Goal: Information Seeking & Learning: Understand process/instructions

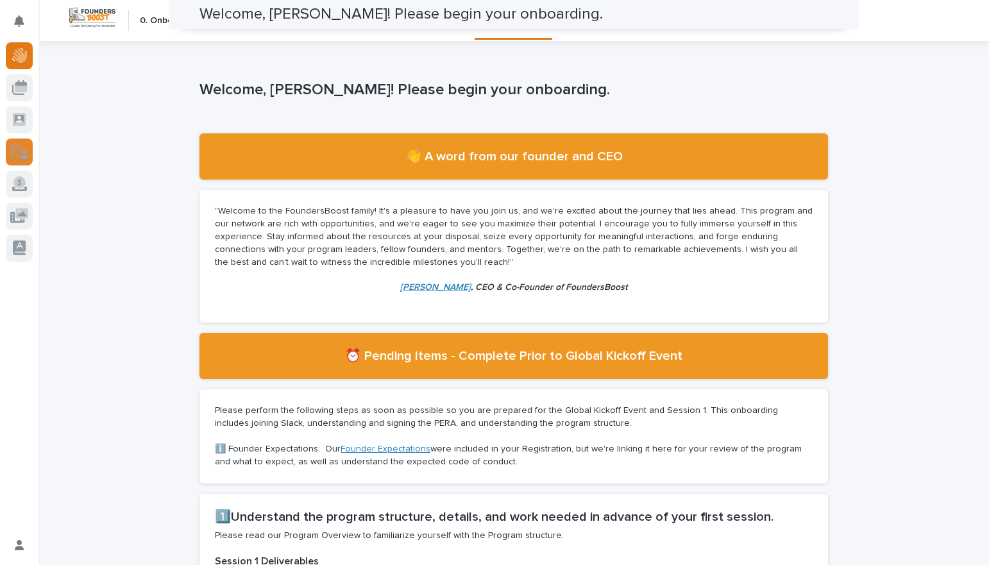
scroll to position [304, 0]
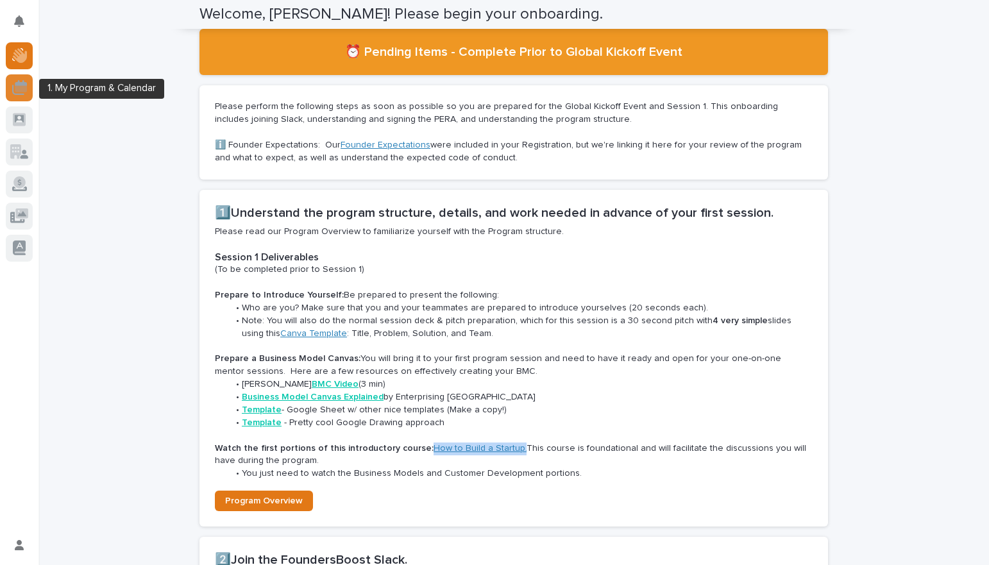
click at [18, 87] on icon at bounding box center [21, 88] width 12 height 6
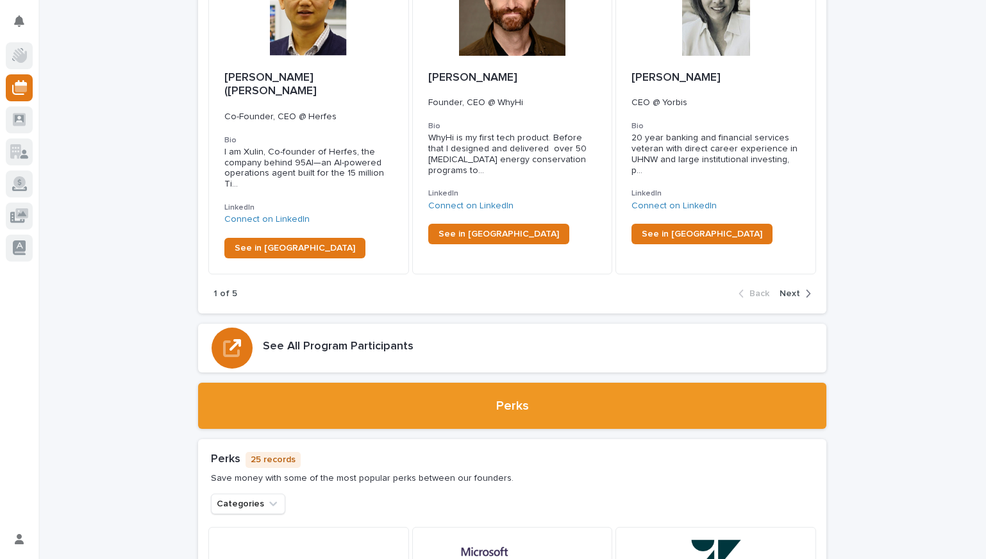
scroll to position [2293, 0]
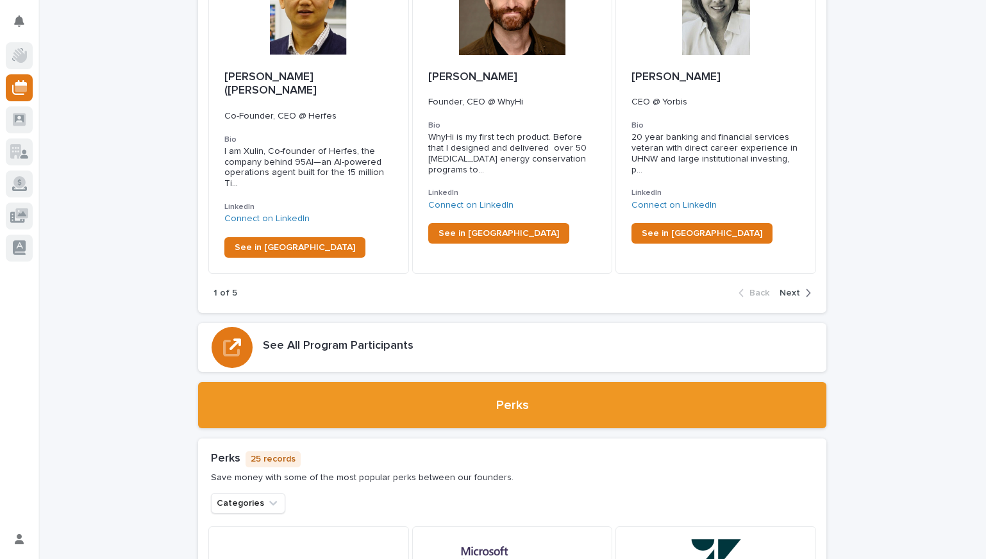
click at [780, 289] on span "Next" at bounding box center [790, 293] width 21 height 9
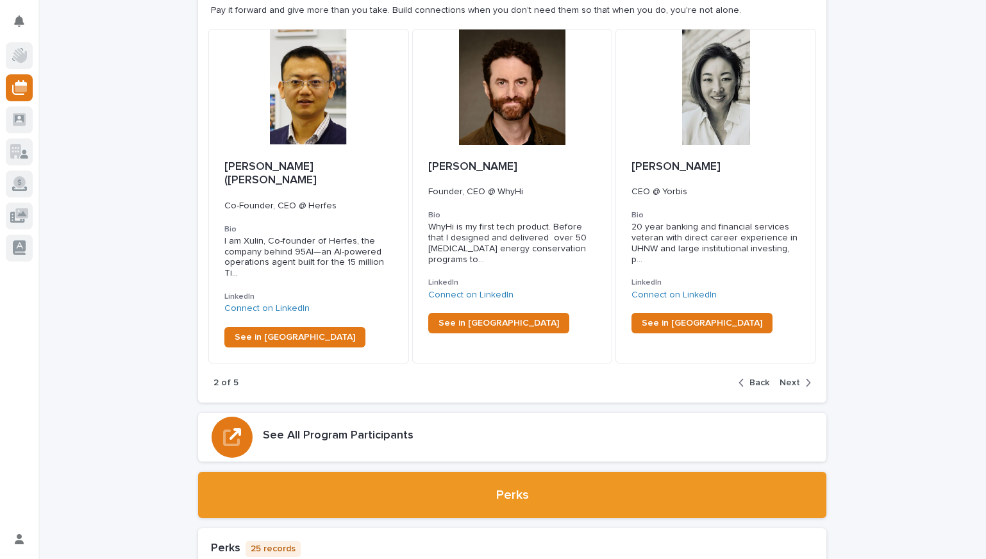
scroll to position [2201, 0]
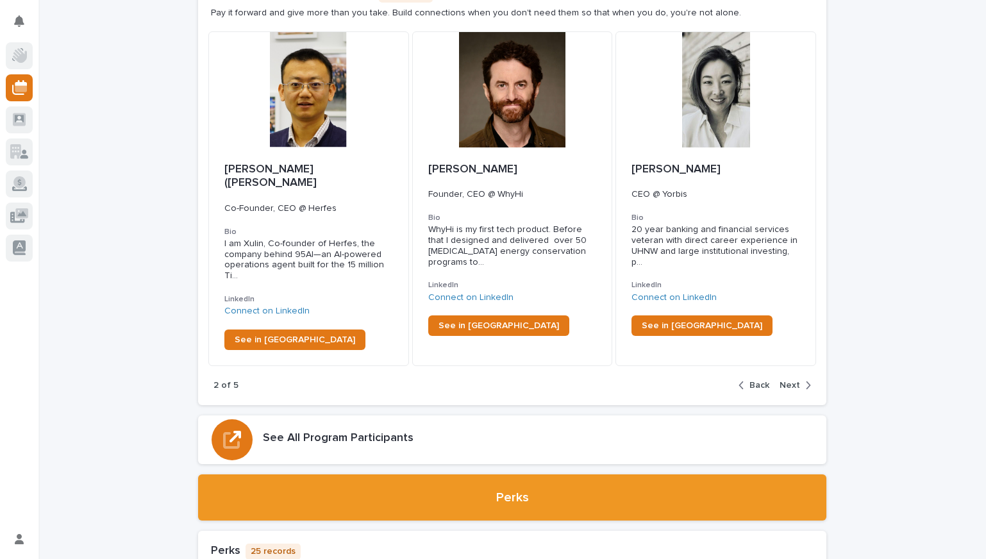
click at [793, 381] on span "Next" at bounding box center [790, 385] width 21 height 9
click at [789, 381] on span "Next" at bounding box center [790, 385] width 21 height 9
click at [744, 380] on div "button" at bounding box center [744, 386] width 11 height 12
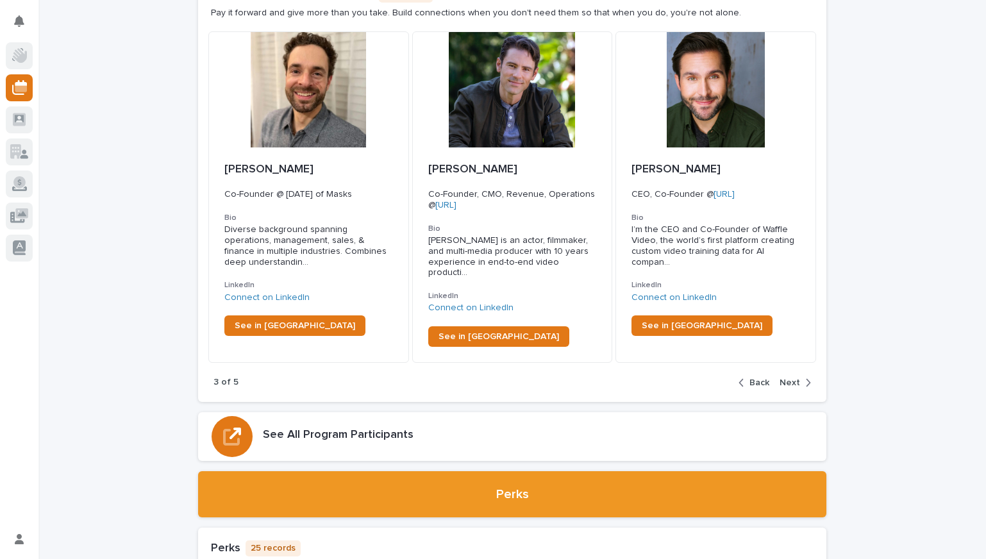
click at [791, 363] on div "3 of 5 Back Next" at bounding box center [512, 382] width 629 height 39
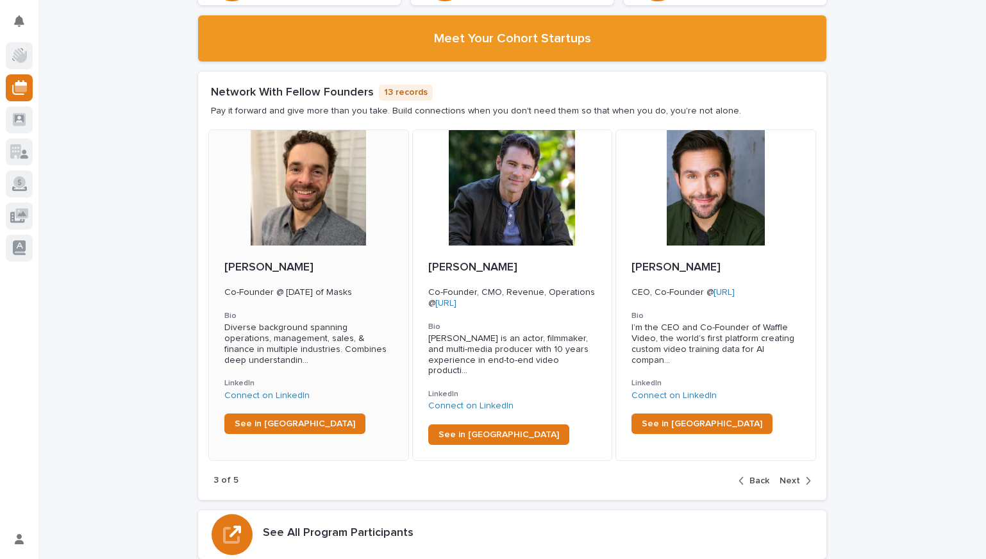
scroll to position [2100, 0]
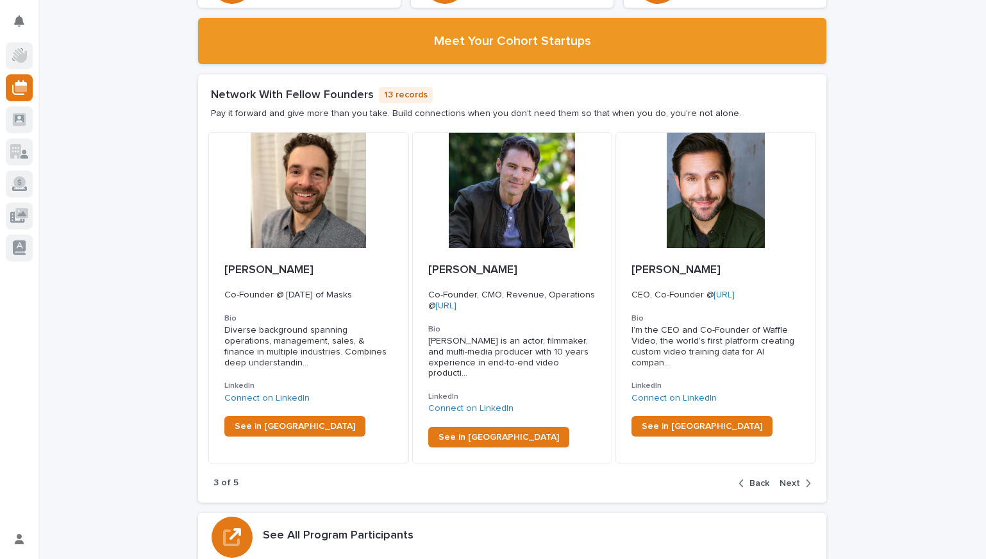
click at [795, 479] on span "Next" at bounding box center [790, 483] width 21 height 9
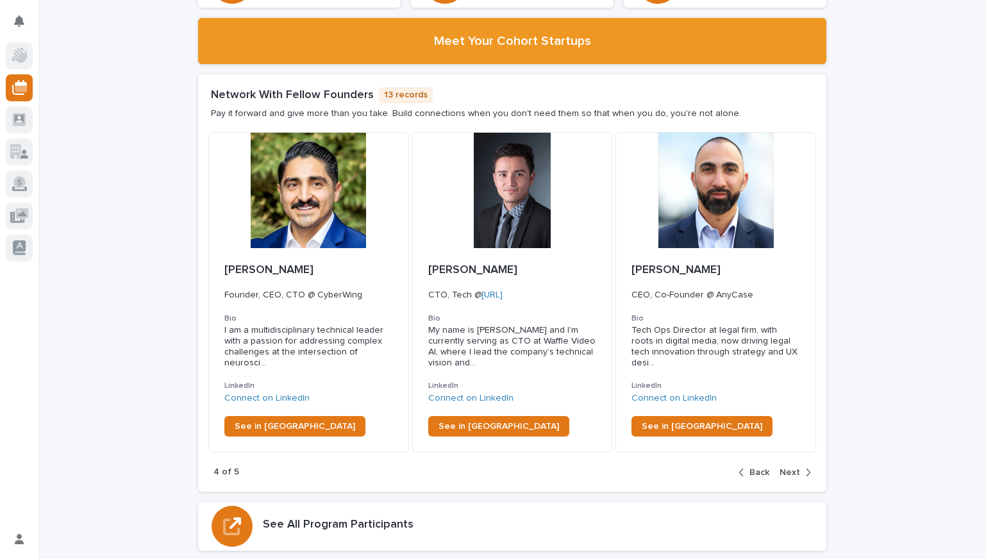
scroll to position [2094, 0]
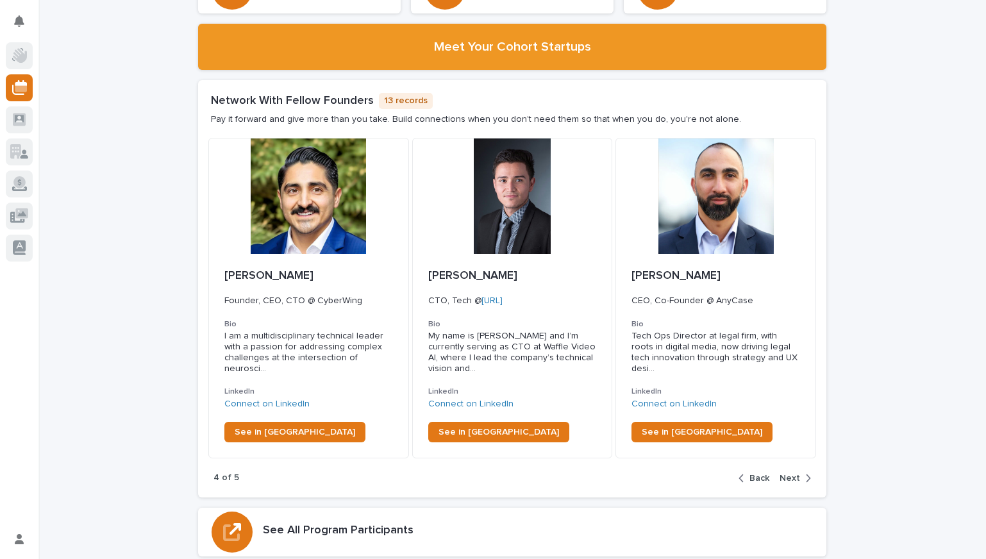
click at [755, 474] on span "Back" at bounding box center [760, 478] width 20 height 9
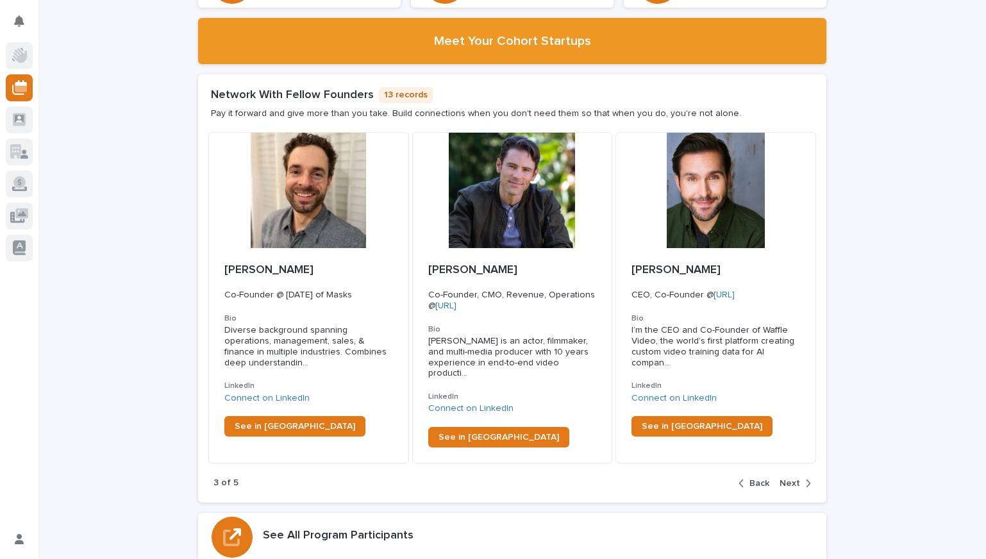
click at [800, 478] on div "button" at bounding box center [805, 484] width 11 height 12
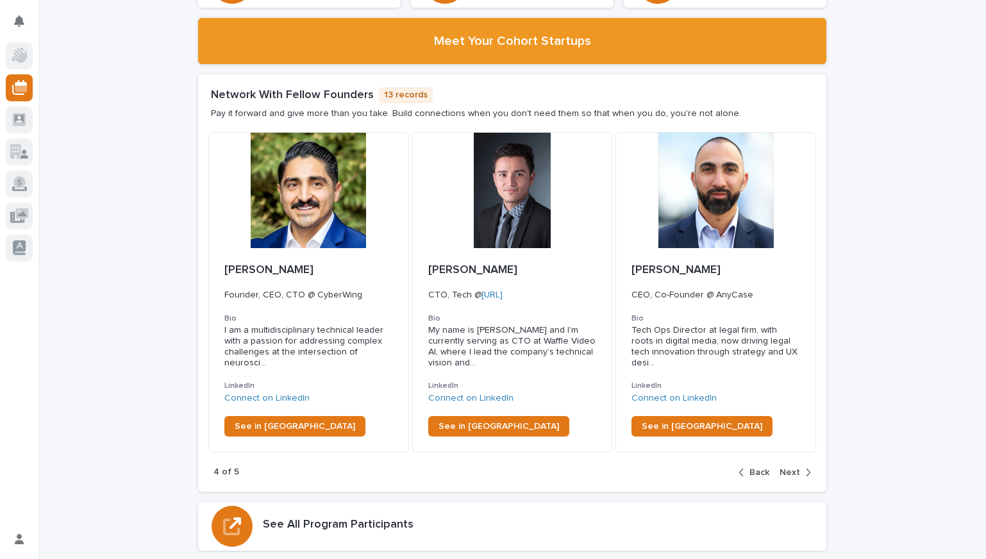
scroll to position [2094, 0]
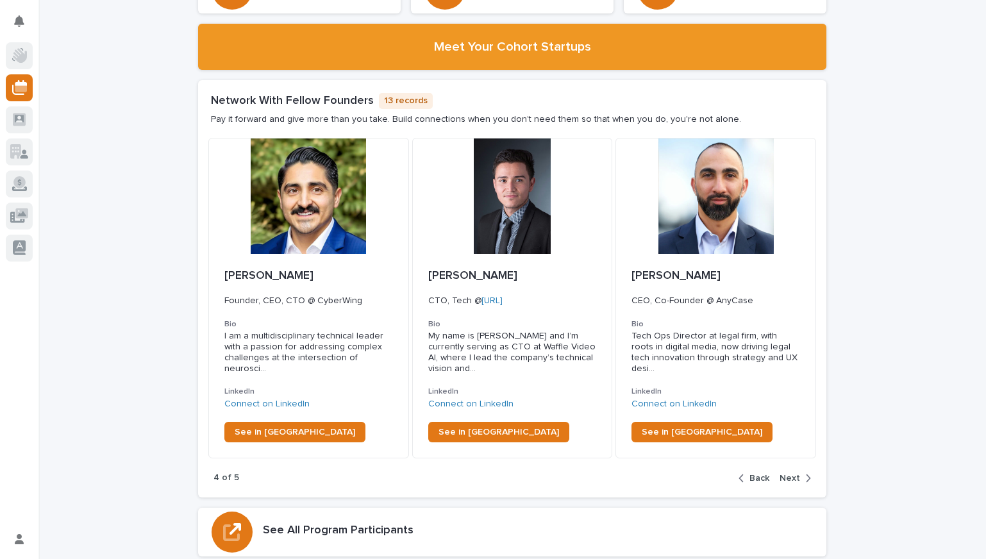
click at [795, 474] on span "Next" at bounding box center [790, 478] width 21 height 9
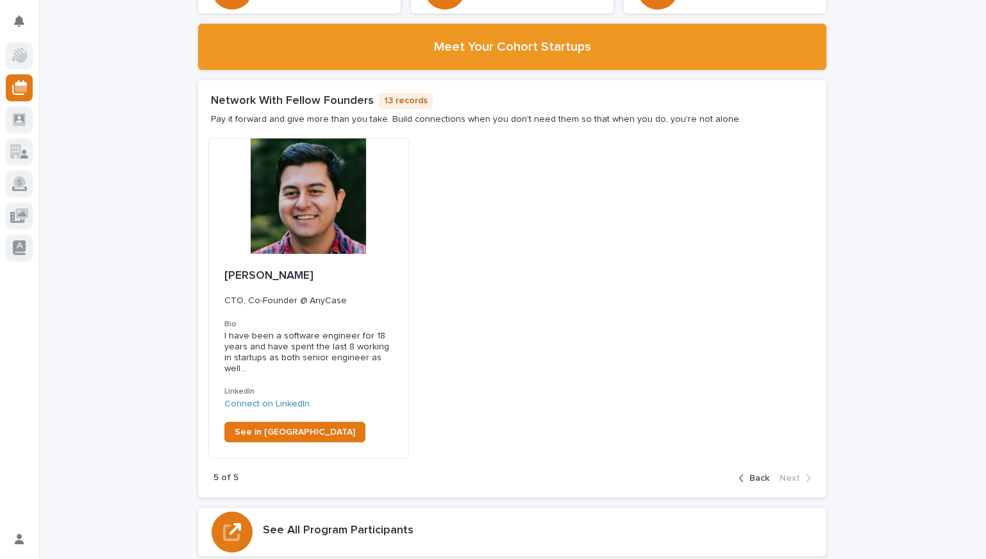
click at [754, 474] on span "Back" at bounding box center [760, 478] width 20 height 9
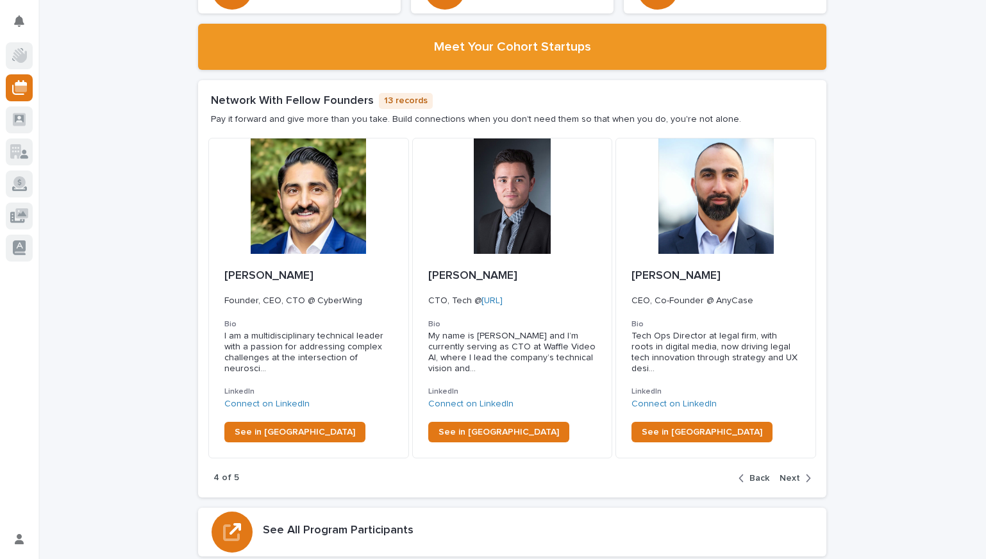
click at [756, 474] on span "Back" at bounding box center [760, 478] width 20 height 9
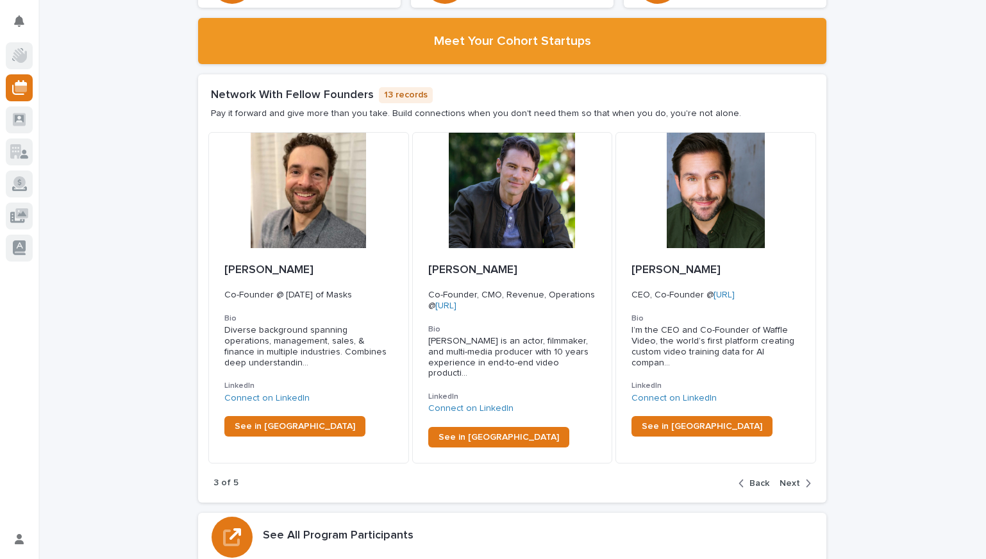
click at [800, 478] on div "button" at bounding box center [805, 484] width 11 height 12
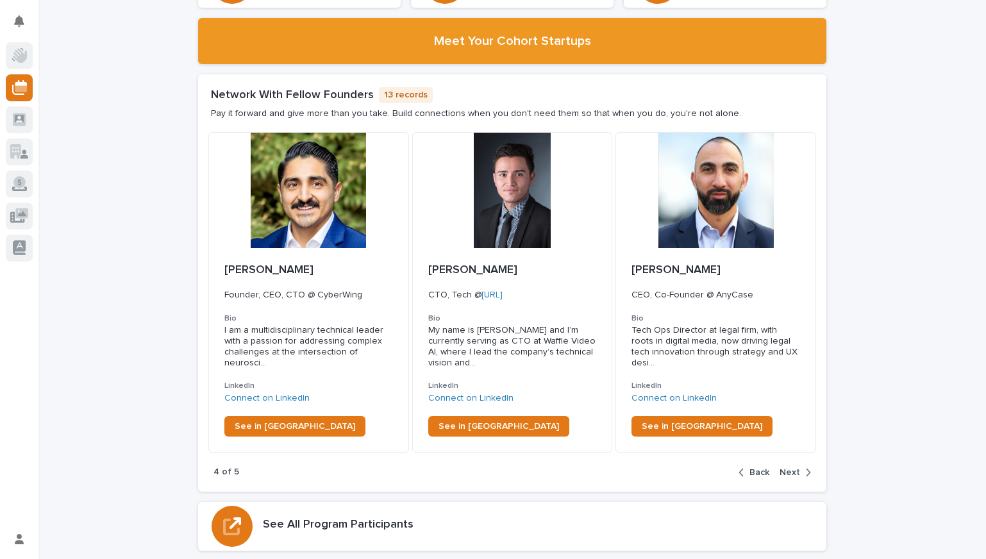
scroll to position [2094, 0]
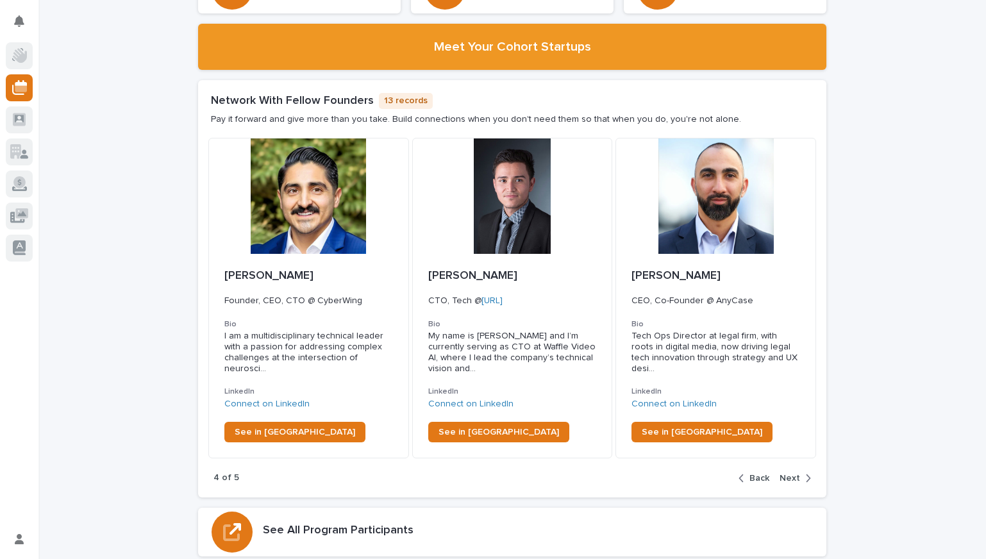
click at [781, 459] on div "4 of 5 Back Next" at bounding box center [512, 478] width 629 height 39
click at [780, 474] on span "Next" at bounding box center [790, 478] width 21 height 9
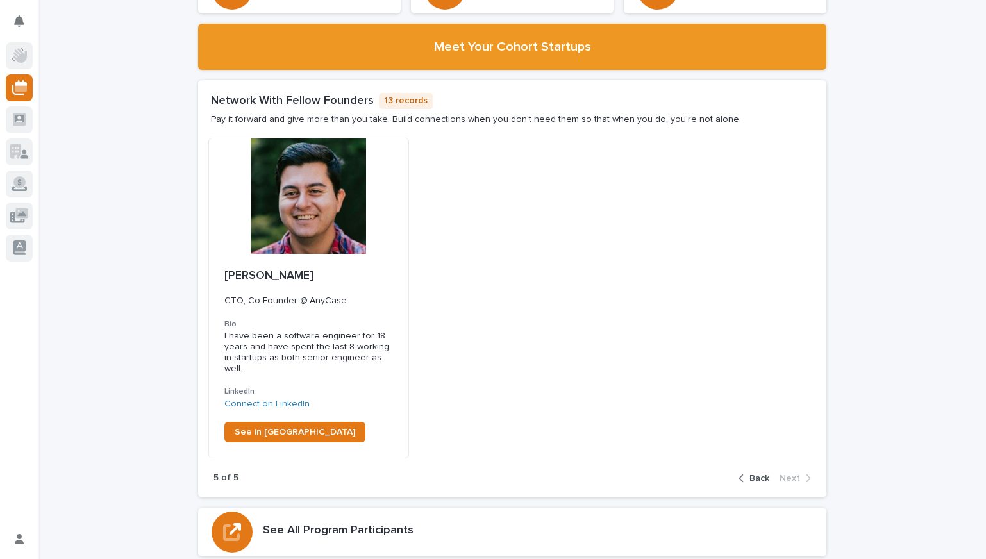
click at [754, 474] on span "Back" at bounding box center [760, 478] width 20 height 9
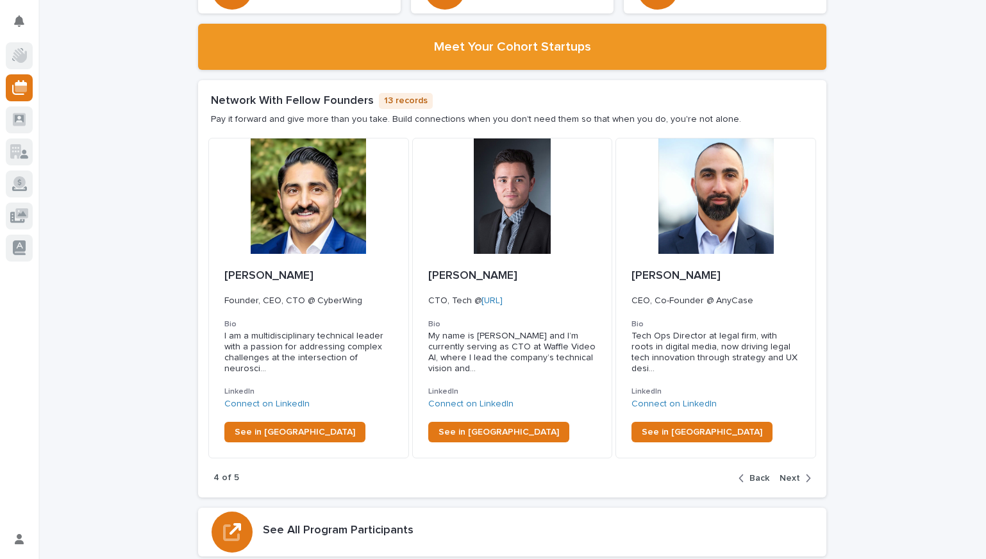
click at [754, 474] on span "Back" at bounding box center [760, 478] width 20 height 9
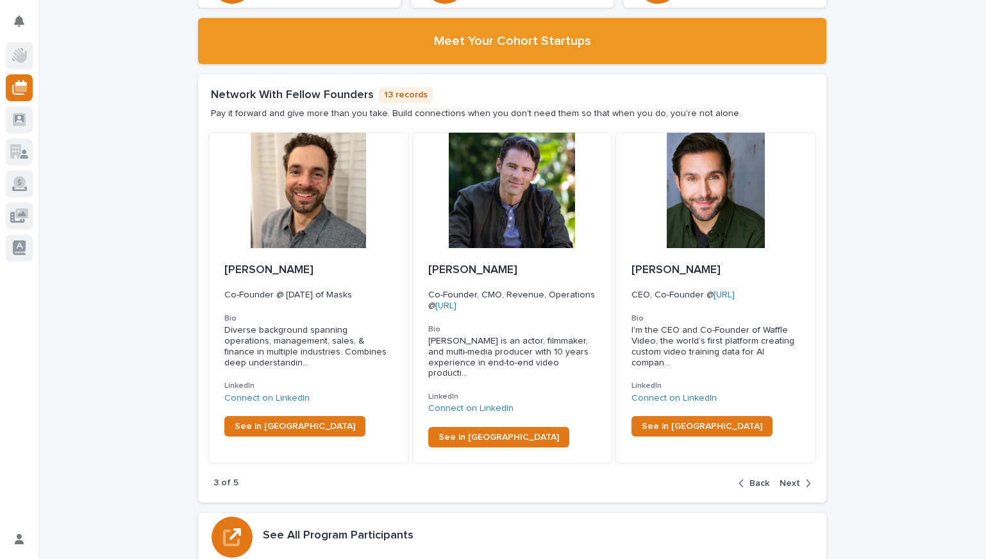
click at [806, 478] on icon "button" at bounding box center [809, 484] width 6 height 12
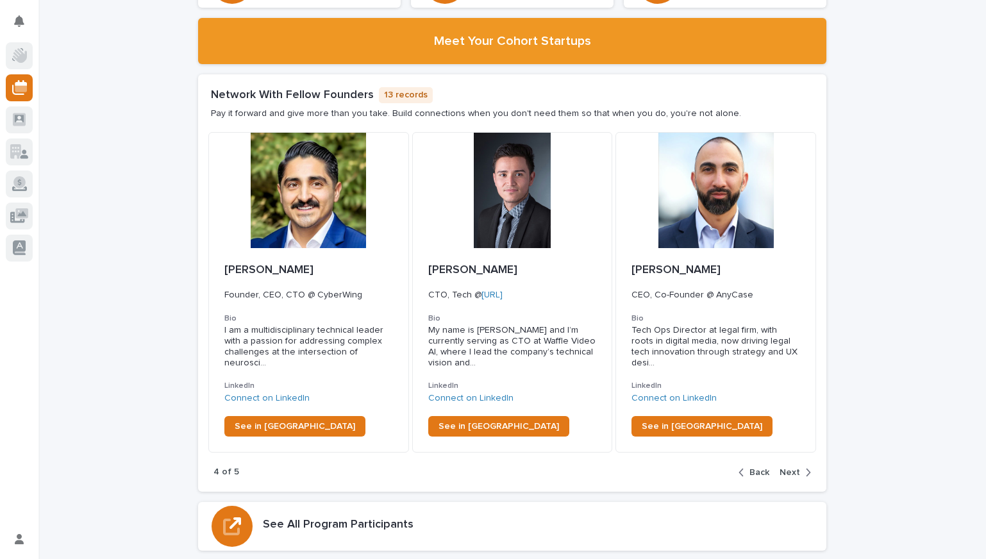
scroll to position [2094, 0]
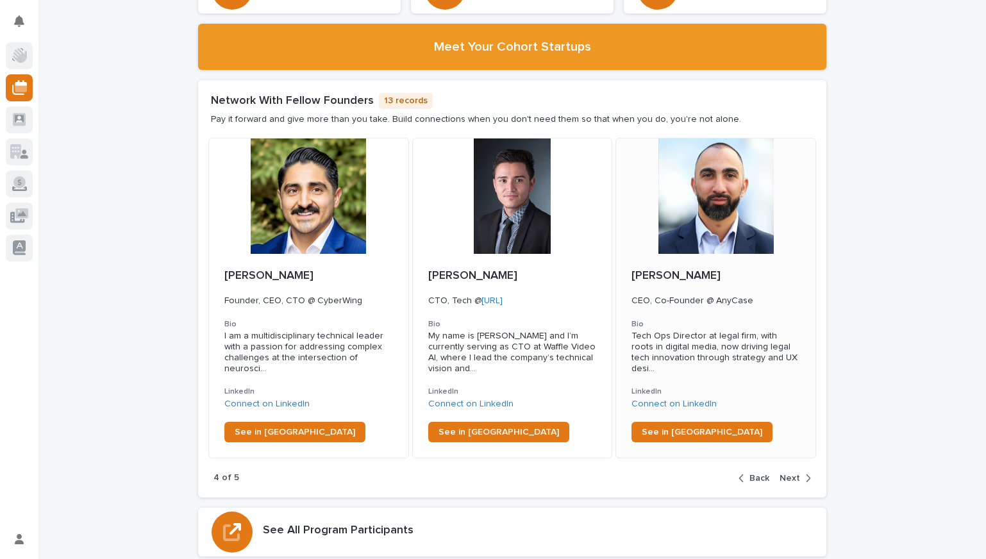
click at [713, 222] on div at bounding box center [715, 196] width 199 height 115
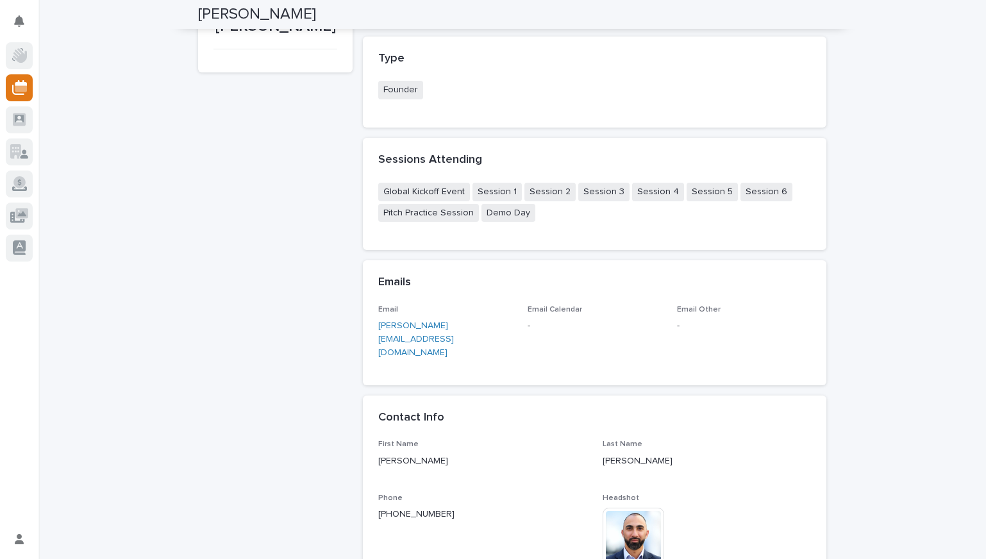
scroll to position [539, 0]
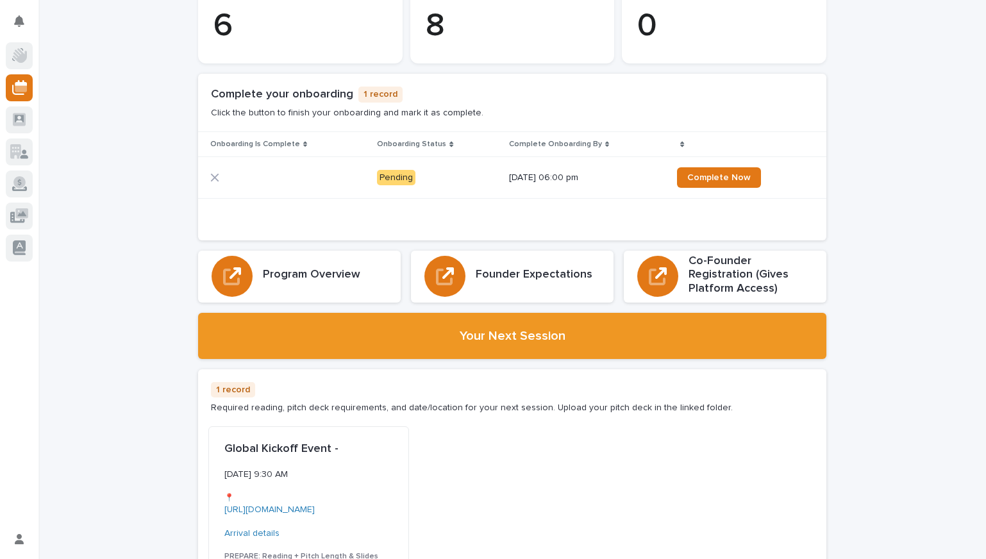
scroll to position [248, 0]
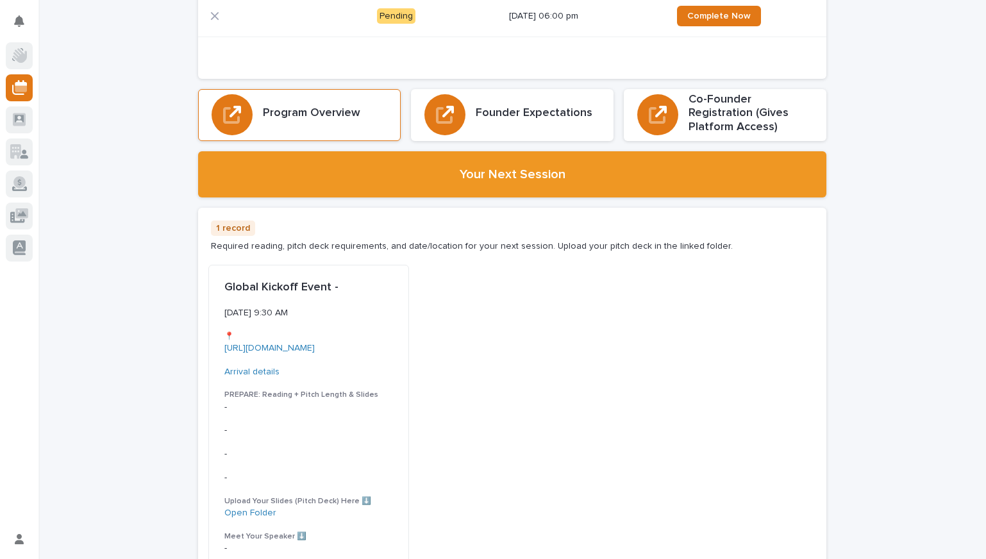
click at [323, 114] on h3 "Program Overview" at bounding box center [311, 113] width 97 height 14
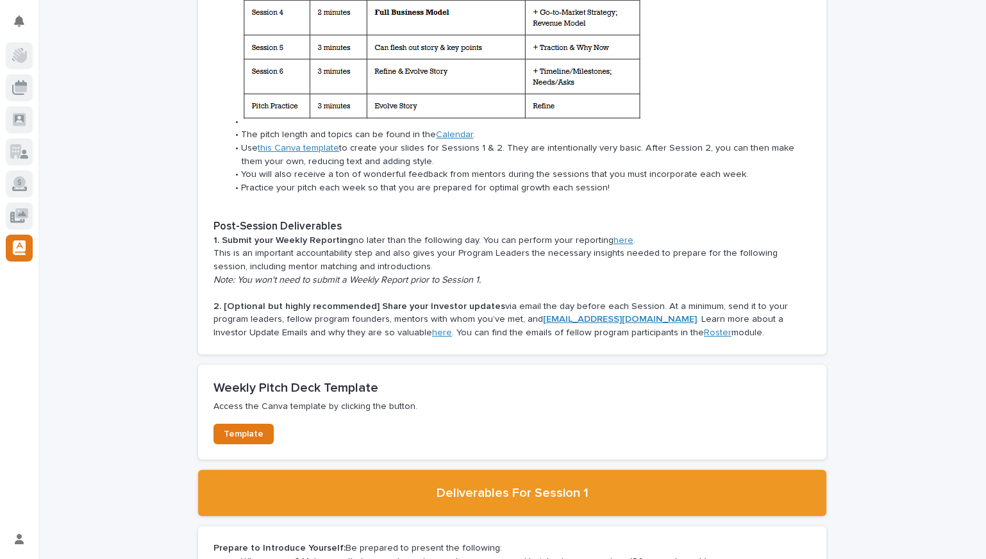
scroll to position [1684, 0]
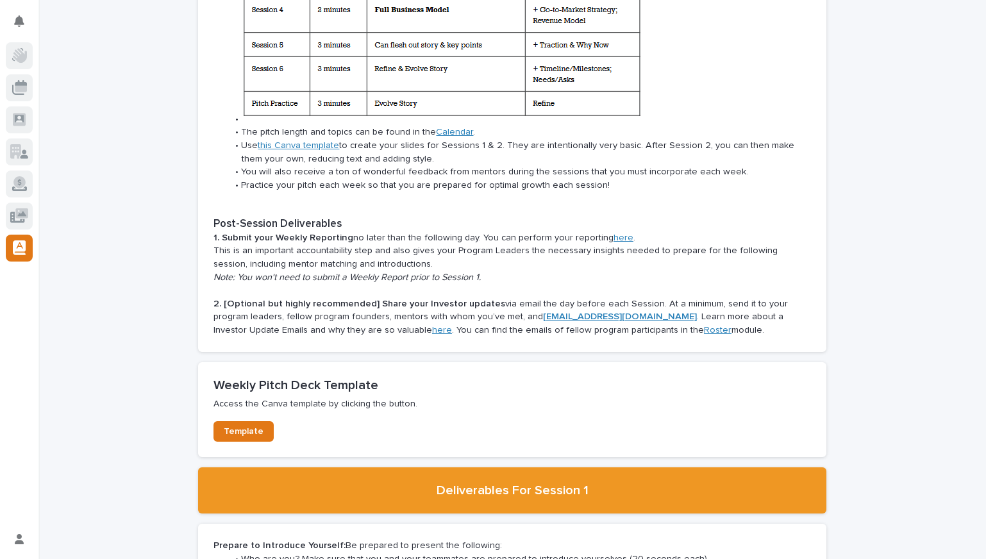
drag, startPoint x: 258, startPoint y: 299, endPoint x: 464, endPoint y: 6, distance: 357.7
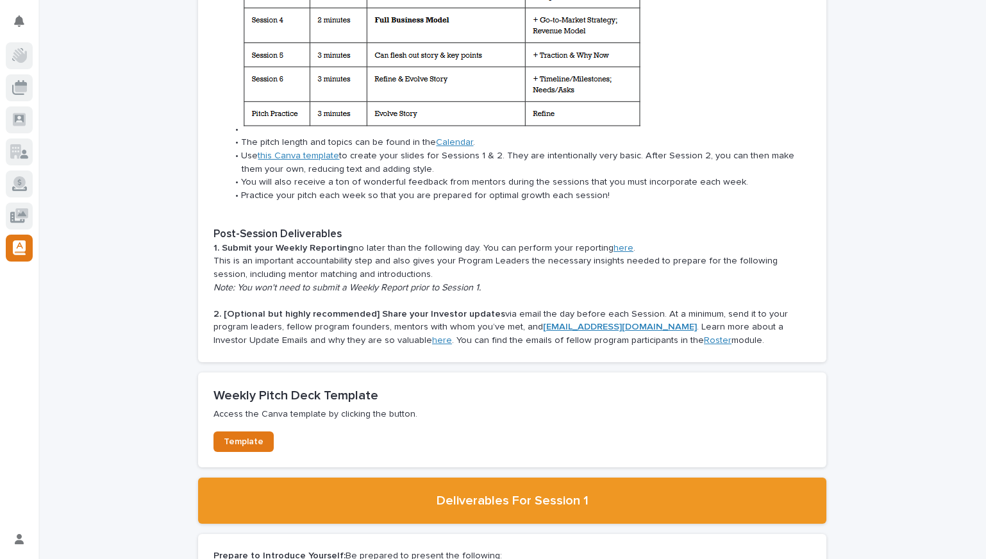
scroll to position [1672, 0]
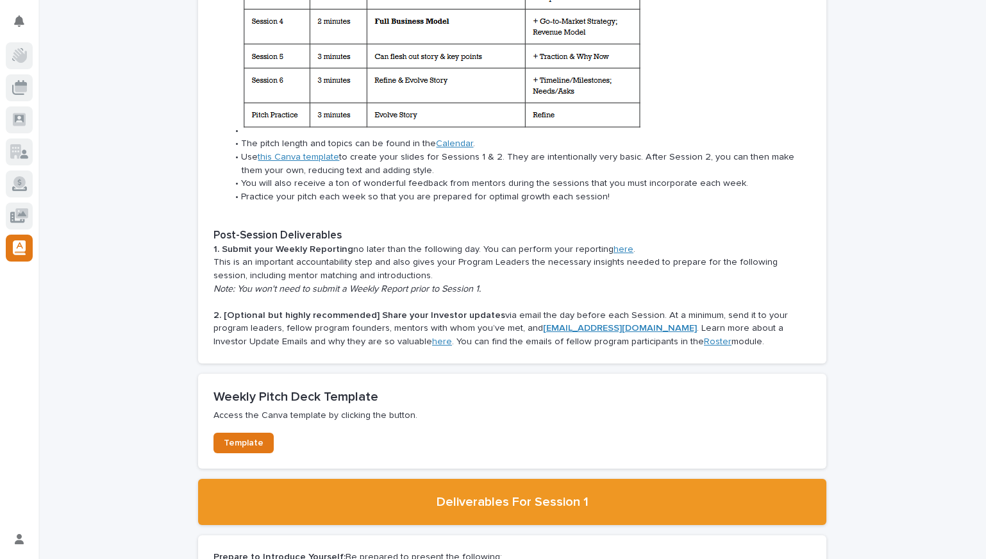
click at [317, 245] on strong "1. Submit your Weekly Reporting" at bounding box center [284, 249] width 140 height 9
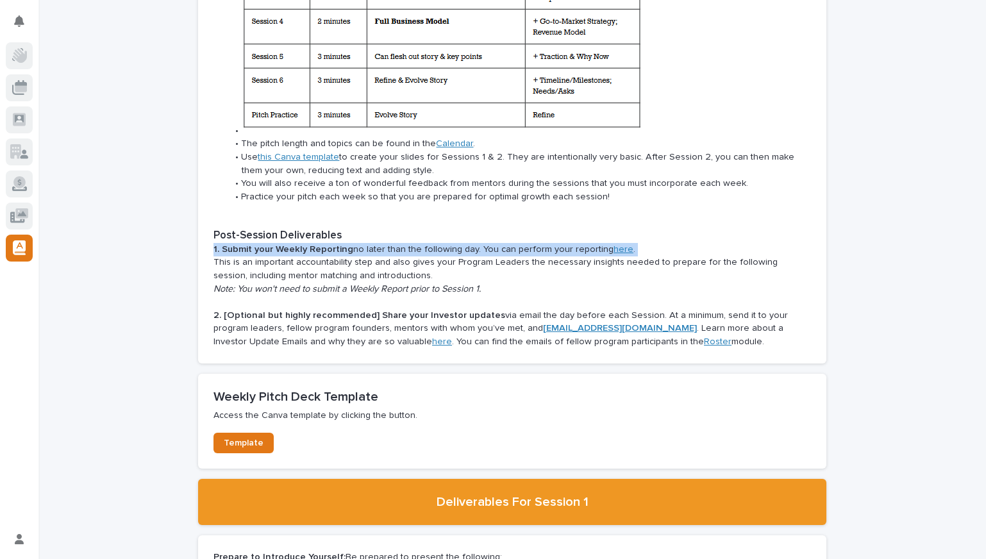
click at [317, 245] on strong "1. Submit your Weekly Reporting" at bounding box center [284, 249] width 140 height 9
click at [368, 243] on p "1. Submit your Weekly Reporting no later than the following day. You can perfor…" at bounding box center [513, 249] width 598 height 13
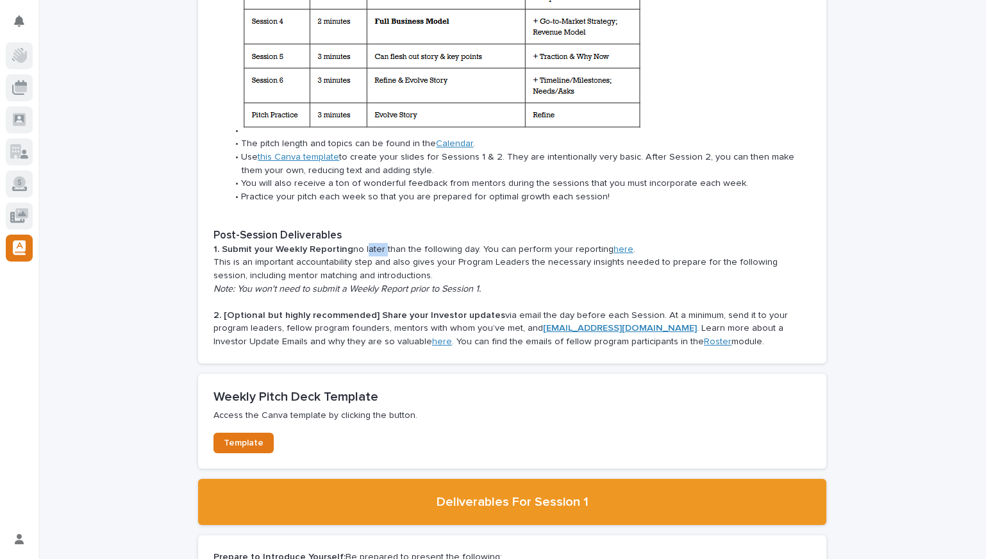
click at [368, 243] on p "1. Submit your Weekly Reporting no later than the following day. You can perfor…" at bounding box center [513, 249] width 598 height 13
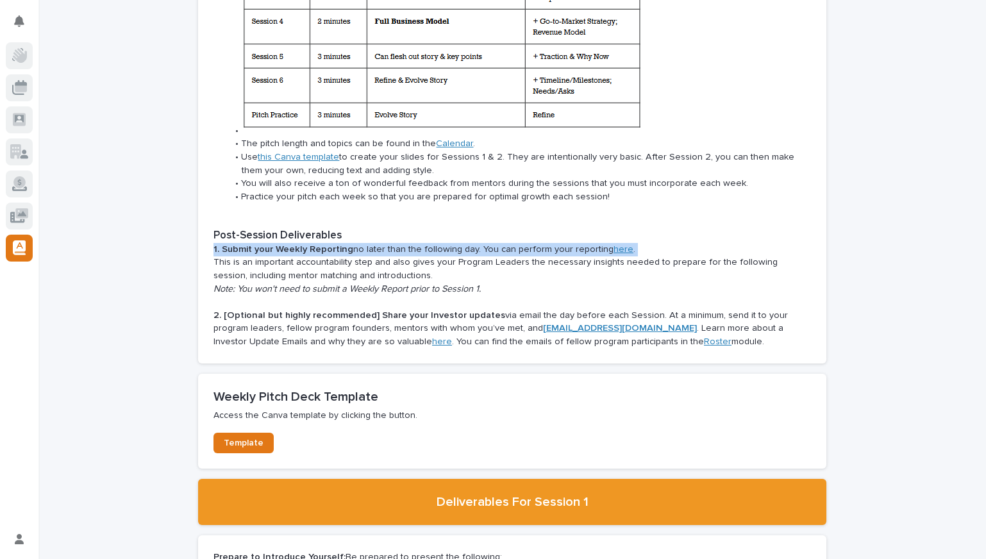
click at [368, 243] on p "1. Submit your Weekly Reporting no later than the following day. You can perfor…" at bounding box center [513, 249] width 598 height 13
click at [415, 243] on p "1. Submit your Weekly Reporting no later than the following day. You can perfor…" at bounding box center [513, 249] width 598 height 13
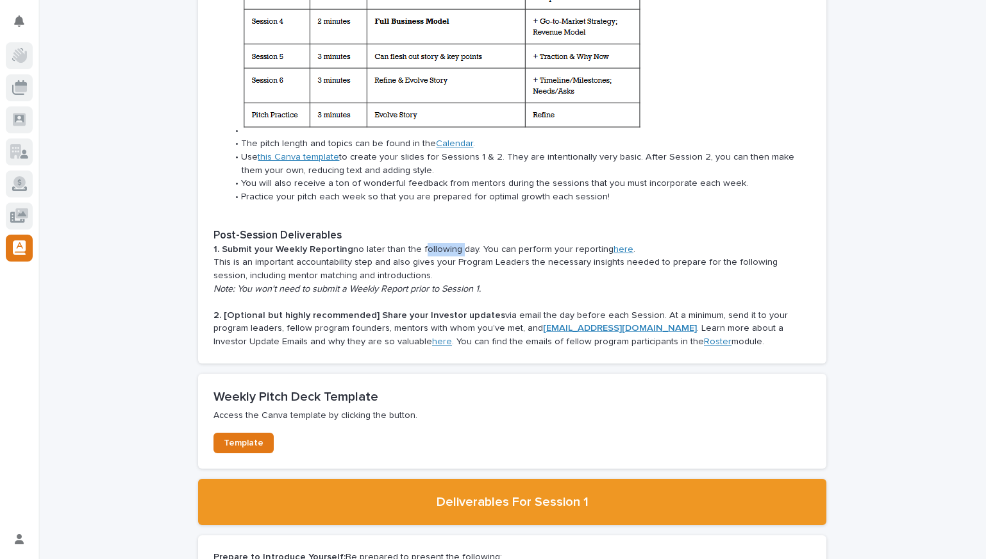
click at [415, 243] on p "1. Submit your Weekly Reporting no later than the following day. You can perfor…" at bounding box center [513, 249] width 598 height 13
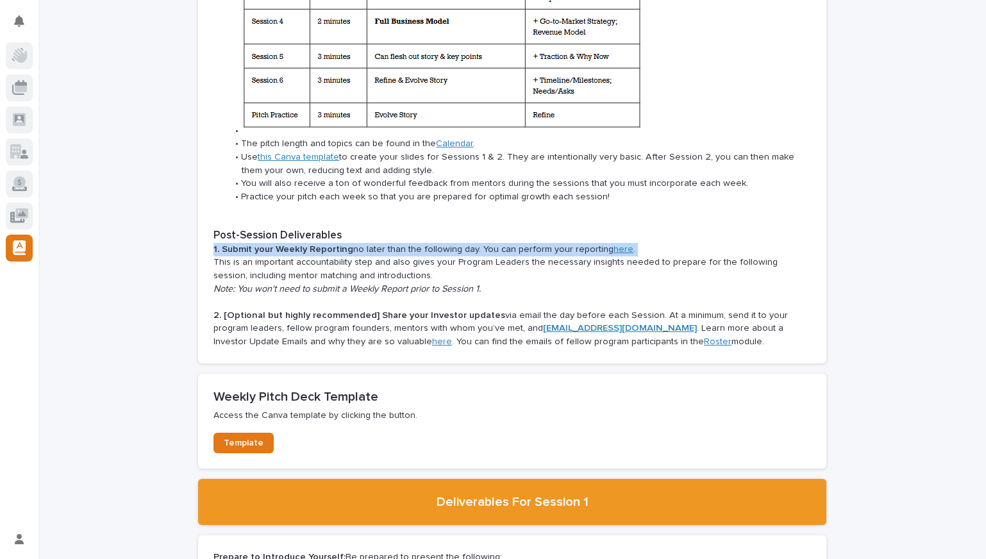
click at [415, 243] on p "1. Submit your Weekly Reporting no later than the following day. You can perfor…" at bounding box center [513, 249] width 598 height 13
click at [374, 243] on p "1. Submit your Weekly Reporting no later than the following day. You can perfor…" at bounding box center [513, 249] width 598 height 13
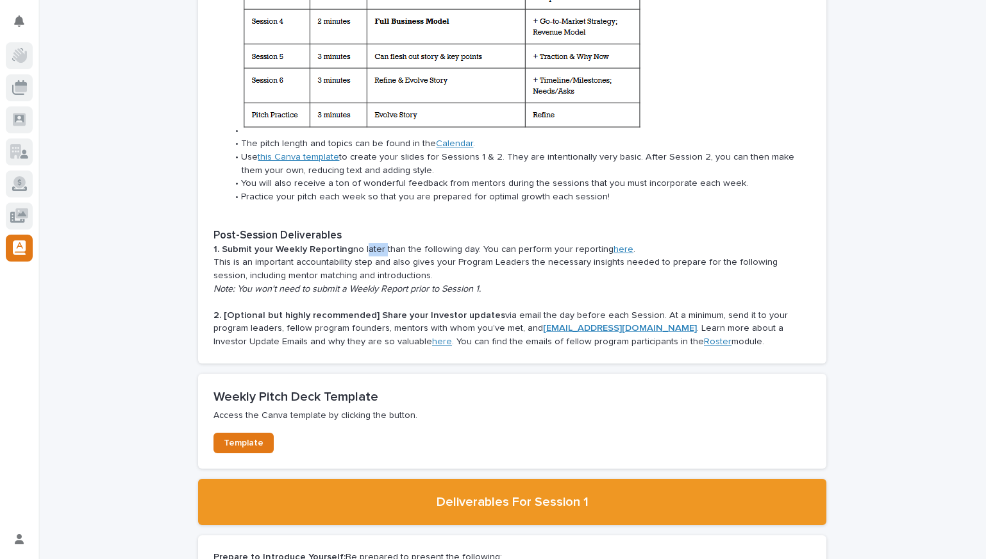
click at [374, 243] on p "1. Submit your Weekly Reporting no later than the following day. You can perfor…" at bounding box center [513, 249] width 598 height 13
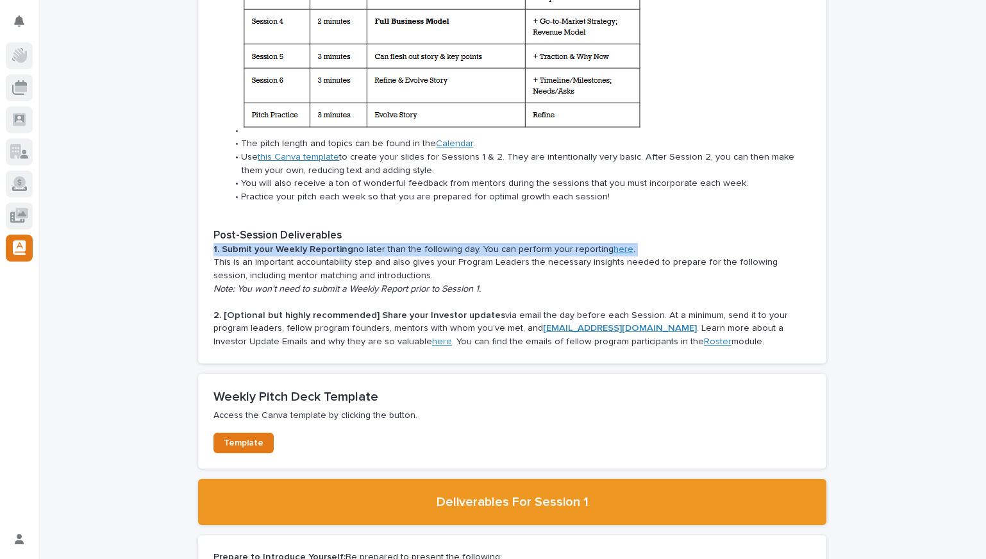
click at [374, 243] on p "1. Submit your Weekly Reporting no later than the following day. You can perfor…" at bounding box center [513, 249] width 598 height 13
click at [439, 243] on p "1. Submit your Weekly Reporting no later than the following day. You can perfor…" at bounding box center [513, 249] width 598 height 13
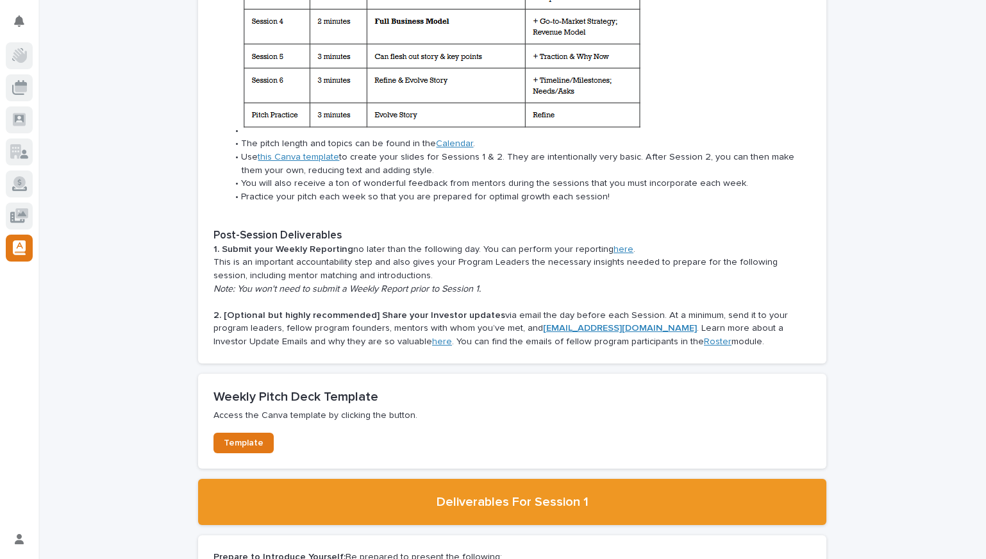
click at [616, 245] on link "here" at bounding box center [624, 249] width 20 height 9
click at [276, 245] on strong "1. Submit your Weekly Reporting" at bounding box center [284, 249] width 140 height 9
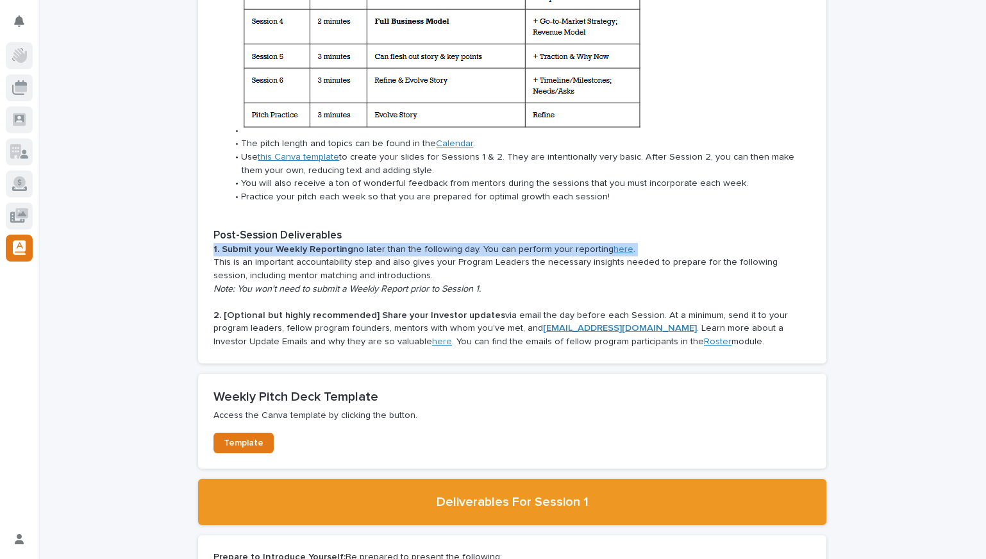
click at [276, 245] on strong "1. Submit your Weekly Reporting" at bounding box center [284, 249] width 140 height 9
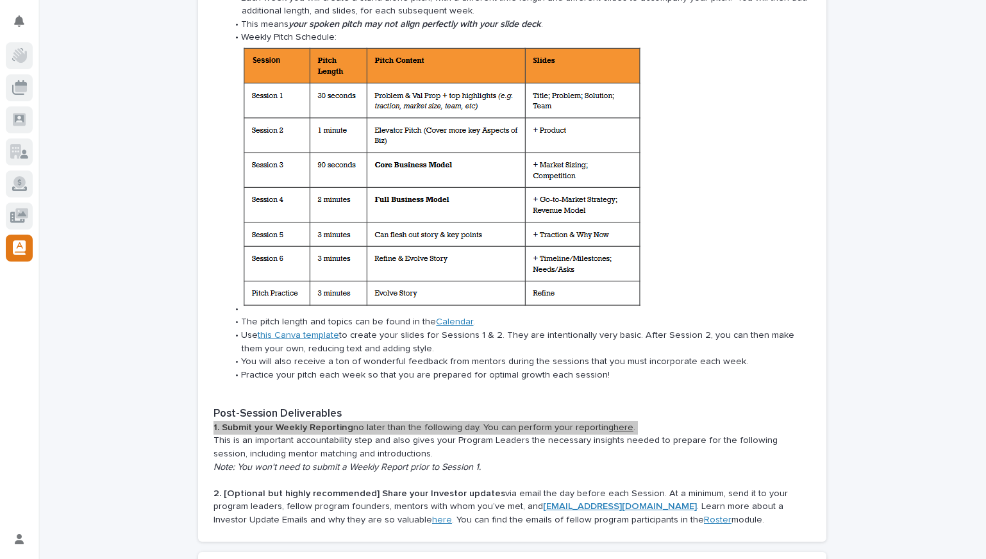
scroll to position [1495, 0]
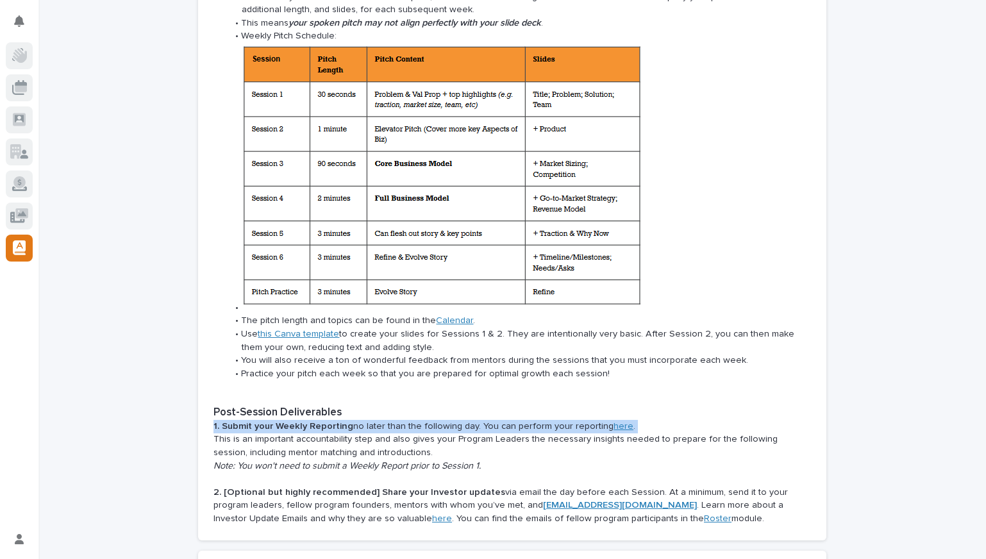
click at [280, 422] on strong "1. Submit your Weekly Reporting" at bounding box center [284, 426] width 140 height 9
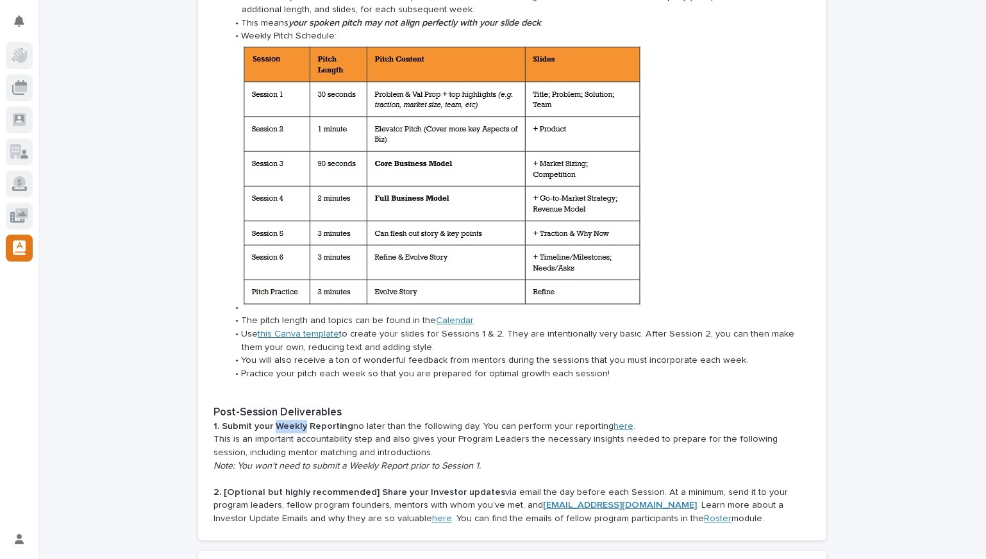
click at [280, 422] on strong "1. Submit your Weekly Reporting" at bounding box center [284, 426] width 140 height 9
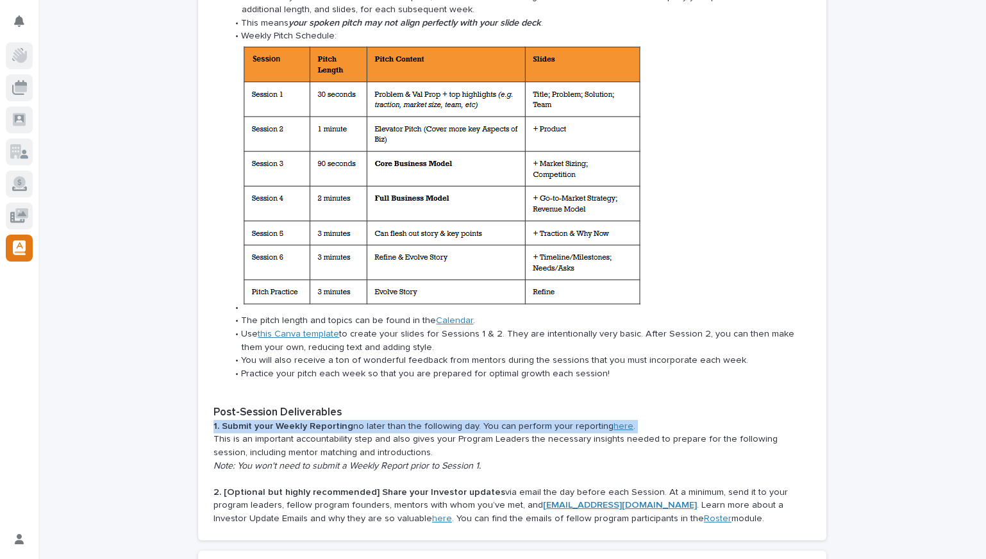
click at [280, 422] on strong "1. Submit your Weekly Reporting" at bounding box center [284, 426] width 140 height 9
copy p "1. Submit your Weekly Reporting no later than the following day. You can perfor…"
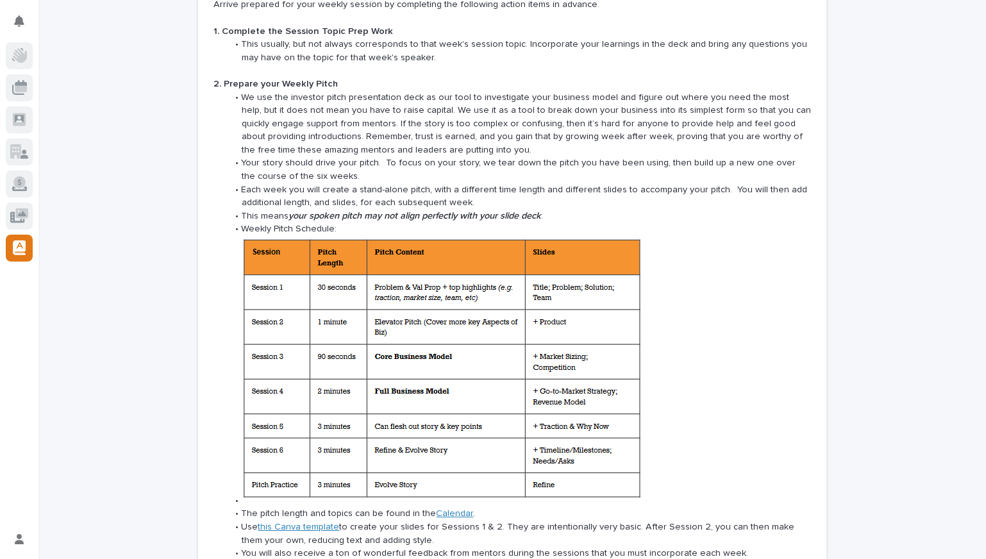
scroll to position [1301, 0]
click at [300, 92] on li "We use the investor pitch presentation deck as our tool to investigate your bus…" at bounding box center [520, 125] width 584 height 66
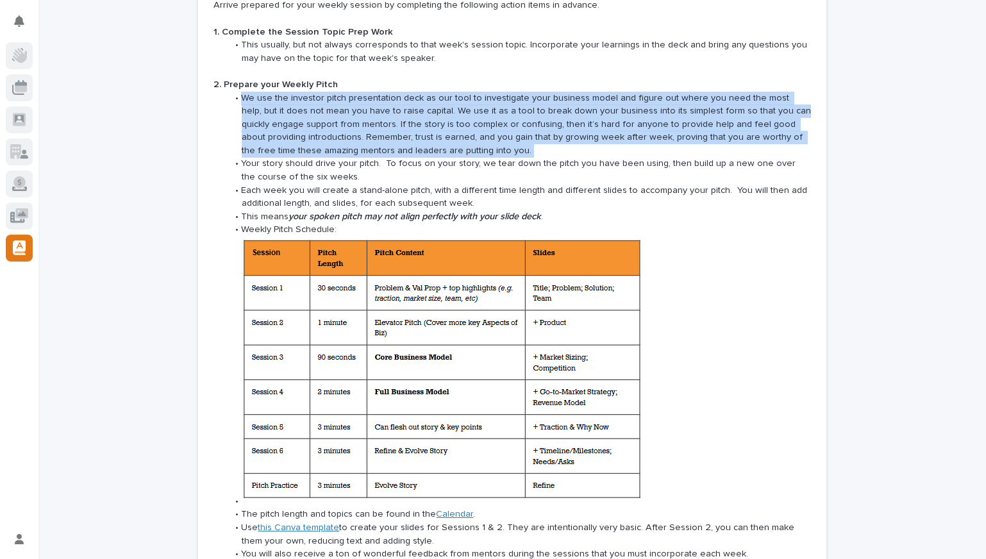
click at [343, 103] on li "We use the investor pitch presentation deck as our tool to investigate your bus…" at bounding box center [520, 125] width 584 height 66
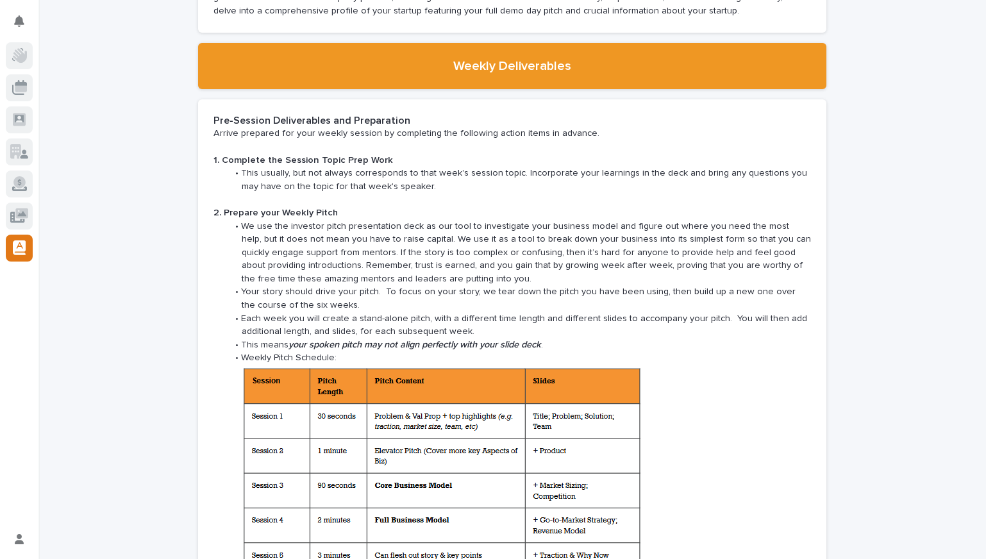
scroll to position [1156, 0]
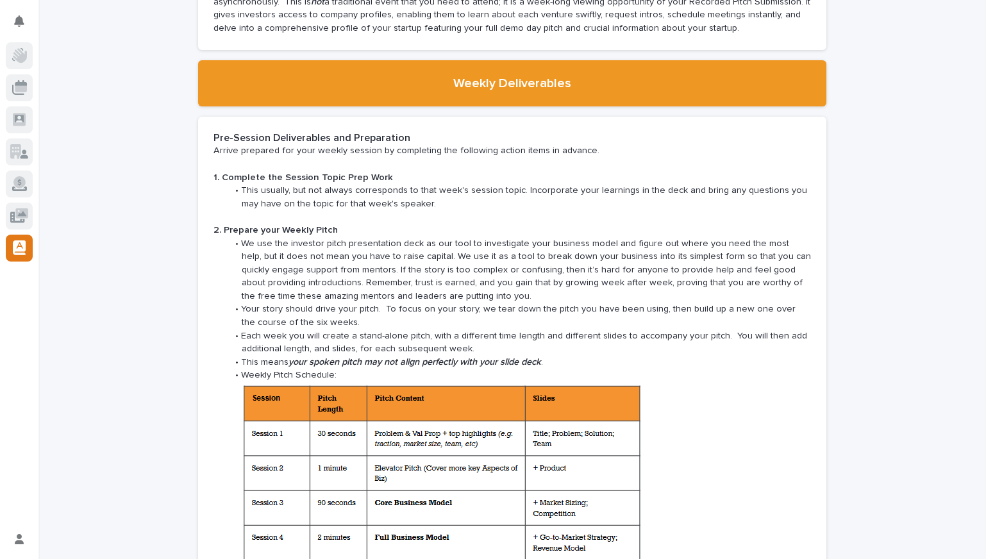
click at [298, 133] on strong "Pre-Session Deliverables and Preparation" at bounding box center [312, 138] width 197 height 10
click at [324, 144] on p "Arrive prepared for your weekly session by completing the following action item…" at bounding box center [513, 150] width 598 height 13
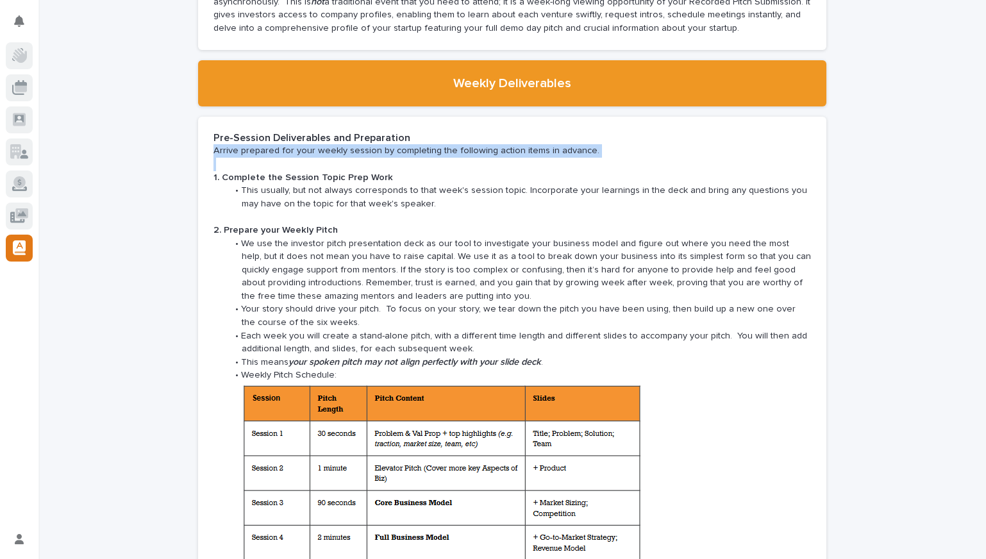
click at [324, 144] on p "Arrive prepared for your weekly session by completing the following action item…" at bounding box center [513, 150] width 598 height 13
click at [432, 158] on p at bounding box center [513, 164] width 598 height 13
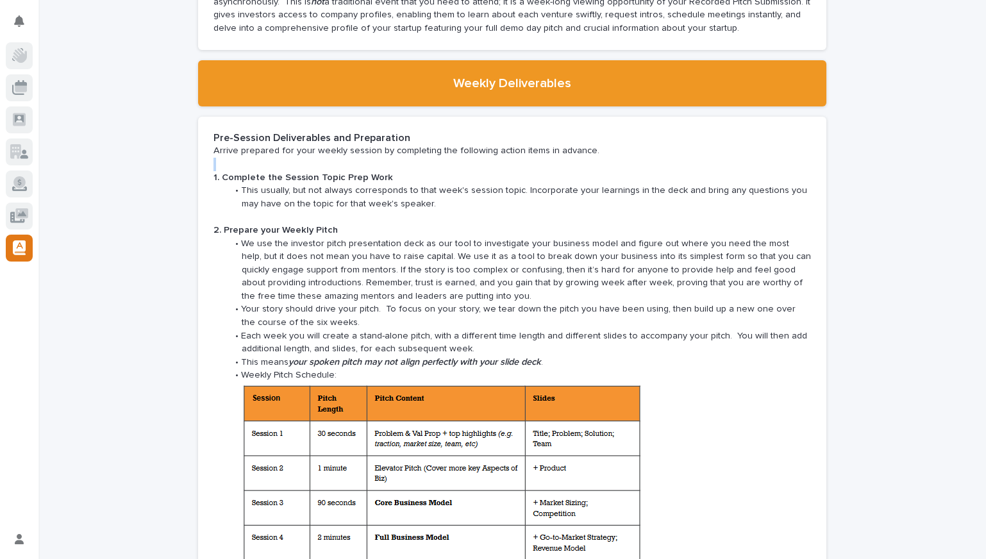
click at [432, 158] on p at bounding box center [513, 164] width 598 height 13
click at [316, 189] on li "This usually, but not always corresponds to that week's session topic. Incorpor…" at bounding box center [520, 197] width 584 height 26
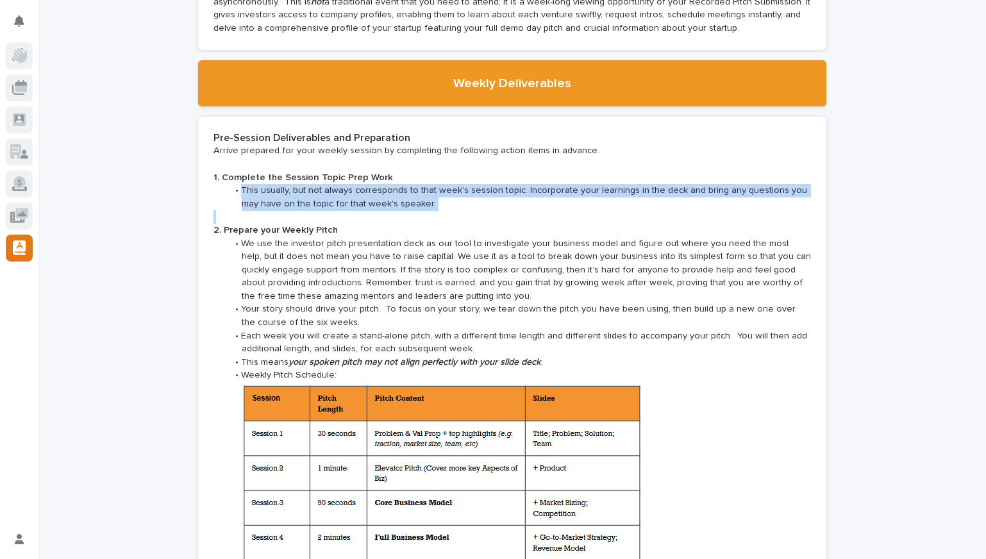
click at [316, 189] on li "This usually, but not always corresponds to that week's session topic. Incorpor…" at bounding box center [520, 197] width 584 height 26
click at [363, 186] on li "This usually, but not always corresponds to that week's session topic. Incorpor…" at bounding box center [520, 197] width 584 height 26
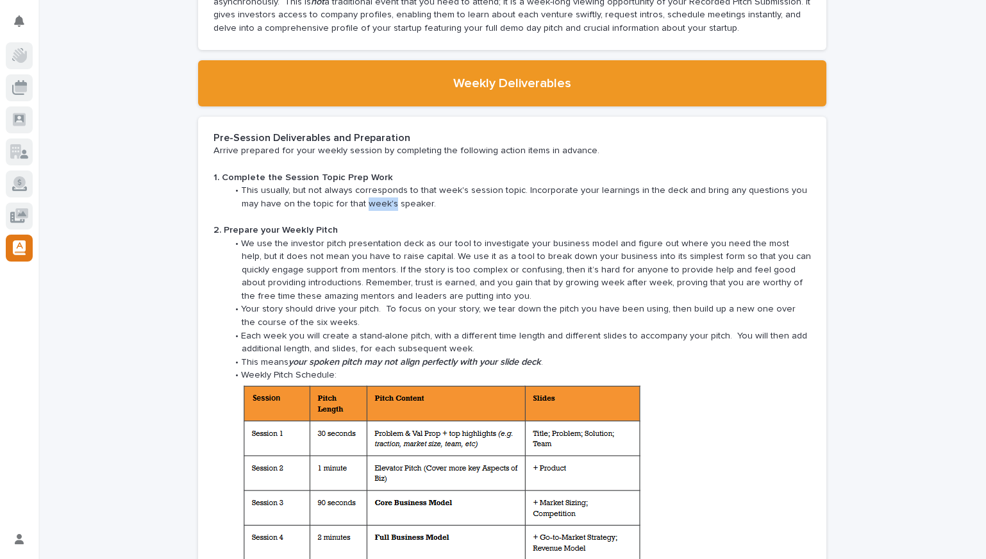
click at [363, 186] on li "This usually, but not always corresponds to that week's session topic. Incorpor…" at bounding box center [520, 197] width 584 height 26
click at [382, 186] on li "This usually, but not always corresponds to that week's session topic. Incorpor…" at bounding box center [520, 197] width 584 height 26
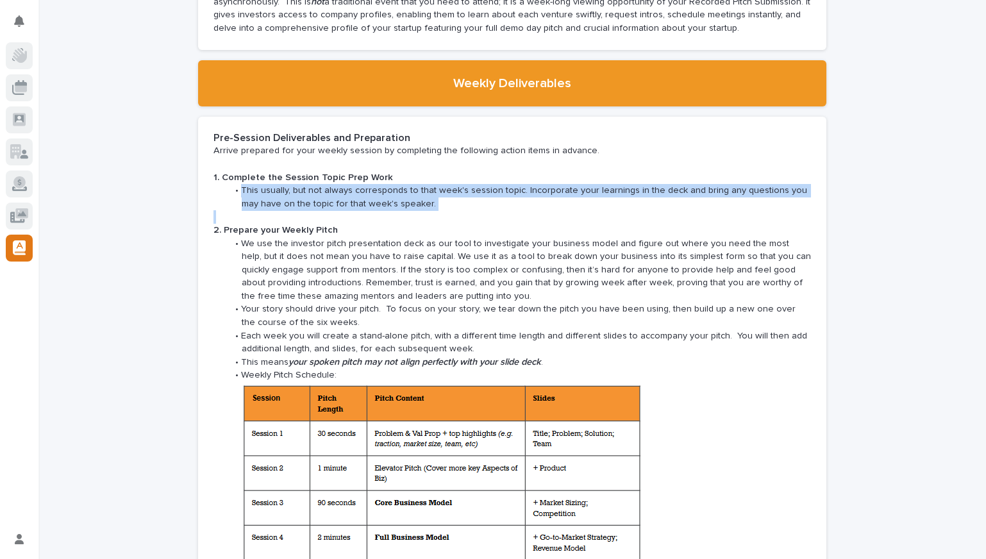
click at [382, 186] on li "This usually, but not always corresponds to that week's session topic. Incorpor…" at bounding box center [520, 197] width 584 height 26
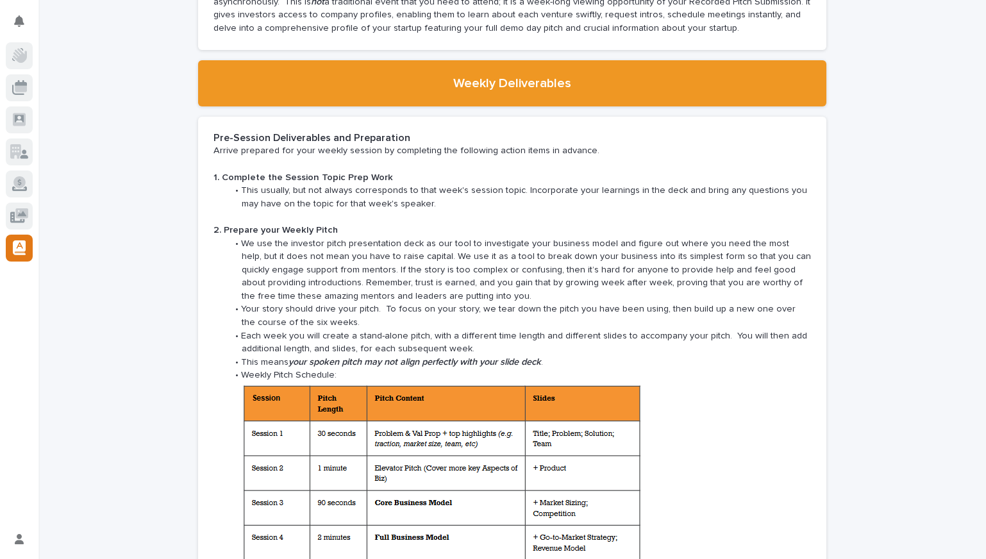
click at [471, 192] on li "This usually, but not always corresponds to that week's session topic. Incorpor…" at bounding box center [520, 197] width 584 height 26
click at [393, 246] on li "We use the investor pitch presentation deck as our tool to investigate your bus…" at bounding box center [520, 270] width 584 height 66
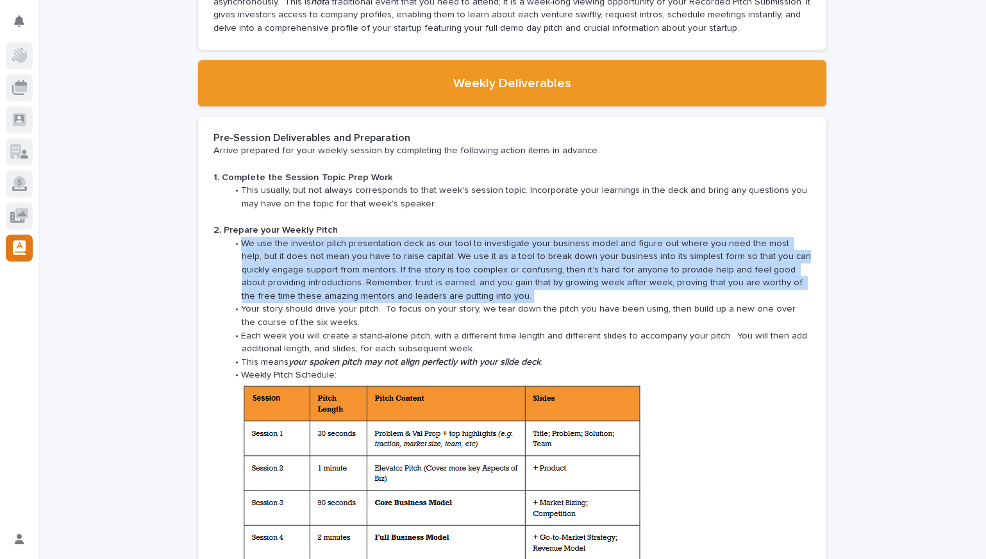
click at [393, 246] on li "We use the investor pitch presentation deck as our tool to investigate your bus…" at bounding box center [520, 270] width 584 height 66
click at [432, 244] on li "We use the investor pitch presentation deck as our tool to investigate your bus…" at bounding box center [520, 270] width 584 height 66
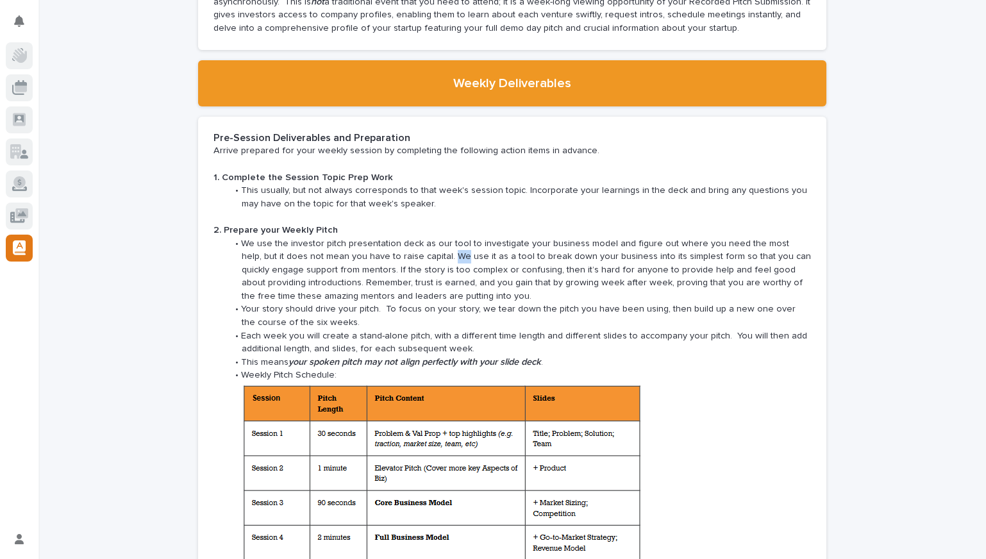
click at [432, 244] on li "We use the investor pitch presentation deck as our tool to investigate your bus…" at bounding box center [520, 270] width 584 height 66
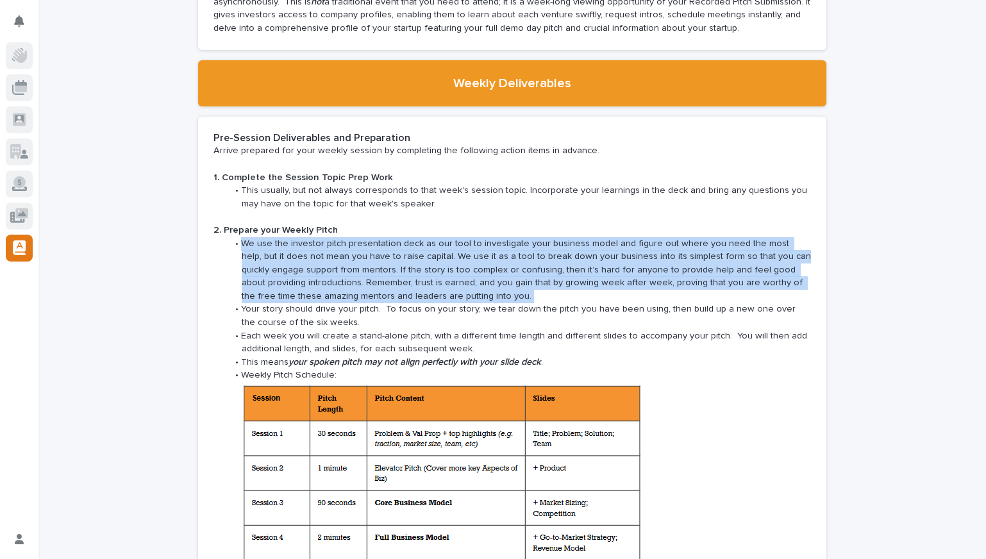
click at [432, 244] on li "We use the investor pitch presentation deck as our tool to investigate your bus…" at bounding box center [520, 270] width 584 height 66
click at [477, 246] on li "We use the investor pitch presentation deck as our tool to investigate your bus…" at bounding box center [520, 270] width 584 height 66
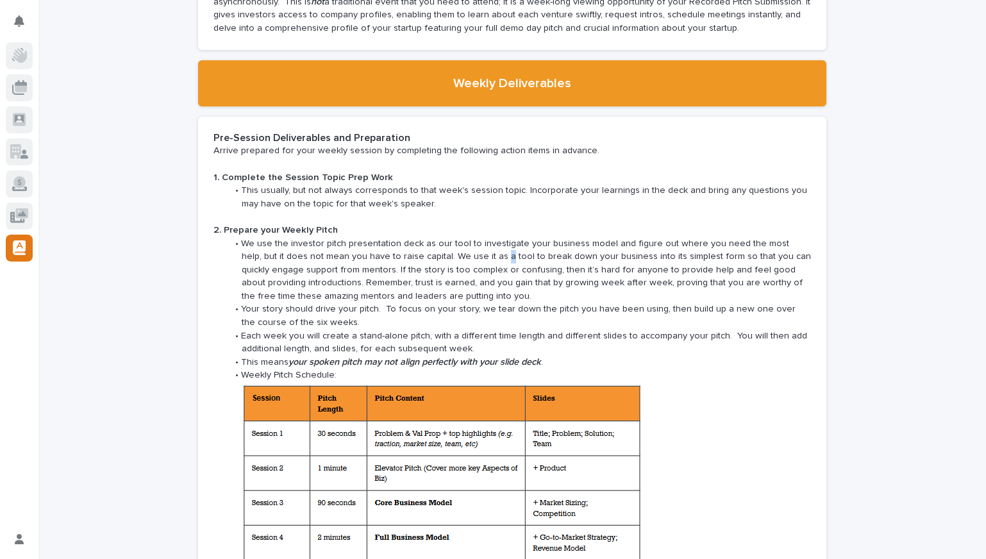
click at [477, 246] on li "We use the investor pitch presentation deck as our tool to investigate your bus…" at bounding box center [520, 270] width 584 height 66
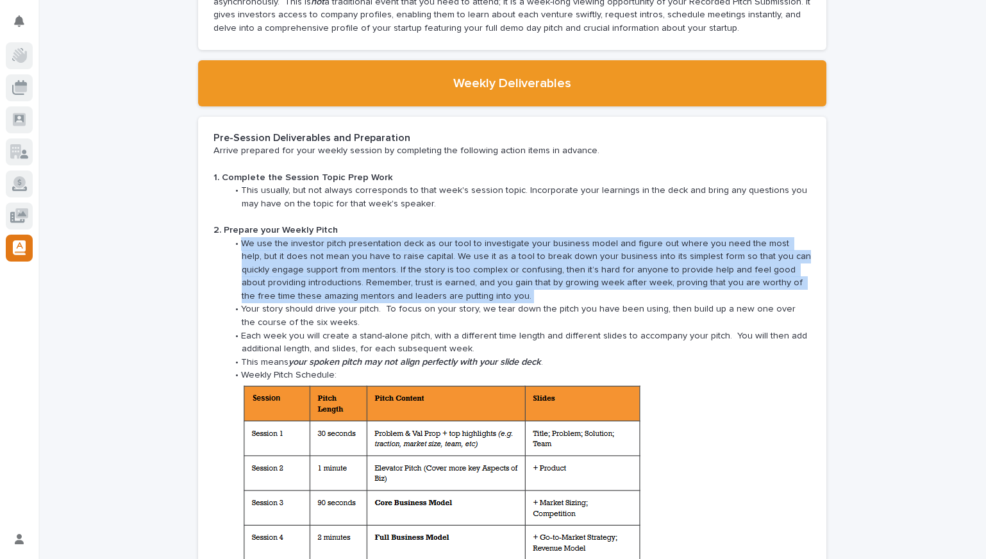
click at [507, 248] on li "We use the investor pitch presentation deck as our tool to investigate your bus…" at bounding box center [520, 270] width 584 height 66
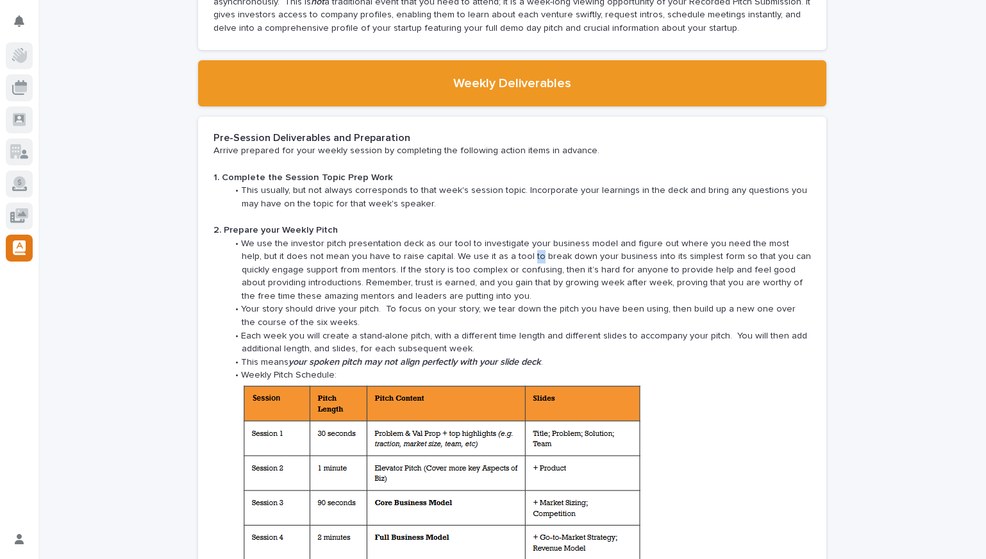
click at [507, 248] on li "We use the investor pitch presentation deck as our tool to investigate your bus…" at bounding box center [520, 270] width 584 height 66
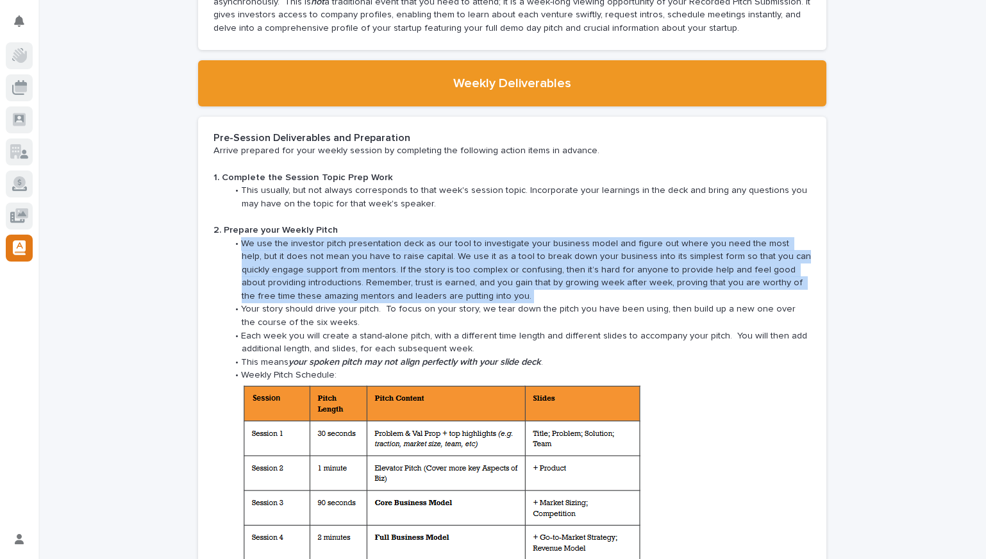
click at [507, 248] on li "We use the investor pitch presentation deck as our tool to investigate your bus…" at bounding box center [520, 270] width 584 height 66
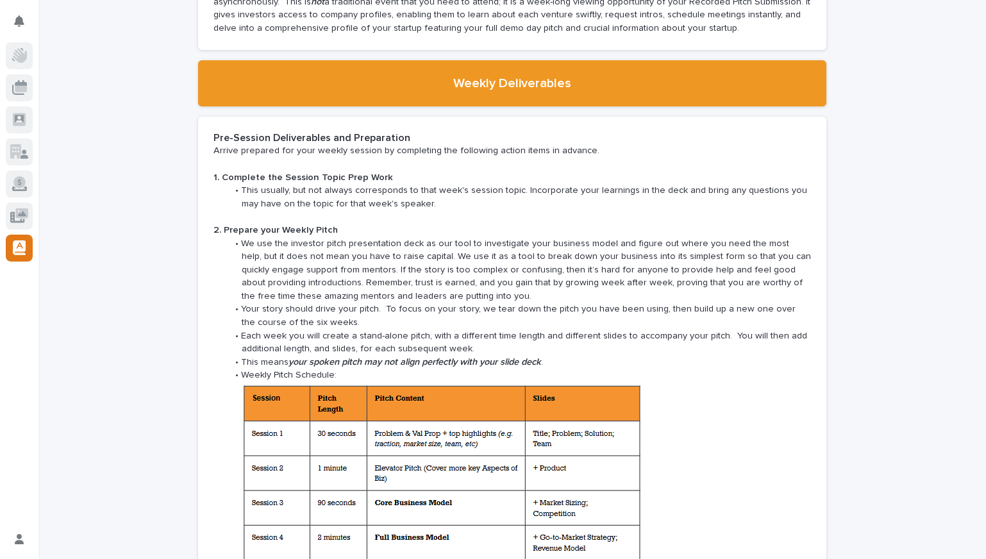
click at [557, 253] on li "We use the investor pitch presentation deck as our tool to investigate your bus…" at bounding box center [520, 270] width 584 height 66
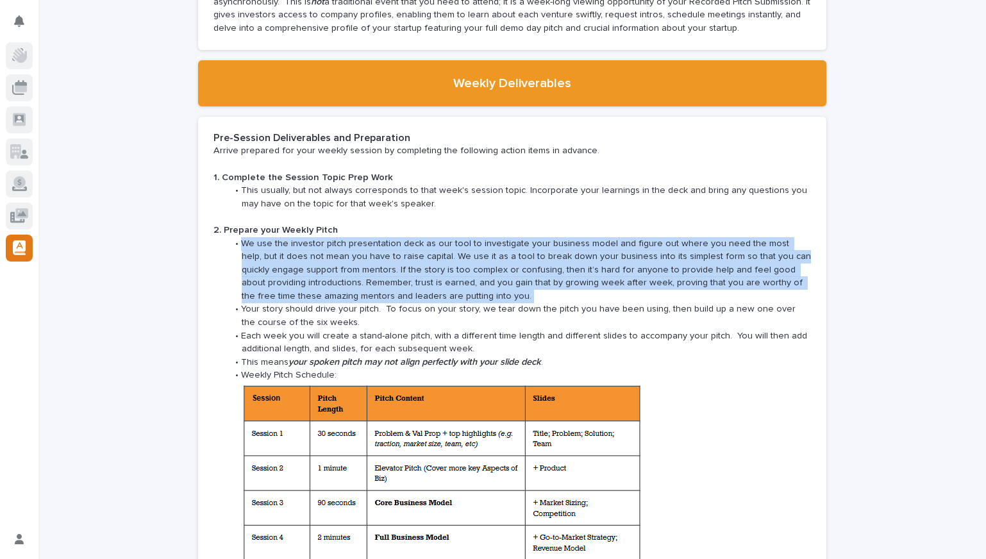
click at [557, 253] on li "We use the investor pitch presentation deck as our tool to investigate your bus…" at bounding box center [520, 270] width 584 height 66
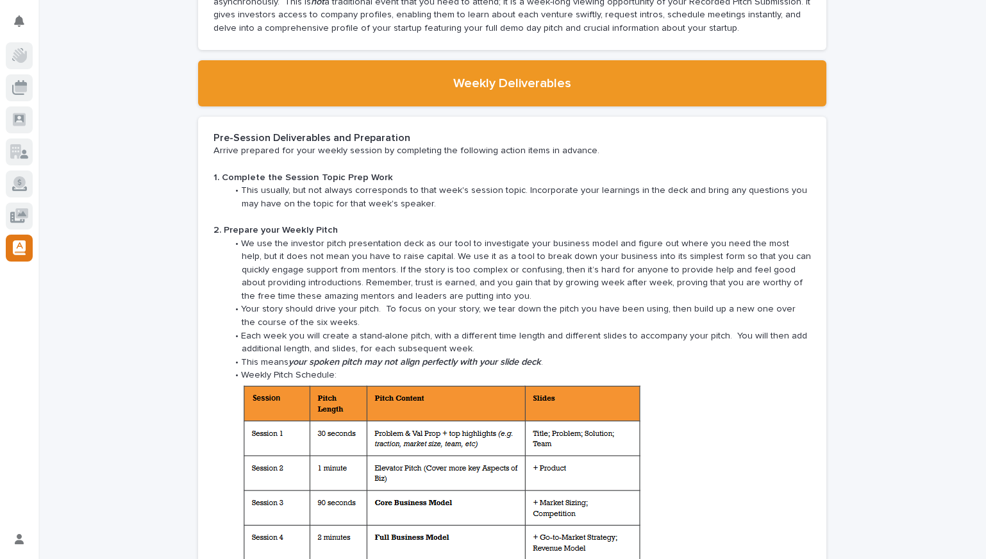
click at [567, 255] on li "We use the investor pitch presentation deck as our tool to investigate your bus…" at bounding box center [520, 270] width 584 height 66
click at [606, 255] on li "We use the investor pitch presentation deck as our tool to investigate your bus…" at bounding box center [520, 270] width 584 height 66
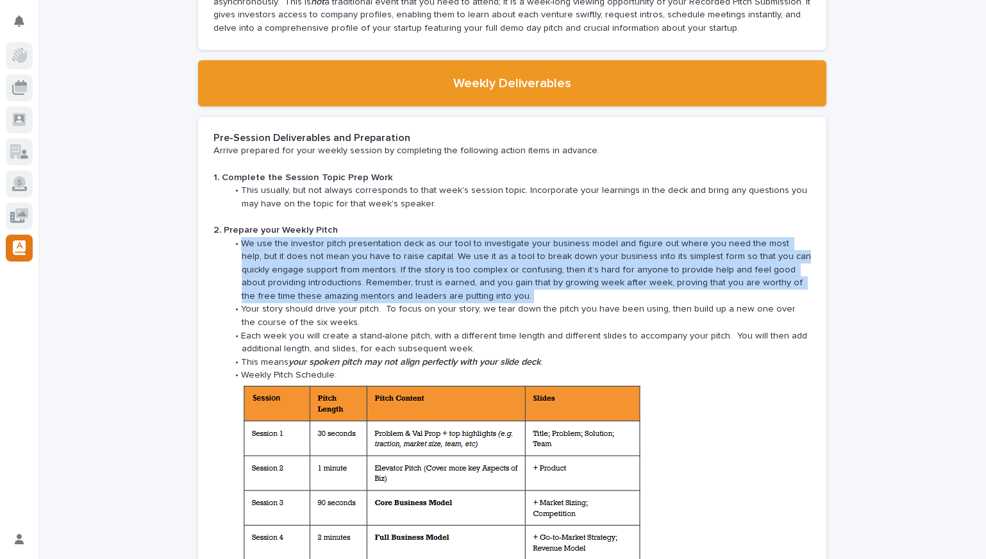
click at [606, 255] on li "We use the investor pitch presentation deck as our tool to investigate your bus…" at bounding box center [520, 270] width 584 height 66
click at [531, 250] on li "We use the investor pitch presentation deck as our tool to investigate your bus…" at bounding box center [520, 270] width 584 height 66
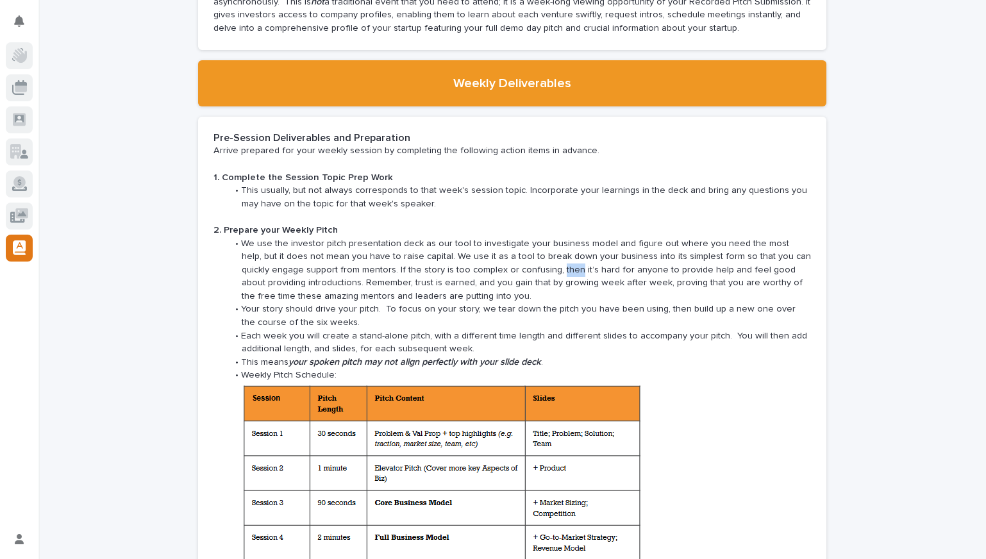
click at [531, 250] on li "We use the investor pitch presentation deck as our tool to investigate your bus…" at bounding box center [520, 270] width 584 height 66
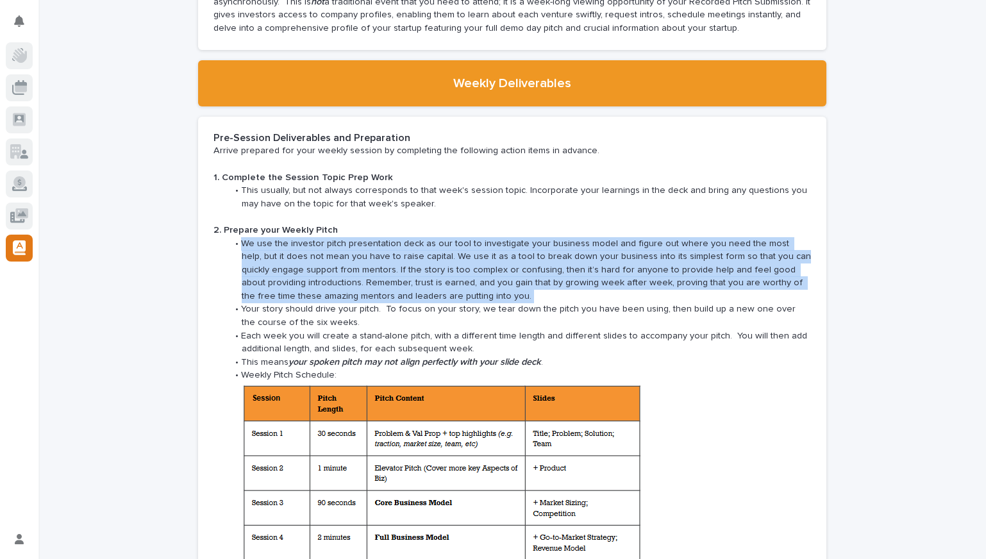
click at [531, 250] on li "We use the investor pitch presentation deck as our tool to investigate your bus…" at bounding box center [520, 270] width 584 height 66
click at [475, 251] on li "We use the investor pitch presentation deck as our tool to investigate your bus…" at bounding box center [520, 270] width 584 height 66
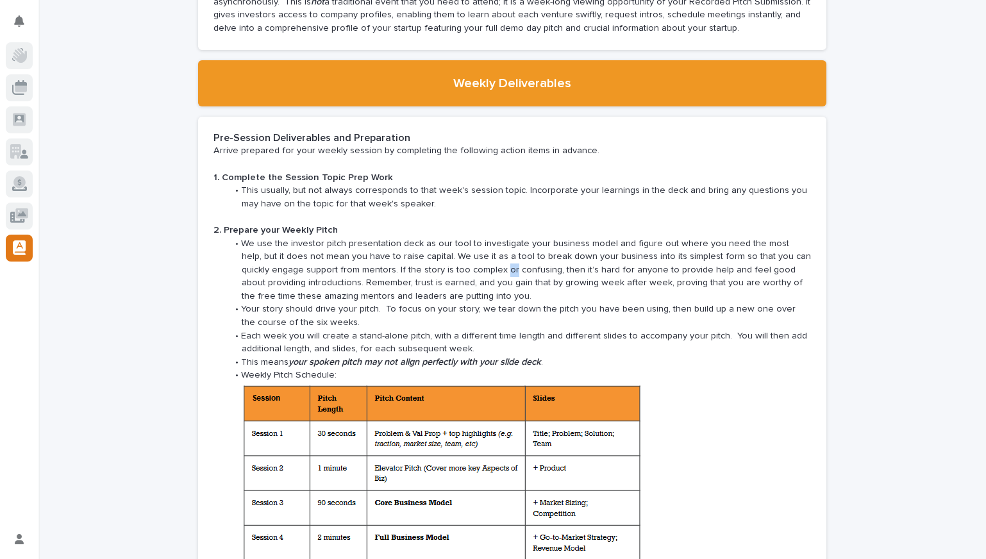
click at [475, 251] on li "We use the investor pitch presentation deck as our tool to investigate your bus…" at bounding box center [520, 270] width 584 height 66
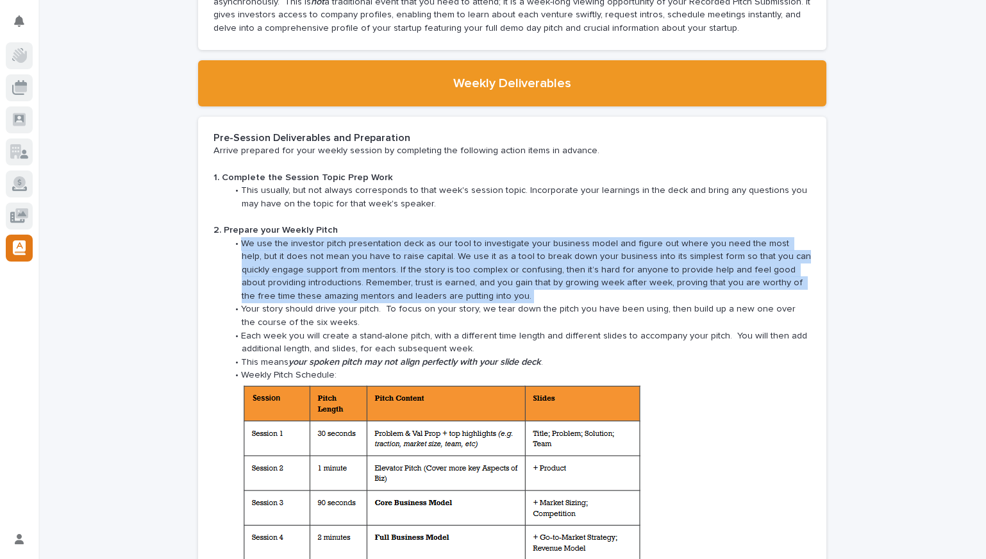
click at [475, 251] on li "We use the investor pitch presentation deck as our tool to investigate your bus…" at bounding box center [520, 270] width 584 height 66
click at [519, 255] on li "We use the investor pitch presentation deck as our tool to investigate your bus…" at bounding box center [520, 270] width 584 height 66
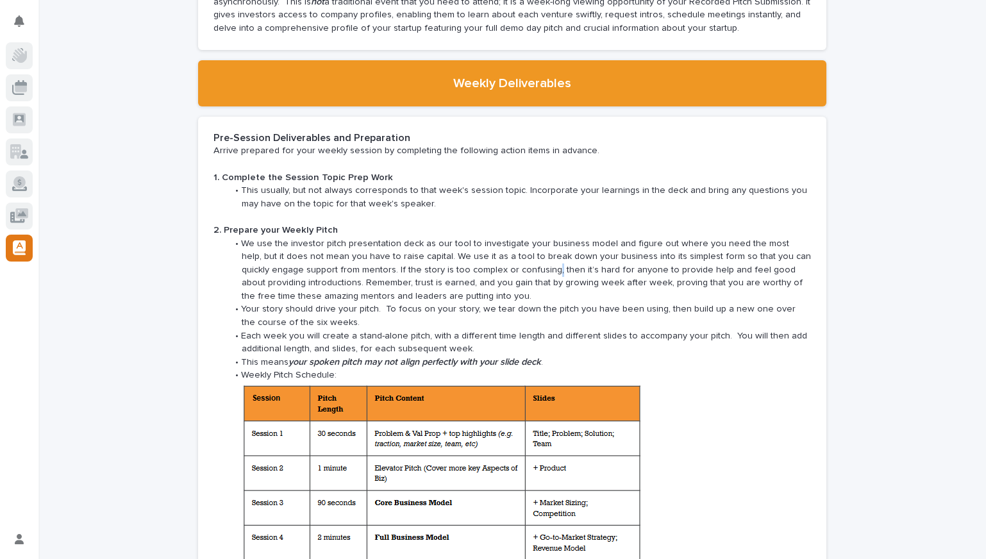
click at [519, 255] on li "We use the investor pitch presentation deck as our tool to investigate your bus…" at bounding box center [520, 270] width 584 height 66
click at [534, 257] on li "We use the investor pitch presentation deck as our tool to investigate your bus…" at bounding box center [520, 270] width 584 height 66
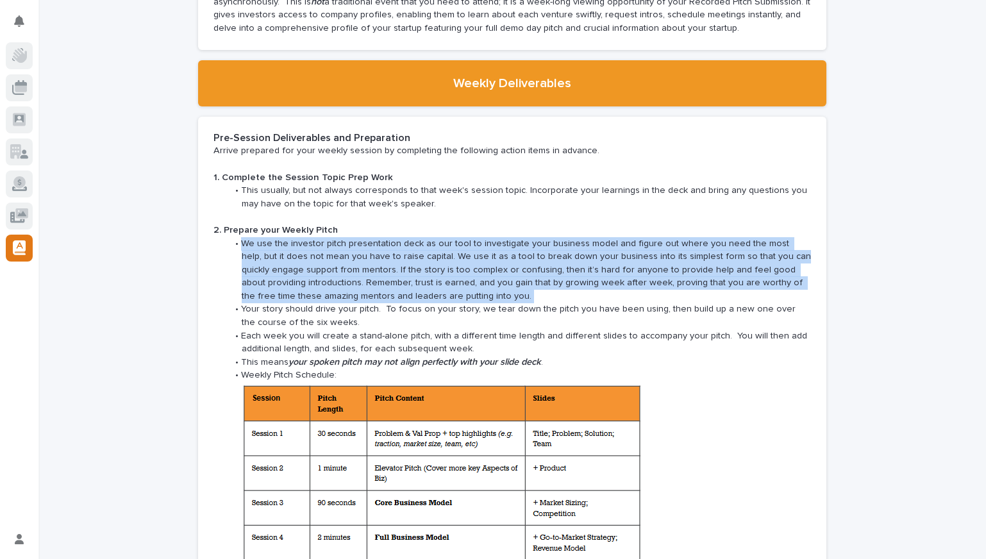
click at [535, 257] on li "We use the investor pitch presentation deck as our tool to investigate your bus…" at bounding box center [520, 270] width 584 height 66
click at [589, 258] on li "We use the investor pitch presentation deck as our tool to investigate your bus…" at bounding box center [520, 270] width 584 height 66
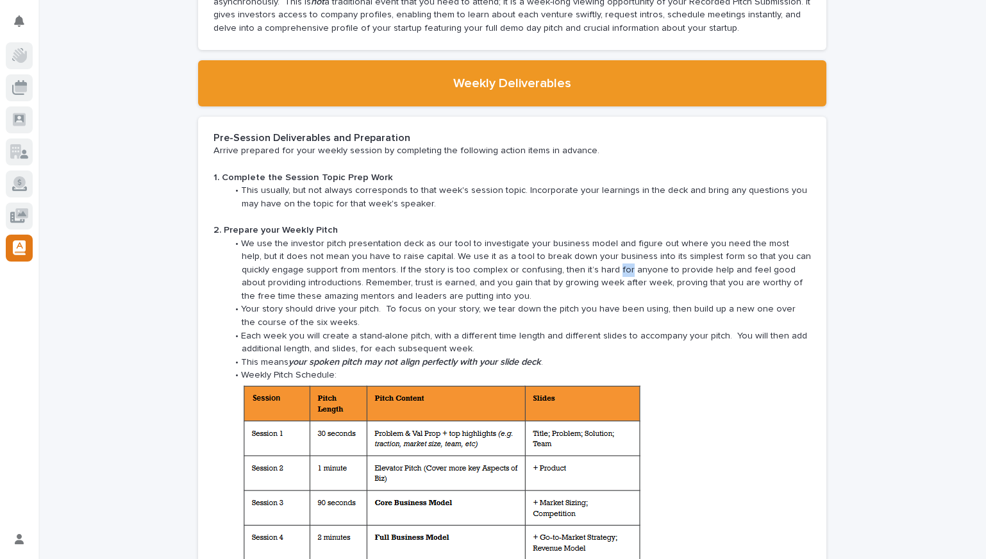
click at [589, 258] on li "We use the investor pitch presentation deck as our tool to investigate your bus…" at bounding box center [520, 270] width 584 height 66
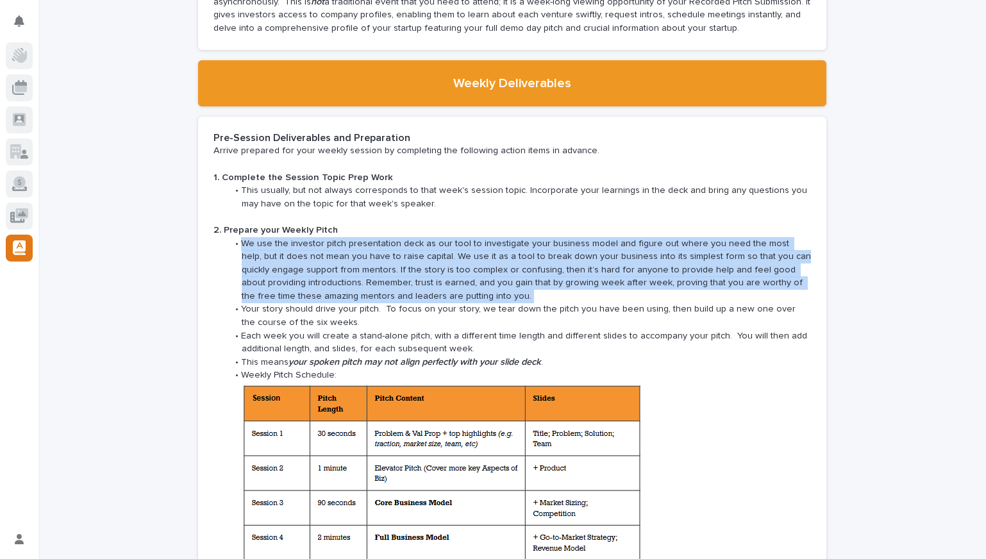
click at [589, 258] on li "We use the investor pitch presentation deck as our tool to investigate your bus…" at bounding box center [520, 270] width 584 height 66
click at [631, 260] on li "We use the investor pitch presentation deck as our tool to investigate your bus…" at bounding box center [520, 270] width 584 height 66
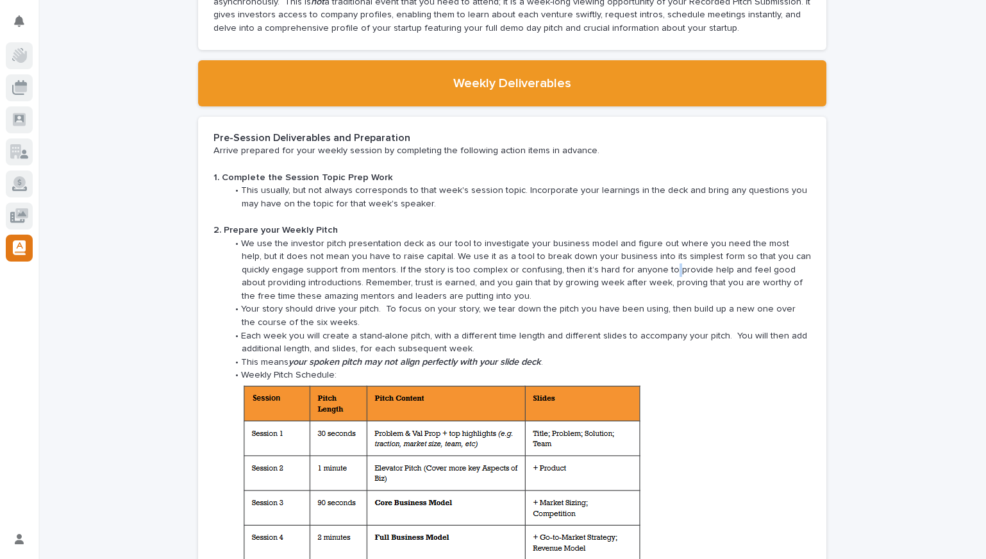
click at [631, 260] on li "We use the investor pitch presentation deck as our tool to investigate your bus…" at bounding box center [520, 270] width 584 height 66
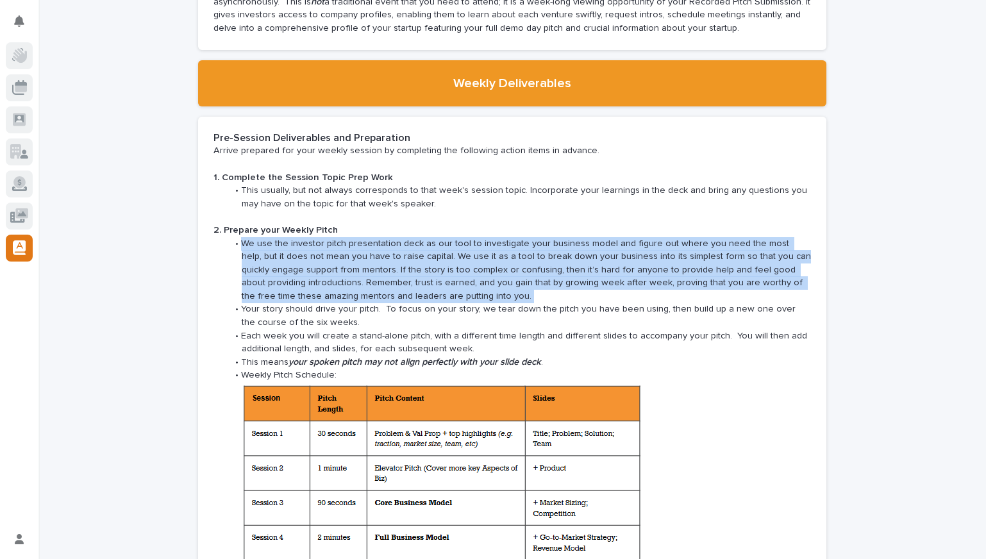
click at [631, 260] on li "We use the investor pitch presentation deck as our tool to investigate your bus…" at bounding box center [520, 270] width 584 height 66
click at [664, 259] on li "We use the investor pitch presentation deck as our tool to investigate your bus…" at bounding box center [520, 270] width 584 height 66
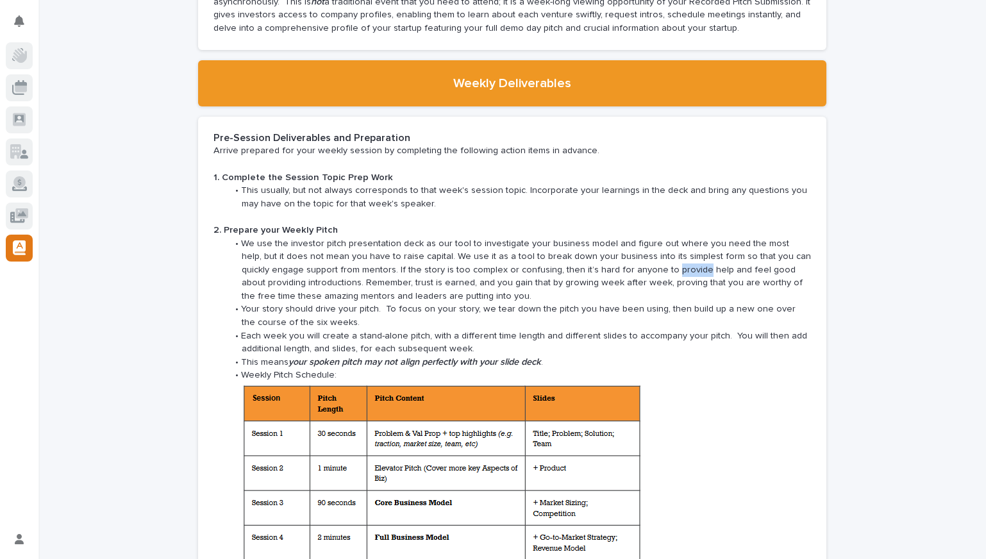
click at [664, 259] on li "We use the investor pitch presentation deck as our tool to investigate your bus…" at bounding box center [520, 270] width 584 height 66
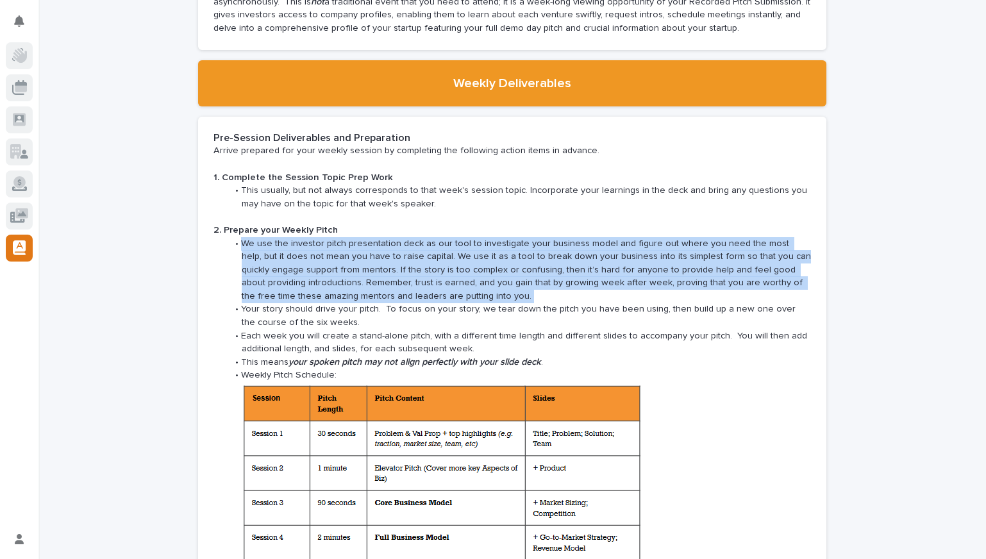
click at [664, 259] on li "We use the investor pitch presentation deck as our tool to investigate your bus…" at bounding box center [520, 270] width 584 height 66
click at [726, 266] on li "We use the investor pitch presentation deck as our tool to investigate your bus…" at bounding box center [520, 270] width 584 height 66
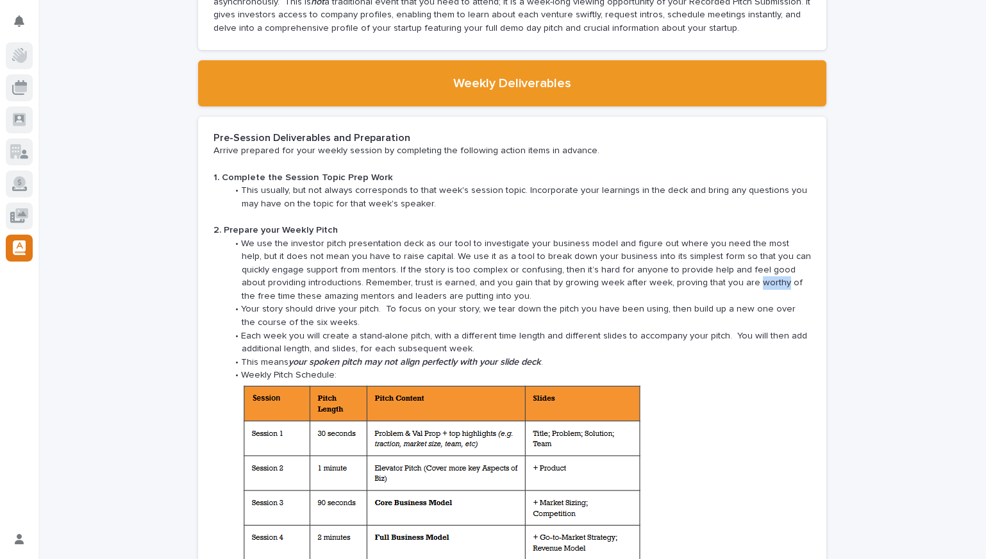
click at [726, 266] on li "We use the investor pitch presentation deck as our tool to investigate your bus…" at bounding box center [520, 270] width 584 height 66
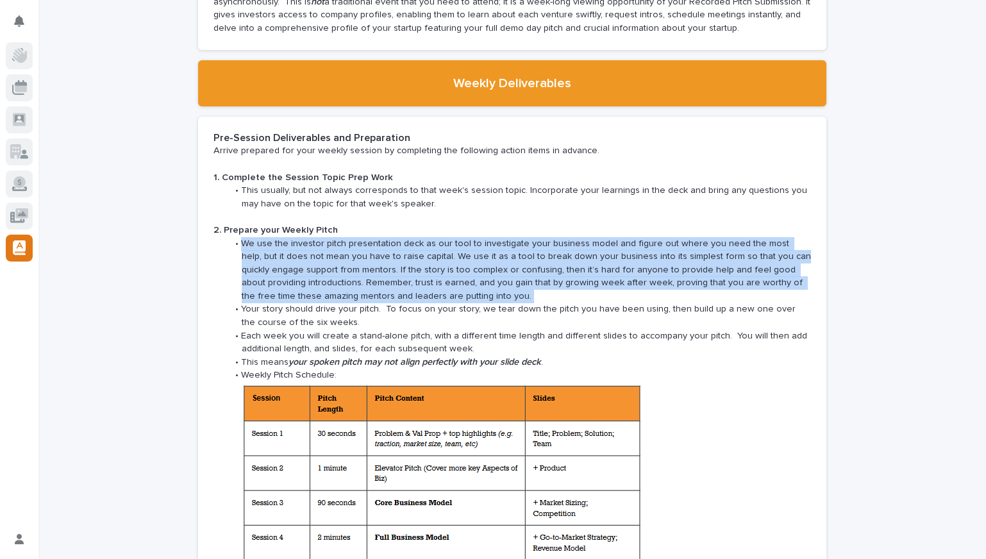
click at [726, 266] on li "We use the investor pitch presentation deck as our tool to investigate your bus…" at bounding box center [520, 270] width 584 height 66
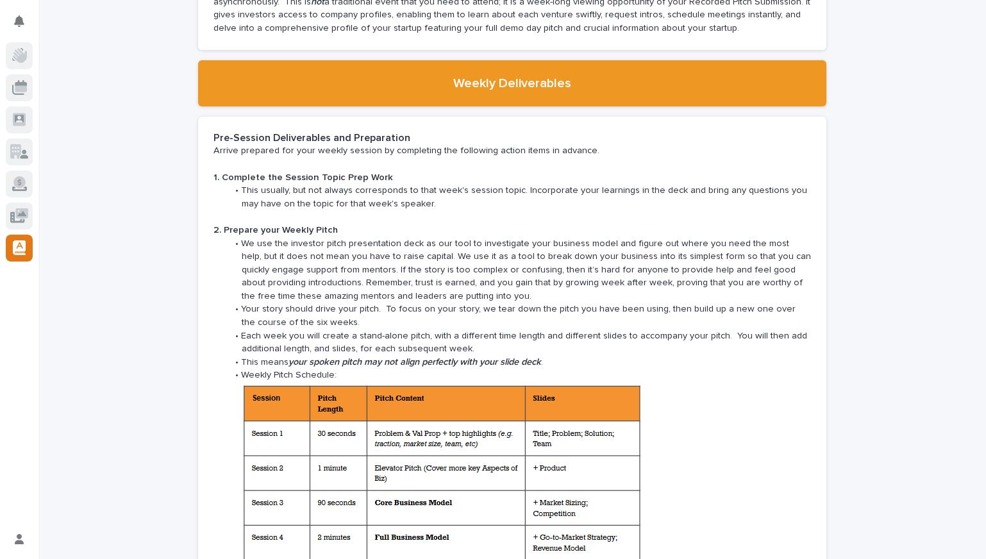
click at [629, 253] on li "We use the investor pitch presentation deck as our tool to investigate your bus…" at bounding box center [520, 270] width 584 height 66
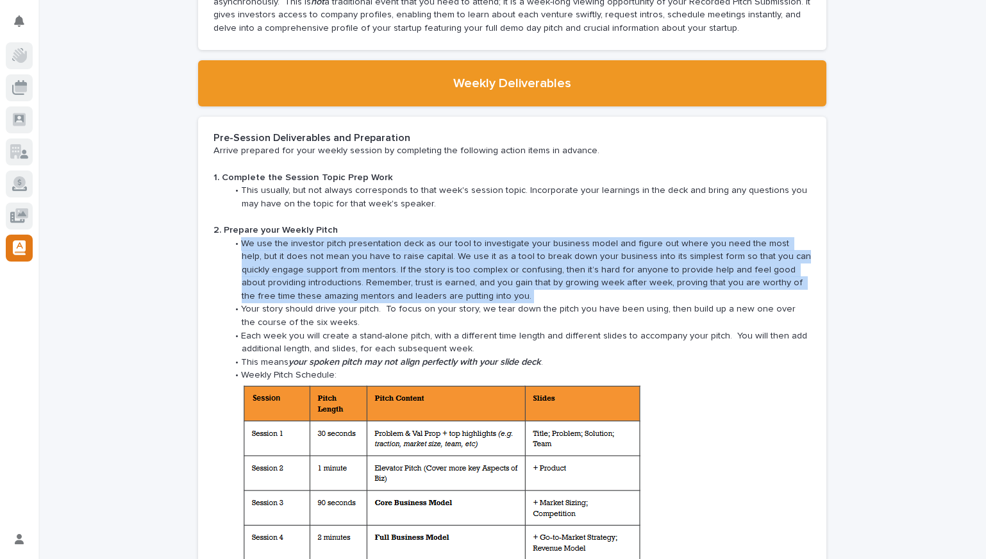
click at [629, 253] on li "We use the investor pitch presentation deck as our tool to investigate your bus…" at bounding box center [520, 270] width 584 height 66
click at [618, 252] on li "We use the investor pitch presentation deck as our tool to investigate your bus…" at bounding box center [520, 270] width 584 height 66
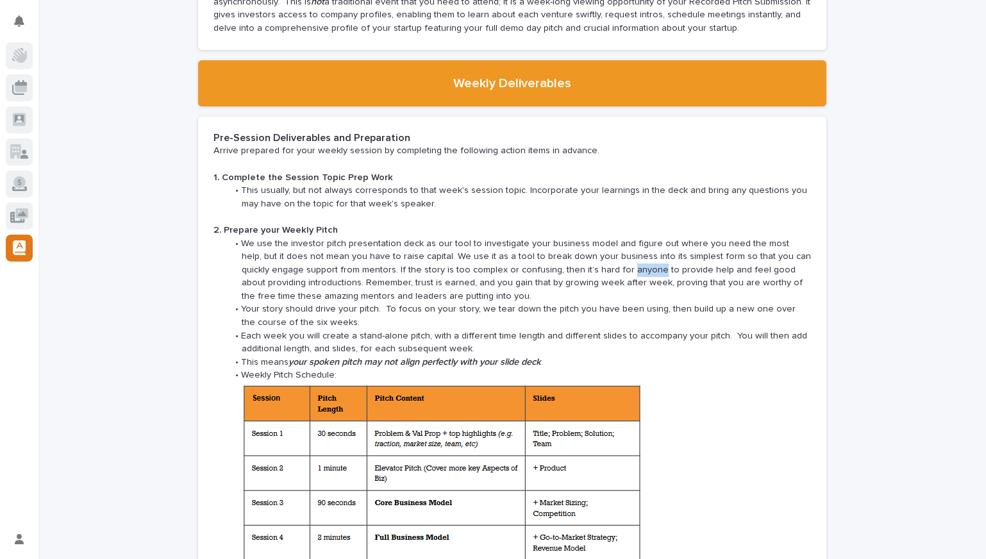
click at [618, 252] on li "We use the investor pitch presentation deck as our tool to investigate your bus…" at bounding box center [520, 270] width 584 height 66
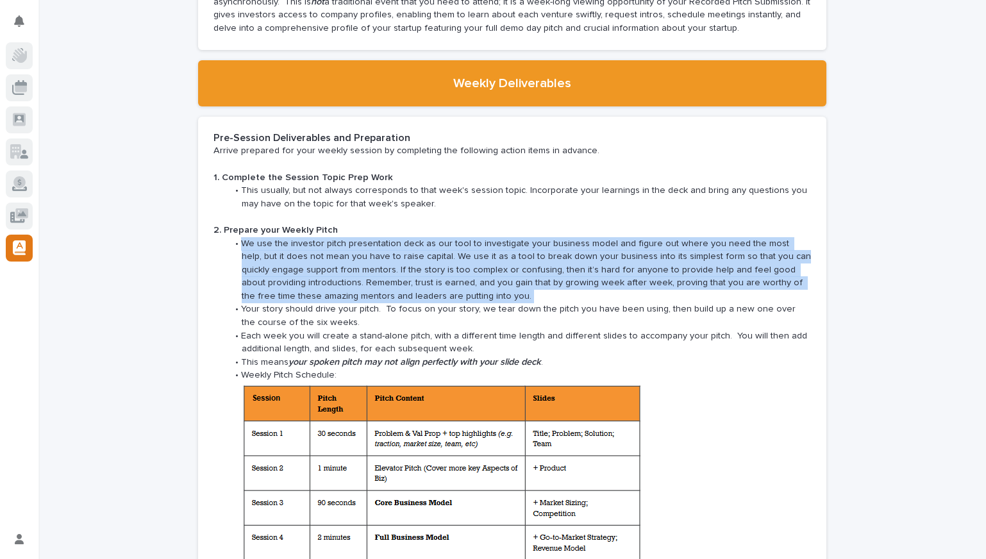
click at [618, 252] on li "We use the investor pitch presentation deck as our tool to investigate your bus…" at bounding box center [520, 270] width 584 height 66
click at [670, 257] on li "We use the investor pitch presentation deck as our tool to investigate your bus…" at bounding box center [520, 270] width 584 height 66
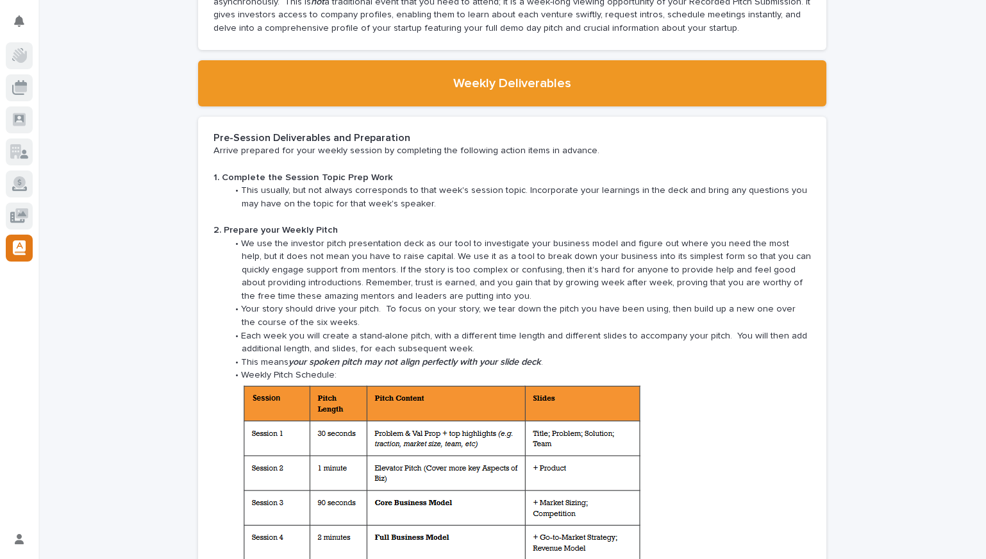
click at [697, 256] on li "We use the investor pitch presentation deck as our tool to investigate your bus…" at bounding box center [520, 270] width 584 height 66
click at [697, 255] on li "We use the investor pitch presentation deck as our tool to investigate your bus…" at bounding box center [520, 270] width 584 height 66
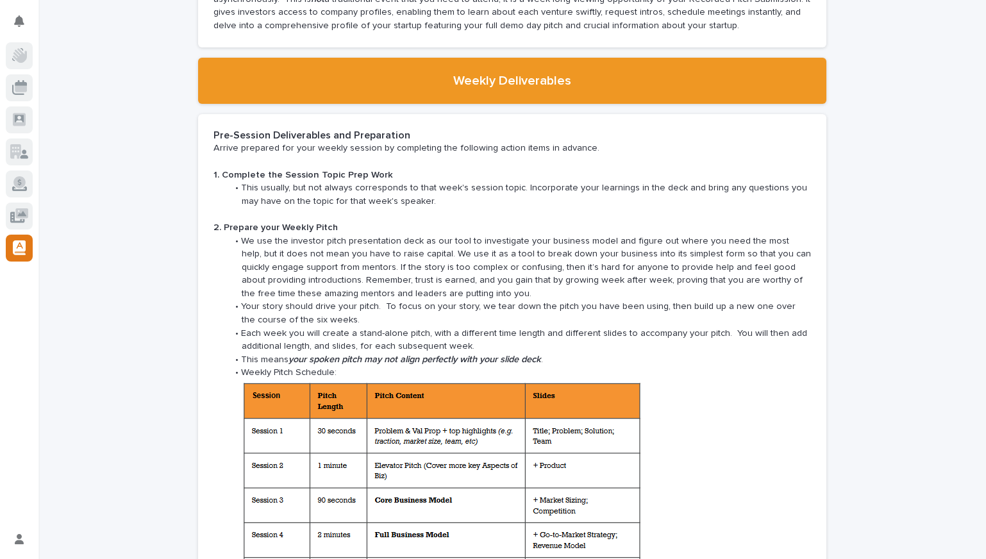
click at [405, 261] on li "We use the investor pitch presentation deck as our tool to investigate your bus…" at bounding box center [520, 268] width 584 height 66
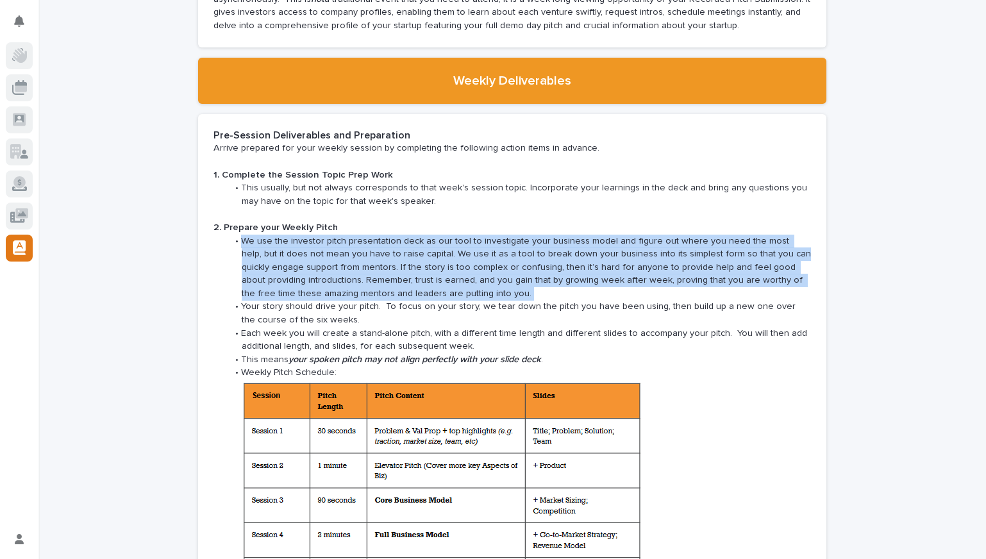
drag, startPoint x: 405, startPoint y: 261, endPoint x: 482, endPoint y: 258, distance: 77.0
click at [406, 260] on li "We use the investor pitch presentation deck as our tool to investigate your bus…" at bounding box center [520, 268] width 584 height 66
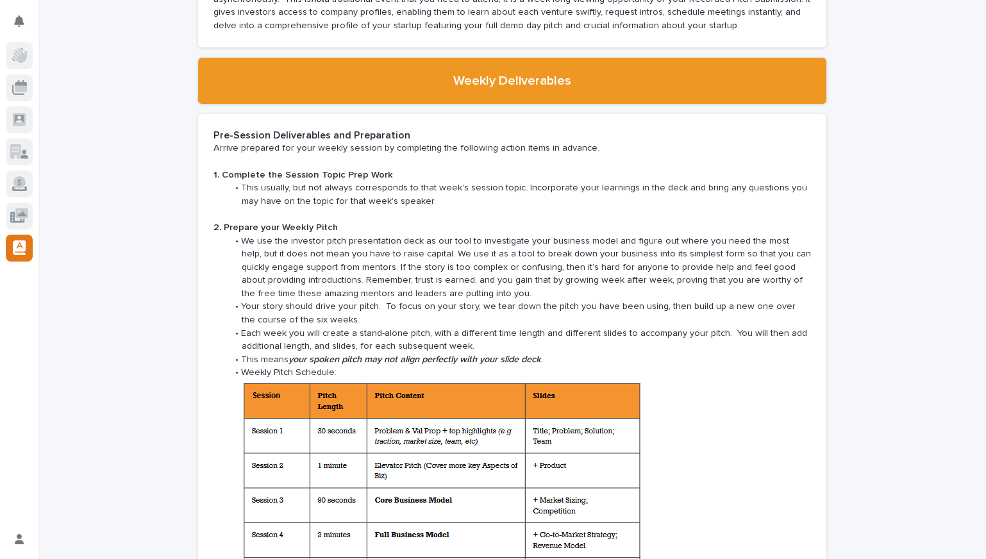
click at [494, 258] on li "We use the investor pitch presentation deck as our tool to investigate your bus…" at bounding box center [520, 268] width 584 height 66
click at [388, 300] on li "Your story should drive your pitch. To focus on your story, we tear down the pi…" at bounding box center [520, 313] width 584 height 26
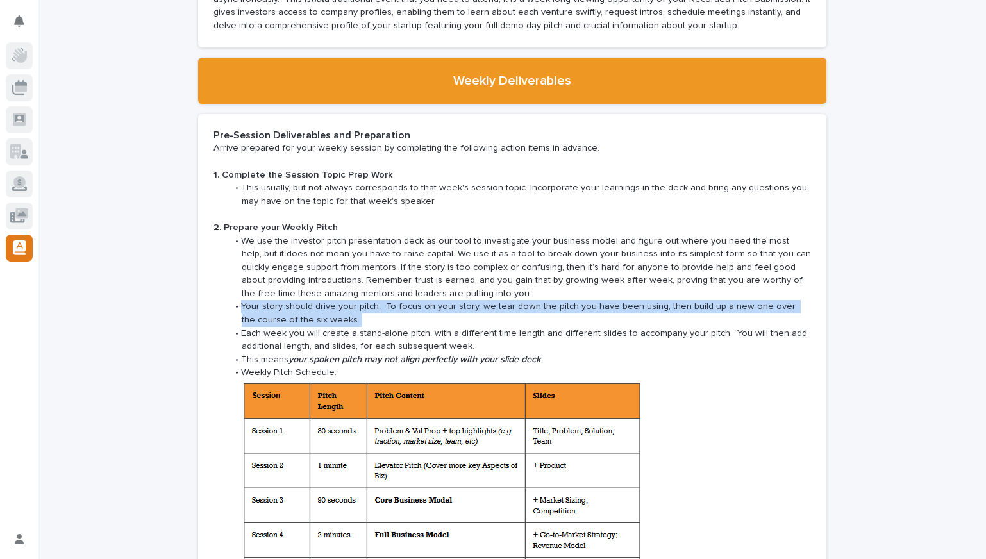
drag, startPoint x: 388, startPoint y: 292, endPoint x: 441, endPoint y: 292, distance: 53.2
click at [394, 300] on li "Your story should drive your pitch. To focus on your story, we tear down the pi…" at bounding box center [520, 313] width 584 height 26
click at [477, 300] on li "Your story should drive your pitch. To focus on your story, we tear down the pi…" at bounding box center [520, 313] width 584 height 26
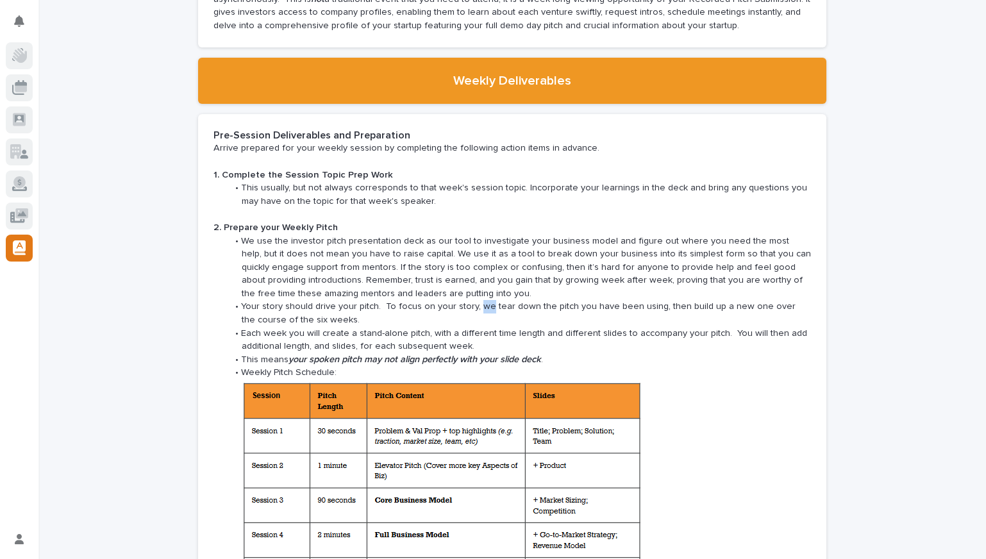
click at [477, 300] on li "Your story should drive your pitch. To focus on your story, we tear down the pi…" at bounding box center [520, 313] width 584 height 26
click at [524, 300] on li "Your story should drive your pitch. To focus on your story, we tear down the pi…" at bounding box center [520, 313] width 584 height 26
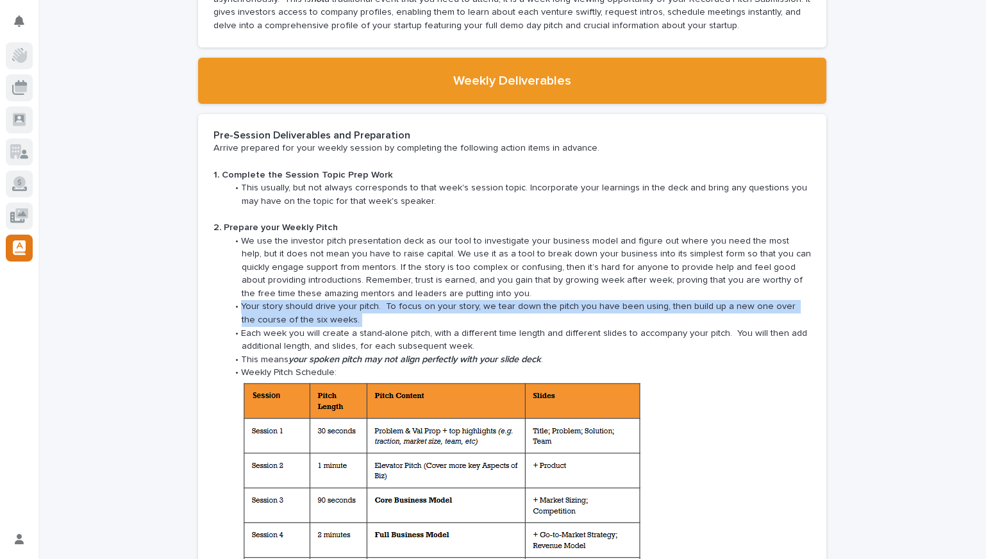
click at [524, 300] on li "Your story should drive your pitch. To focus on your story, we tear down the pi…" at bounding box center [520, 313] width 584 height 26
click at [573, 300] on li "Your story should drive your pitch. To focus on your story, we tear down the pi…" at bounding box center [520, 313] width 584 height 26
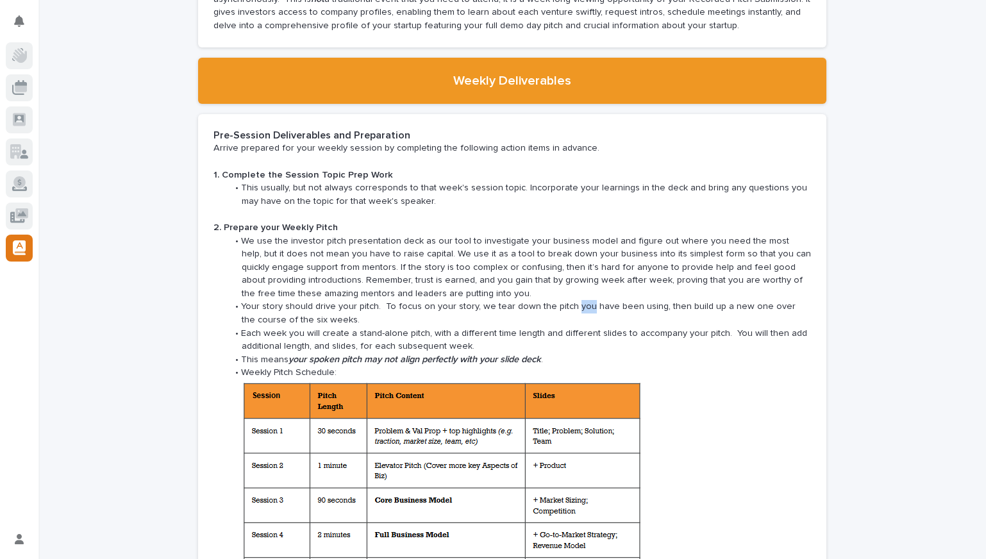
click at [573, 300] on li "Your story should drive your pitch. To focus on your story, we tear down the pi…" at bounding box center [520, 313] width 584 height 26
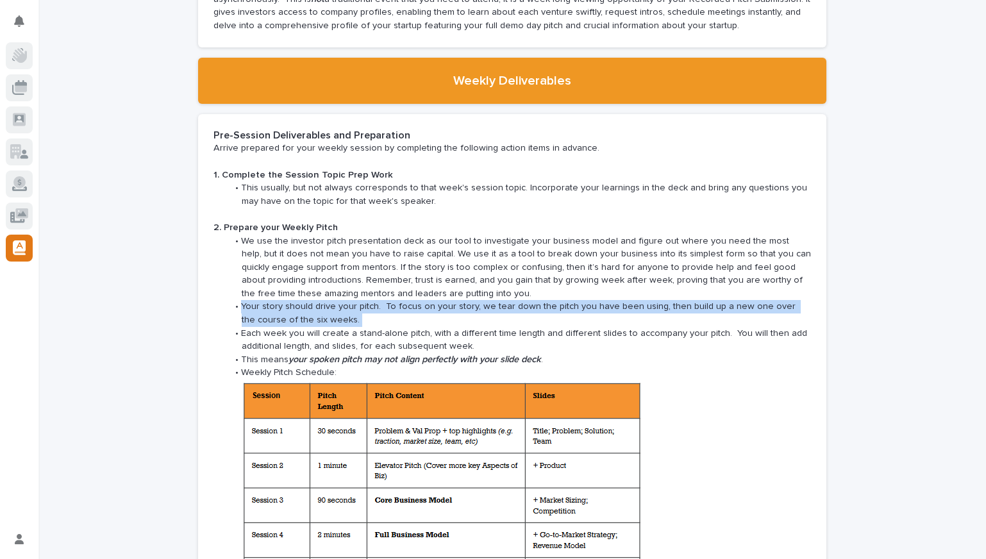
click at [573, 300] on li "Your story should drive your pitch. To focus on your story, we tear down the pi…" at bounding box center [520, 313] width 584 height 26
click at [383, 300] on li "Your story should drive your pitch. To focus on your story, we tear down the pi…" at bounding box center [520, 313] width 584 height 26
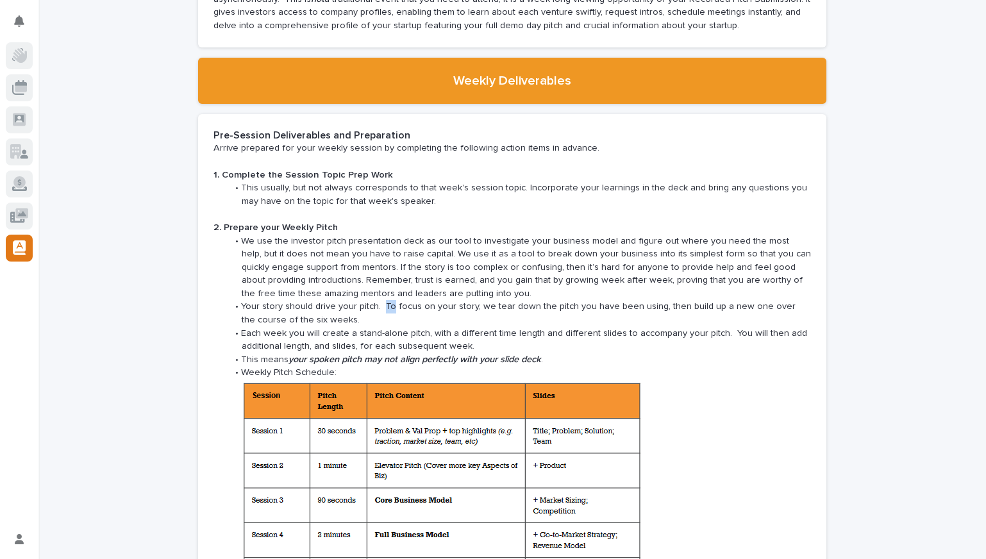
click at [383, 300] on li "Your story should drive your pitch. To focus on your story, we tear down the pi…" at bounding box center [520, 313] width 584 height 26
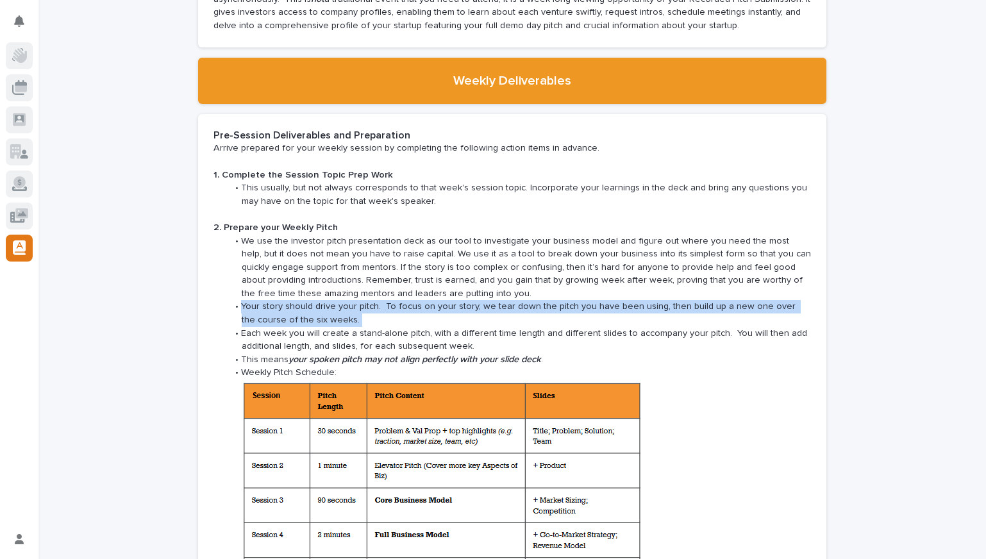
click at [383, 300] on li "Your story should drive your pitch. To focus on your story, we tear down the pi…" at bounding box center [520, 313] width 584 height 26
click at [434, 300] on li "Your story should drive your pitch. To focus on your story, we tear down the pi…" at bounding box center [520, 313] width 584 height 26
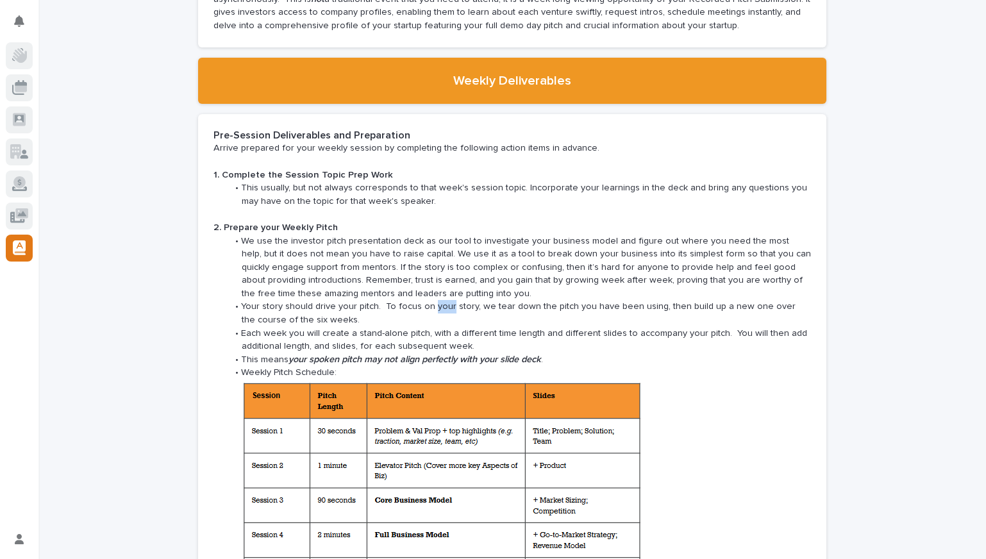
click at [434, 300] on li "Your story should drive your pitch. To focus on your story, we tear down the pi…" at bounding box center [520, 313] width 584 height 26
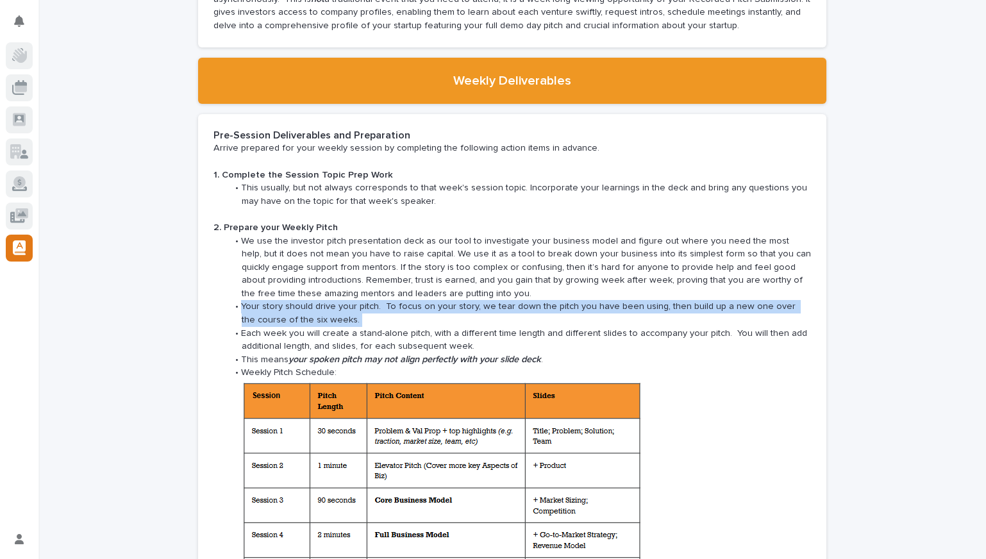
click at [434, 300] on li "Your story should drive your pitch. To focus on your story, we tear down the pi…" at bounding box center [520, 313] width 584 height 26
click at [488, 300] on li "Your story should drive your pitch. To focus on your story, we tear down the pi…" at bounding box center [520, 313] width 584 height 26
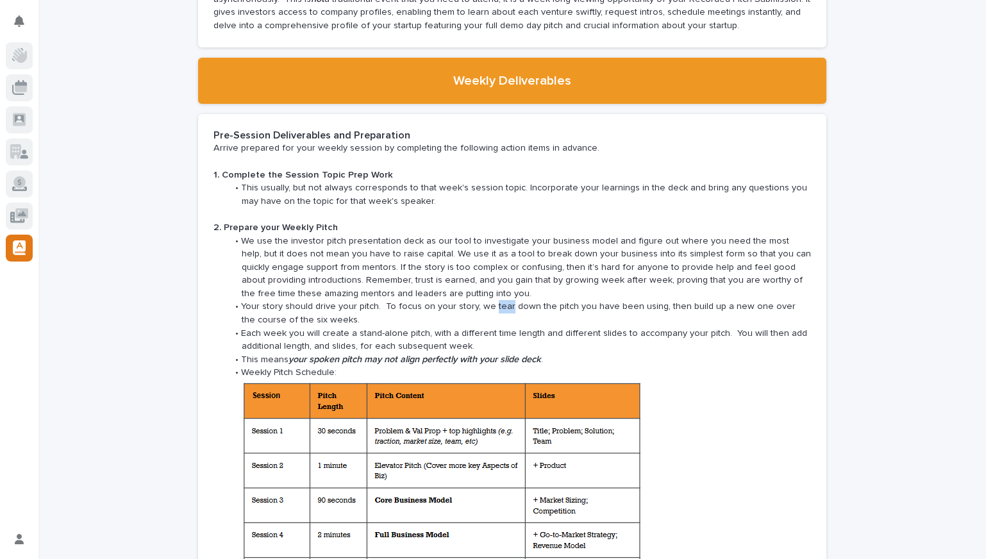
click at [488, 300] on li "Your story should drive your pitch. To focus on your story, we tear down the pi…" at bounding box center [520, 313] width 584 height 26
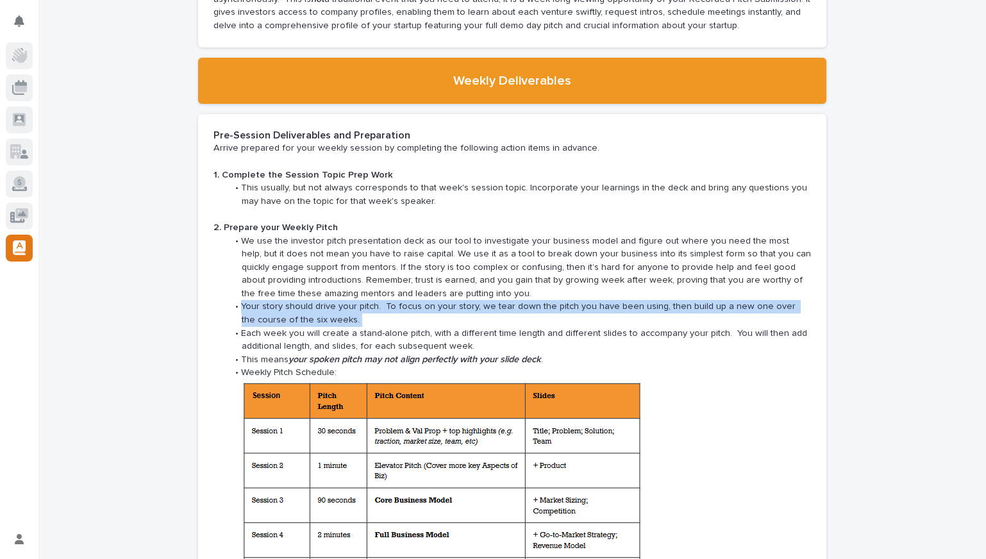
click at [488, 300] on li "Your story should drive your pitch. To focus on your story, we tear down the pi…" at bounding box center [520, 313] width 584 height 26
click at [490, 300] on li "Your story should drive your pitch. To focus on your story, we tear down the pi…" at bounding box center [520, 313] width 584 height 26
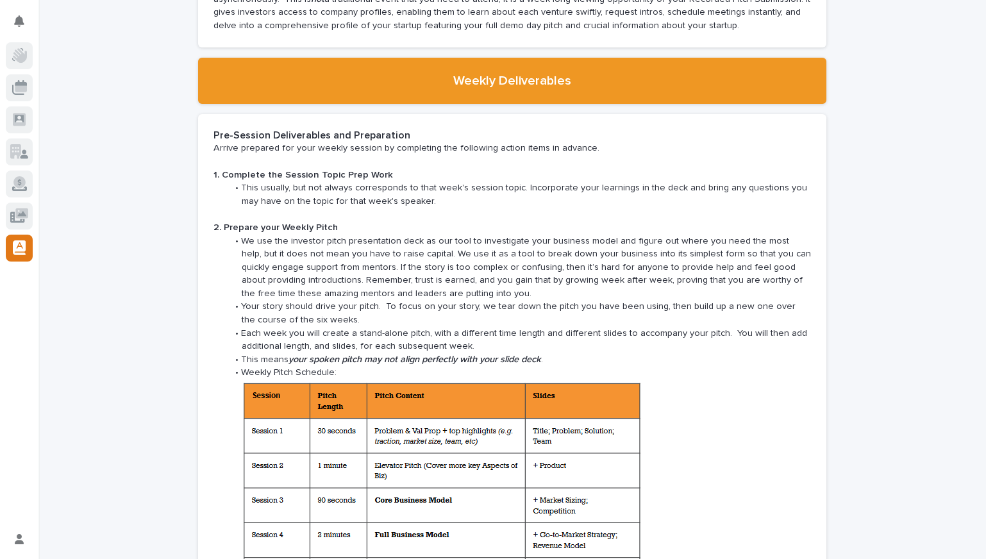
click at [350, 305] on li "Your story should drive your pitch. To focus on your story, we tear down the pi…" at bounding box center [520, 313] width 584 height 26
click at [349, 327] on li "Each week you will create a stand-alone pitch, with a different time length and…" at bounding box center [520, 340] width 584 height 26
click at [348, 327] on li "Each week you will create a stand-alone pitch, with a different time length and…" at bounding box center [520, 340] width 584 height 26
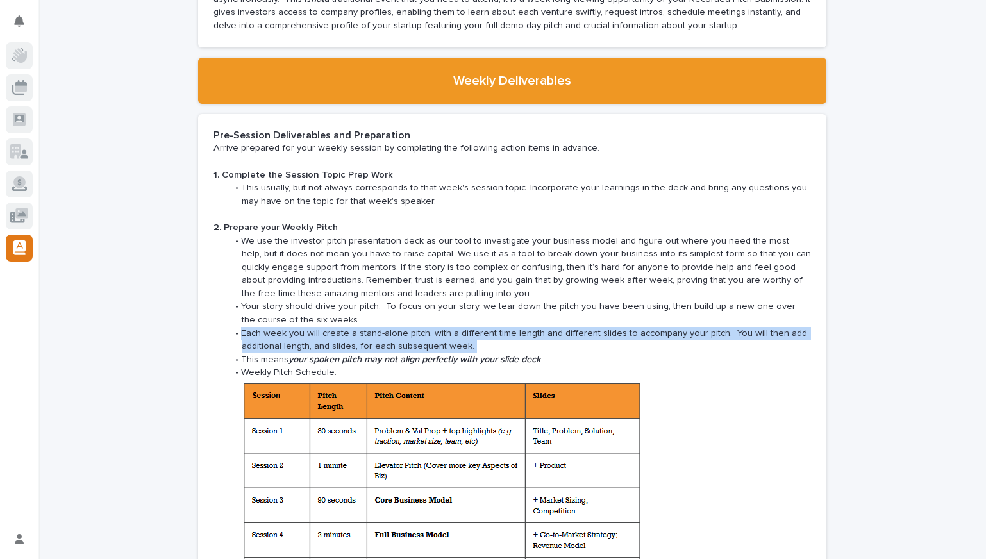
click at [348, 327] on li "Each week you will create a stand-alone pitch, with a different time length and…" at bounding box center [520, 340] width 584 height 26
click at [412, 327] on li "Each week you will create a stand-alone pitch, with a different time length and…" at bounding box center [520, 340] width 584 height 26
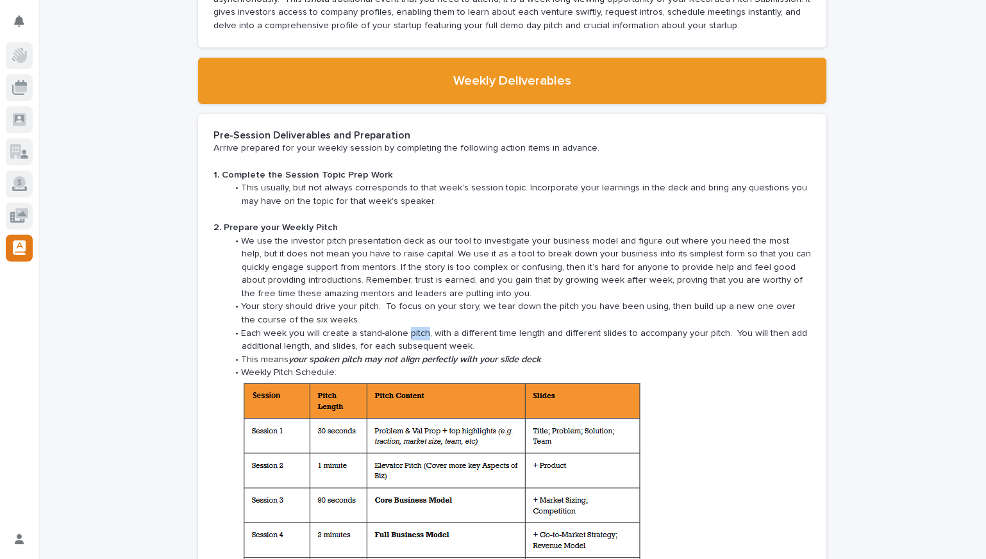
click at [412, 327] on li "Each week you will create a stand-alone pitch, with a different time length and…" at bounding box center [520, 340] width 584 height 26
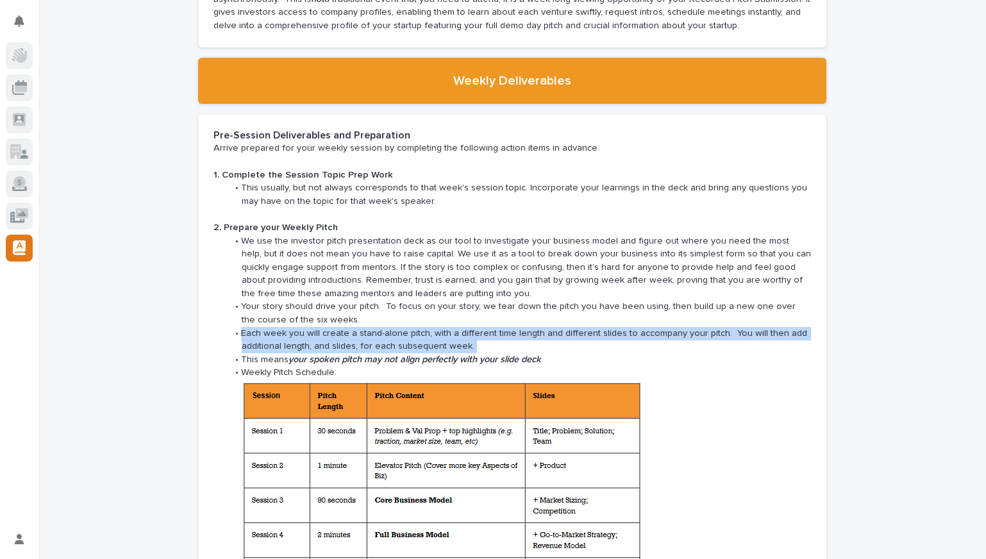
click at [412, 327] on li "Each week you will create a stand-alone pitch, with a different time length and…" at bounding box center [520, 340] width 584 height 26
click at [455, 327] on li "Each week you will create a stand-alone pitch, with a different time length and…" at bounding box center [520, 340] width 584 height 26
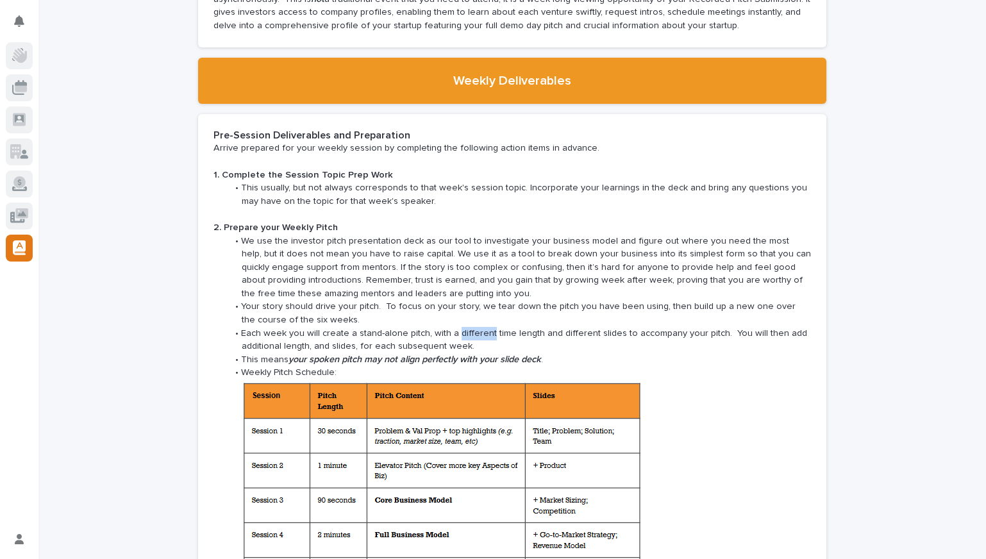
click at [455, 327] on li "Each week you will create a stand-alone pitch, with a different time length and…" at bounding box center [520, 340] width 584 height 26
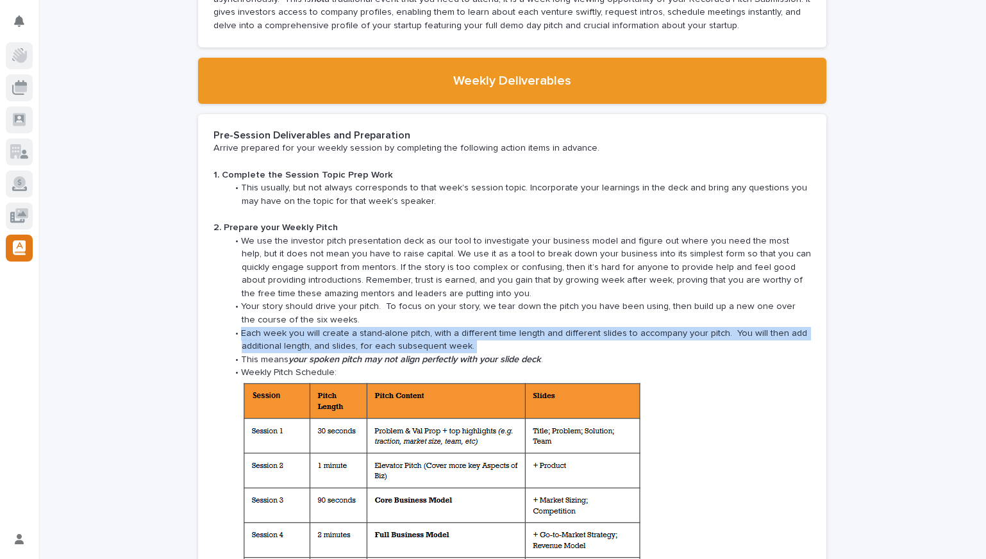
click at [455, 327] on li "Each week you will create a stand-alone pitch, with a different time length and…" at bounding box center [520, 340] width 584 height 26
click at [487, 327] on li "Each week you will create a stand-alone pitch, with a different time length and…" at bounding box center [520, 340] width 584 height 26
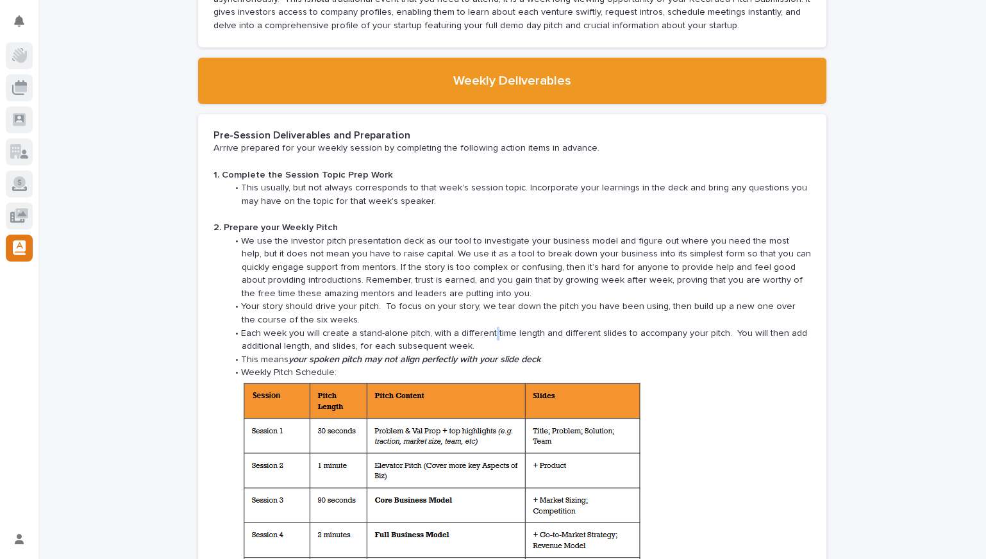
click at [487, 327] on li "Each week you will create a stand-alone pitch, with a different time length and…" at bounding box center [520, 340] width 584 height 26
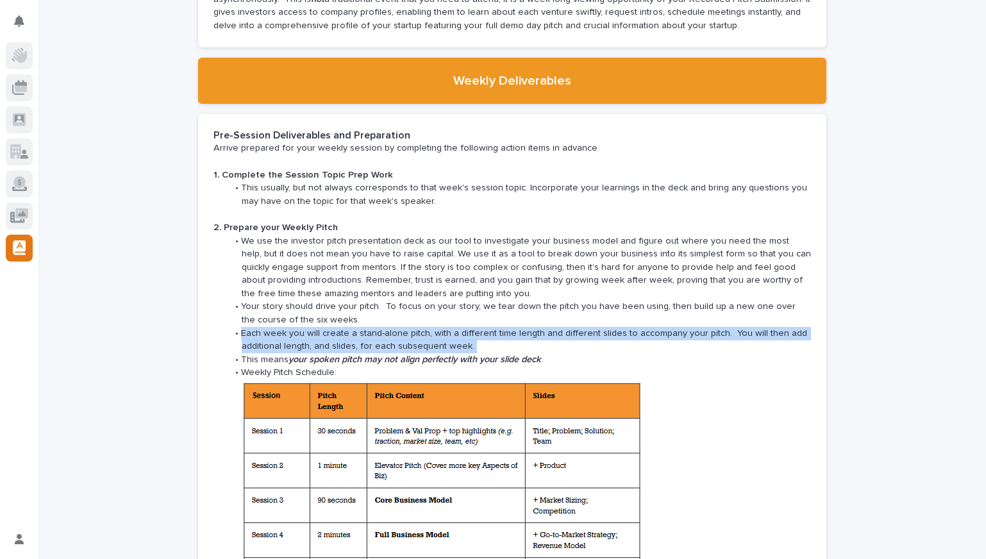
click at [487, 327] on li "Each week you will create a stand-alone pitch, with a different time length and…" at bounding box center [520, 340] width 584 height 26
click at [549, 327] on li "Each week you will create a stand-alone pitch, with a different time length and…" at bounding box center [520, 340] width 584 height 26
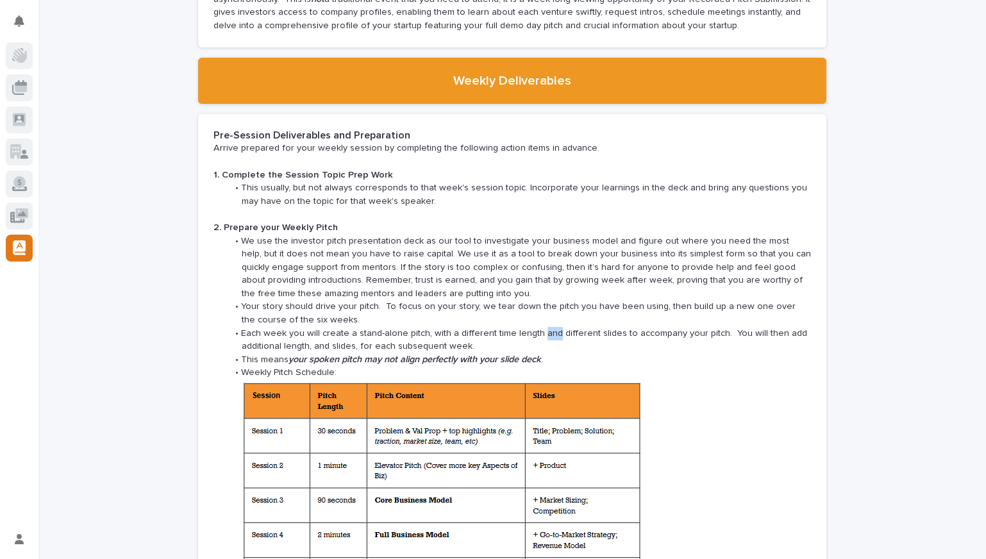
click at [549, 327] on li "Each week you will create a stand-alone pitch, with a different time length and…" at bounding box center [520, 340] width 584 height 26
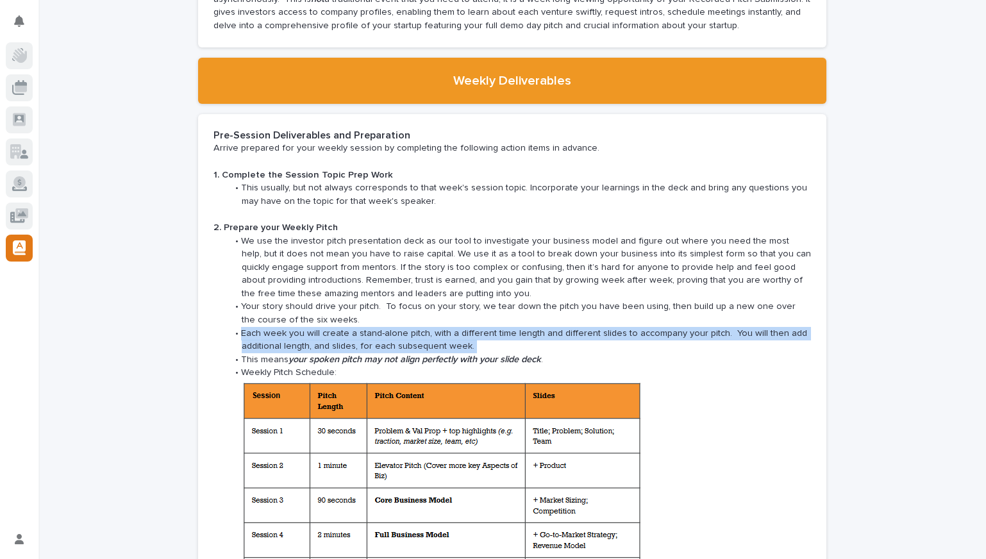
click at [549, 327] on li "Each week you will create a stand-alone pitch, with a different time length and…" at bounding box center [520, 340] width 584 height 26
click at [587, 327] on li "Each week you will create a stand-alone pitch, with a different time length and…" at bounding box center [520, 340] width 584 height 26
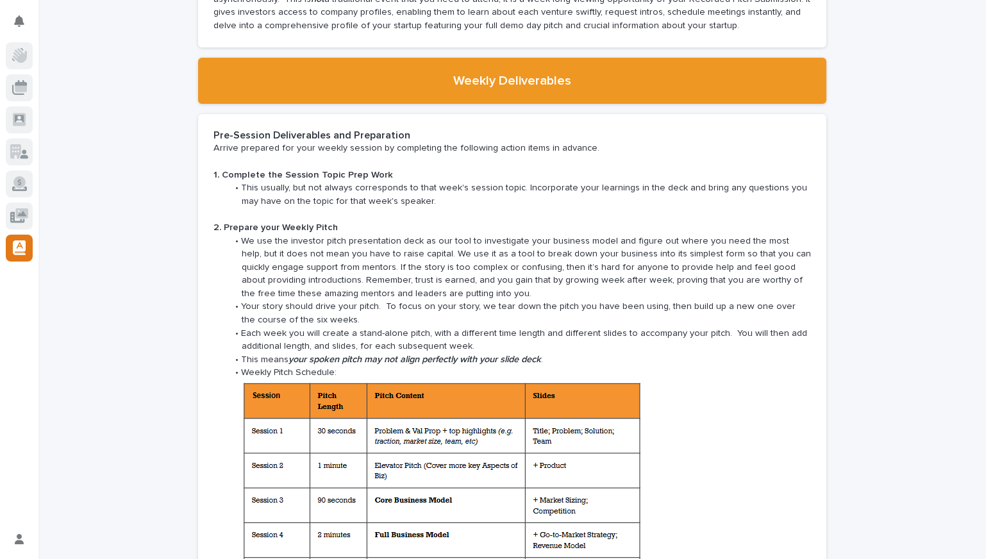
click at [599, 300] on li "Your story should drive your pitch. To focus on your story, we tear down the pi…" at bounding box center [520, 313] width 584 height 26
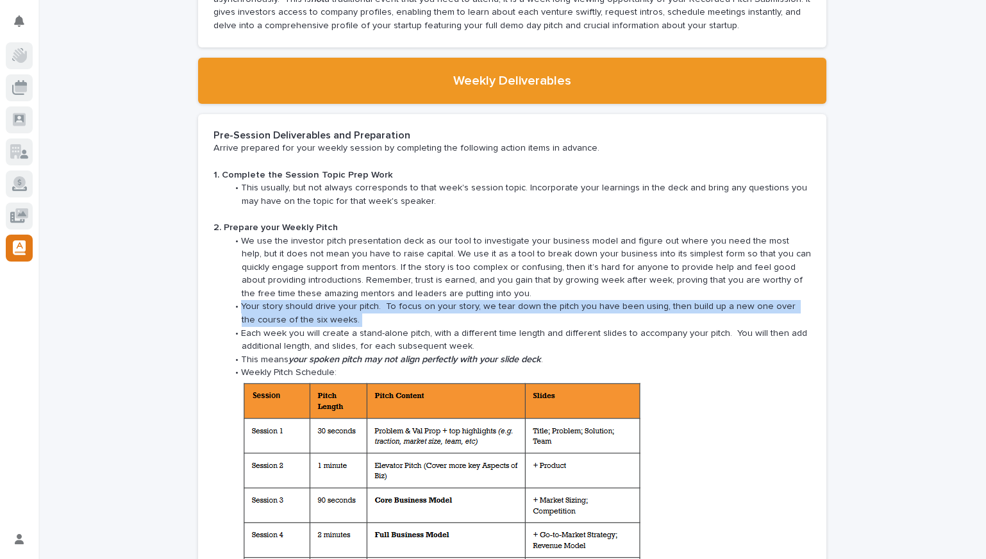
click at [599, 300] on li "Your story should drive your pitch. To focus on your story, we tear down the pi…" at bounding box center [520, 313] width 584 height 26
click at [604, 300] on li "Your story should drive your pitch. To focus on your story, we tear down the pi…" at bounding box center [520, 313] width 584 height 26
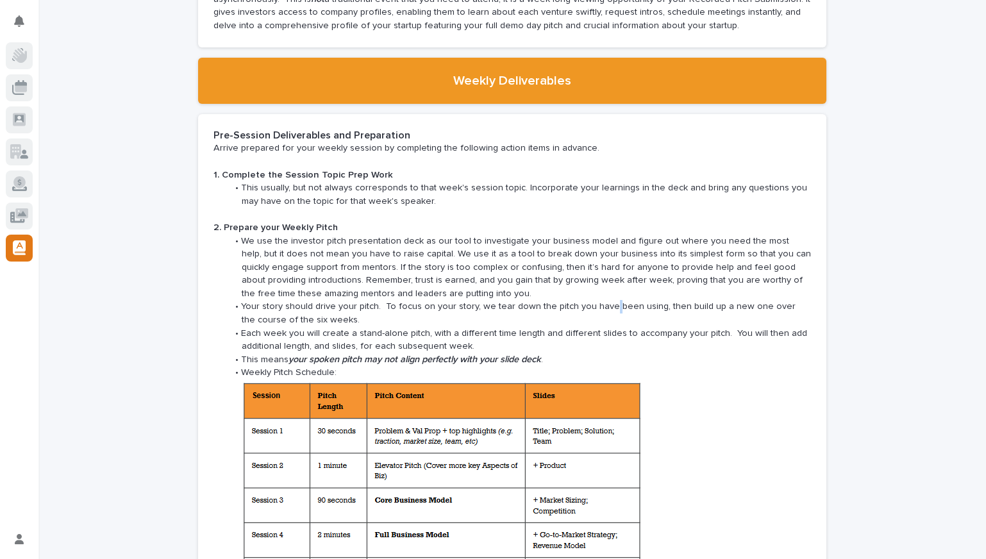
click at [604, 300] on li "Your story should drive your pitch. To focus on your story, we tear down the pi…" at bounding box center [520, 313] width 584 height 26
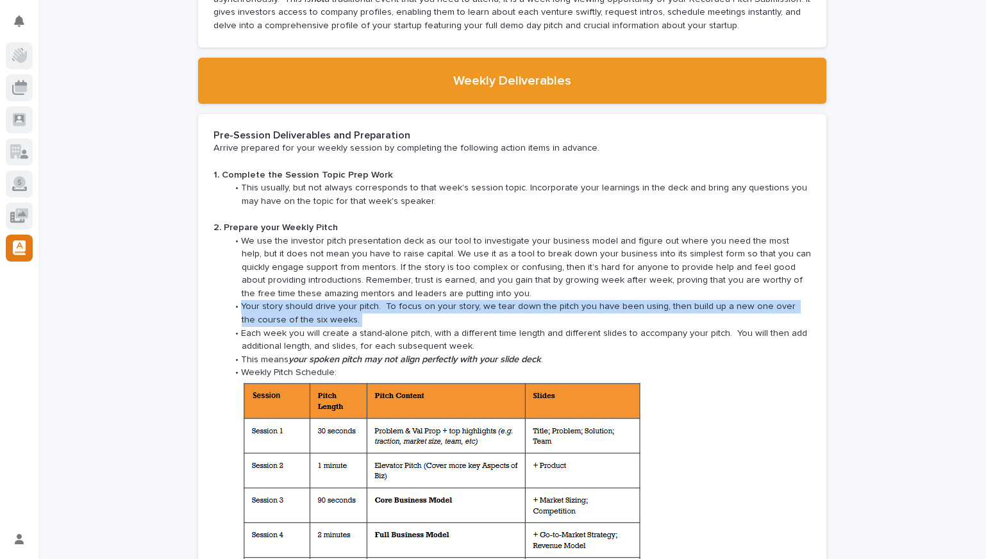
click at [604, 300] on li "Your story should drive your pitch. To focus on your story, we tear down the pi…" at bounding box center [520, 313] width 584 height 26
click at [594, 300] on li "Your story should drive your pitch. To focus on your story, we tear down the pi…" at bounding box center [520, 313] width 584 height 26
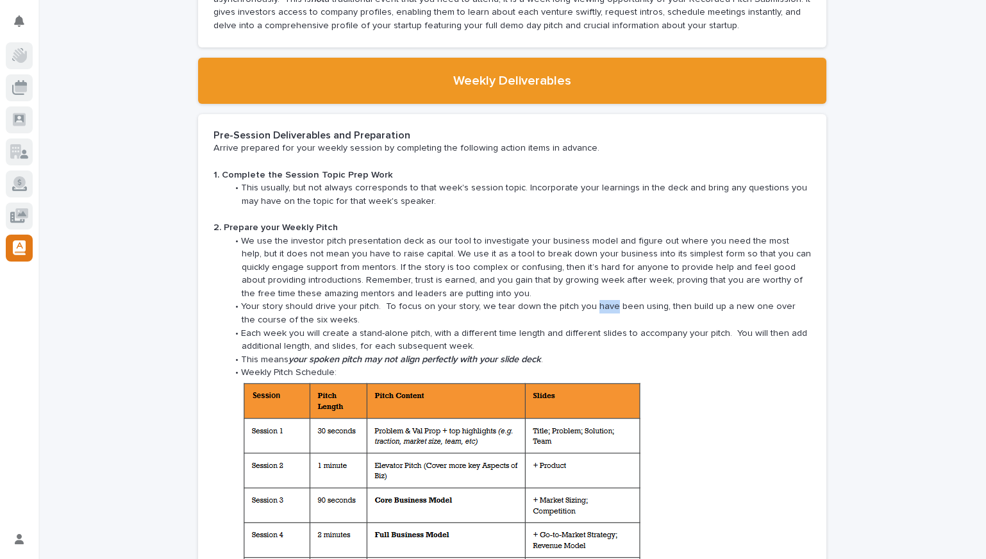
click at [594, 300] on li "Your story should drive your pitch. To focus on your story, we tear down the pi…" at bounding box center [520, 313] width 584 height 26
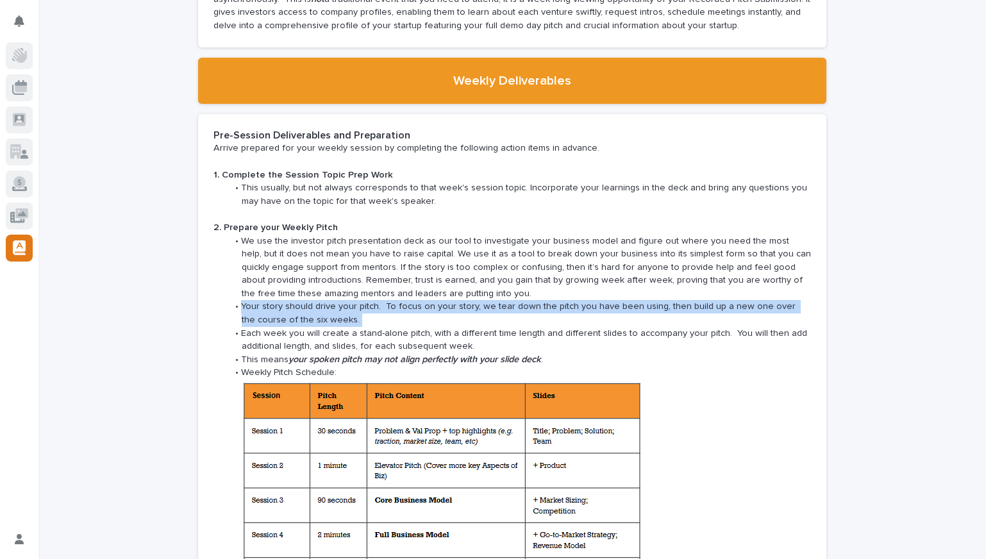
click at [594, 300] on li "Your story should drive your pitch. To focus on your story, we tear down the pi…" at bounding box center [520, 313] width 584 height 26
click at [644, 300] on li "Your story should drive your pitch. To focus on your story, we tear down the pi…" at bounding box center [520, 313] width 584 height 26
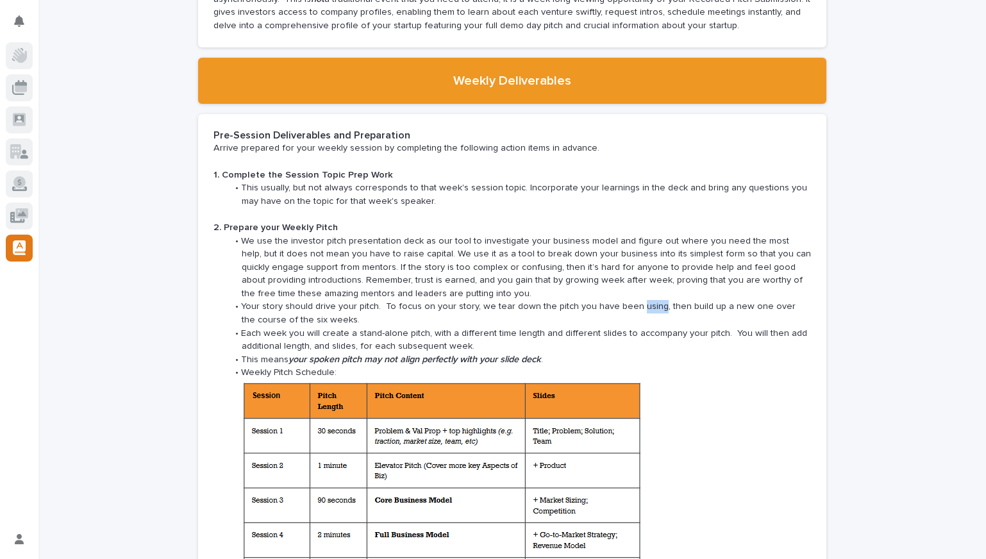
click at [644, 300] on li "Your story should drive your pitch. To focus on your story, we tear down the pi…" at bounding box center [520, 313] width 584 height 26
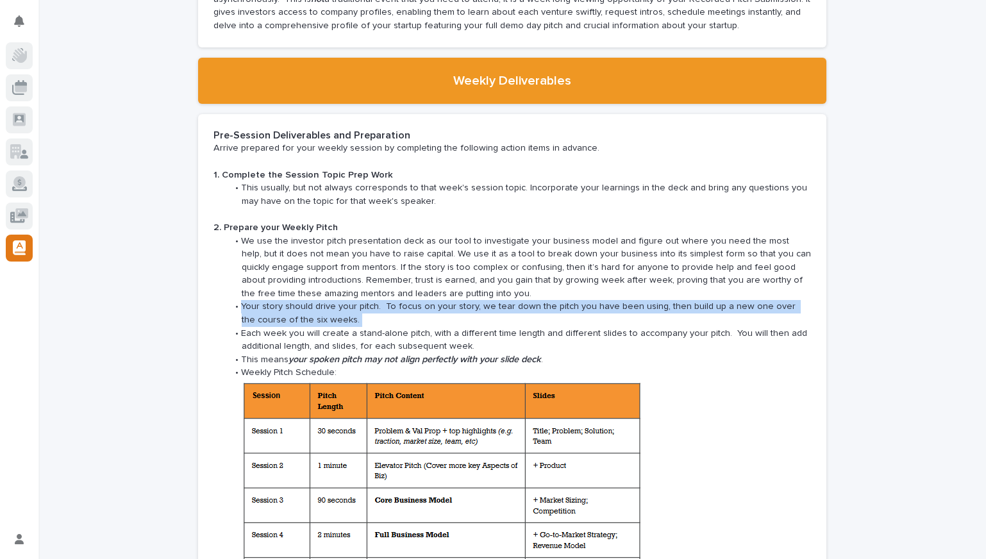
click at [644, 300] on li "Your story should drive your pitch. To focus on your story, we tear down the pi…" at bounding box center [520, 313] width 584 height 26
click at [680, 300] on li "Your story should drive your pitch. To focus on your story, we tear down the pi…" at bounding box center [520, 313] width 584 height 26
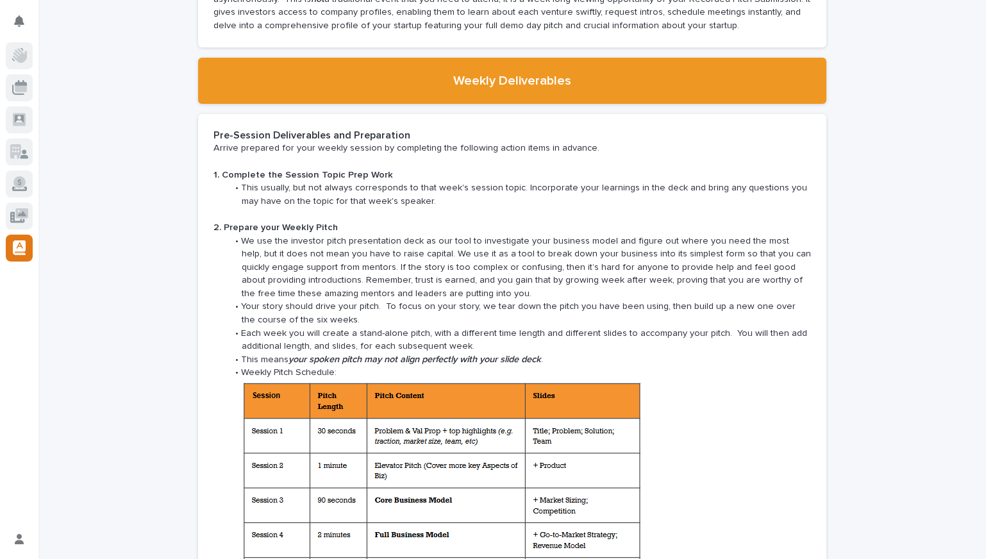
click at [478, 327] on li "Each week you will create a stand-alone pitch, with a different time length and…" at bounding box center [520, 340] width 584 height 26
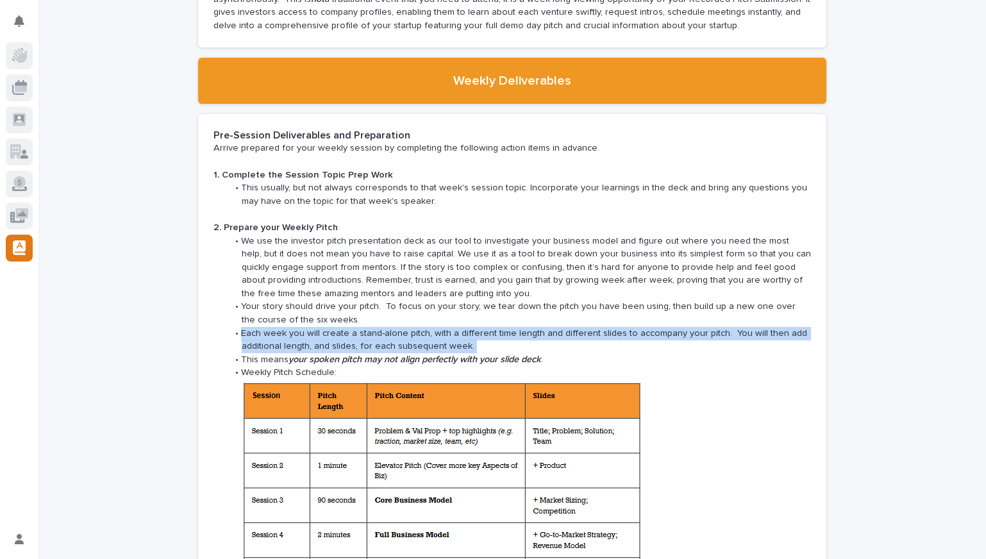
click at [478, 327] on li "Each week you will create a stand-alone pitch, with a different time length and…" at bounding box center [520, 340] width 584 height 26
click at [575, 327] on li "Each week you will create a stand-alone pitch, with a different time length and…" at bounding box center [520, 340] width 584 height 26
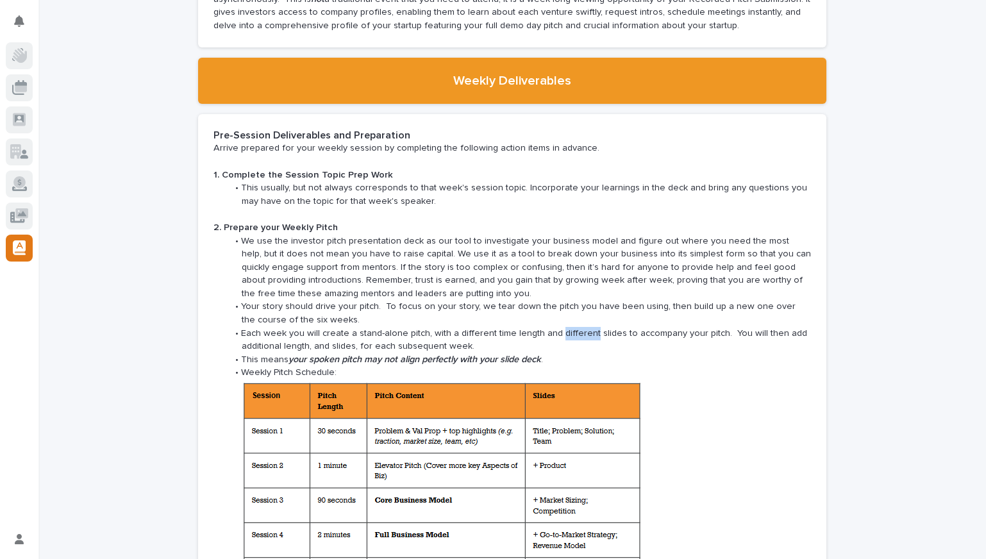
click at [575, 327] on li "Each week you will create a stand-alone pitch, with a different time length and…" at bounding box center [520, 340] width 584 height 26
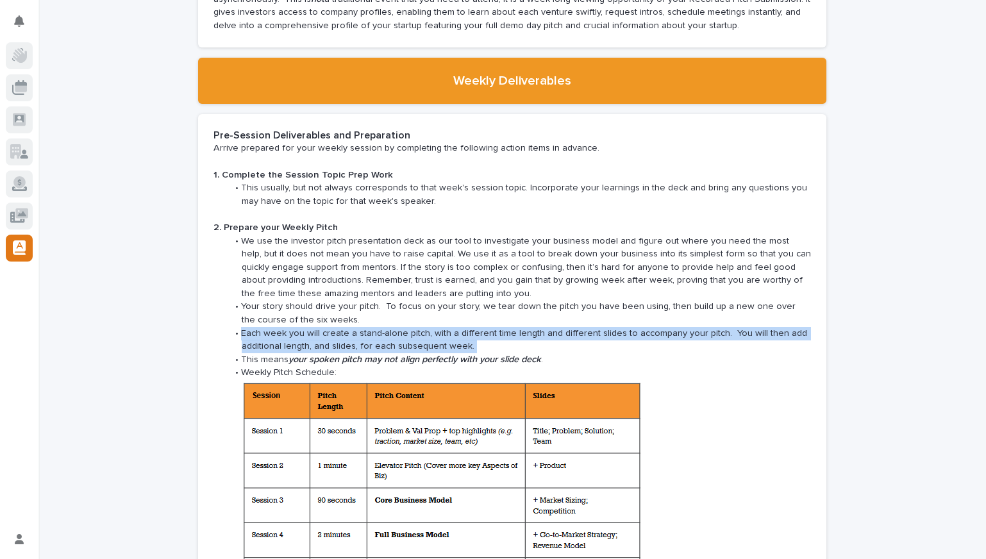
click at [575, 327] on li "Each week you will create a stand-alone pitch, with a different time length and…" at bounding box center [520, 340] width 584 height 26
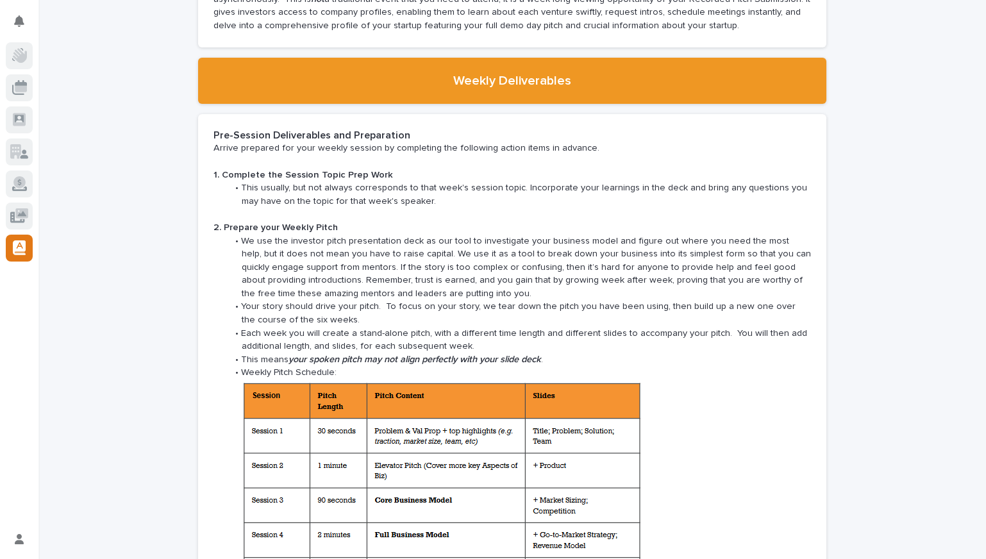
click at [355, 300] on li "Your story should drive your pitch. To focus on your story, we tear down the pi…" at bounding box center [520, 313] width 584 height 26
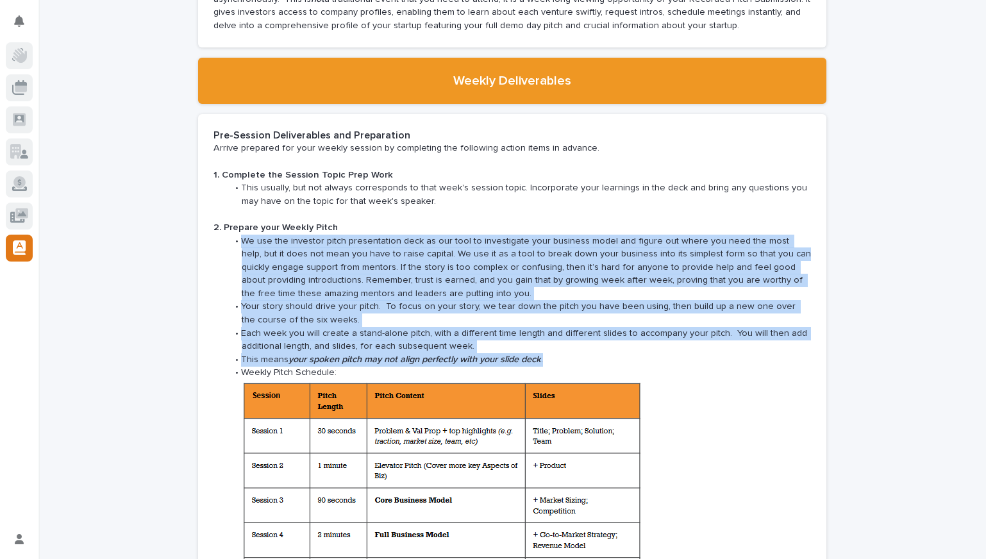
drag, startPoint x: 233, startPoint y: 226, endPoint x: 610, endPoint y: 351, distance: 397.3
click at [610, 351] on ul "We use the investor pitch presentation deck as our tool to investigate your bus…" at bounding box center [513, 476] width 598 height 483
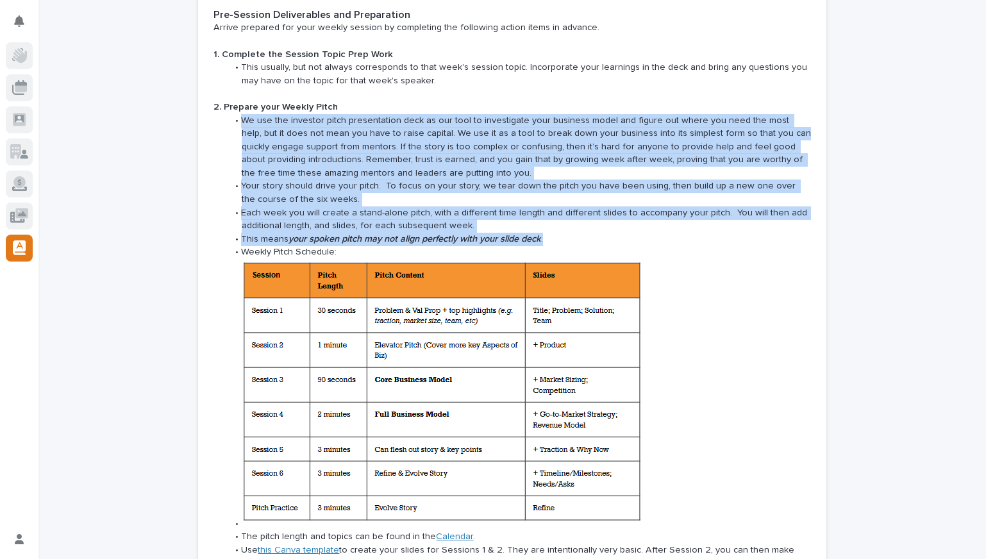
scroll to position [1280, 0]
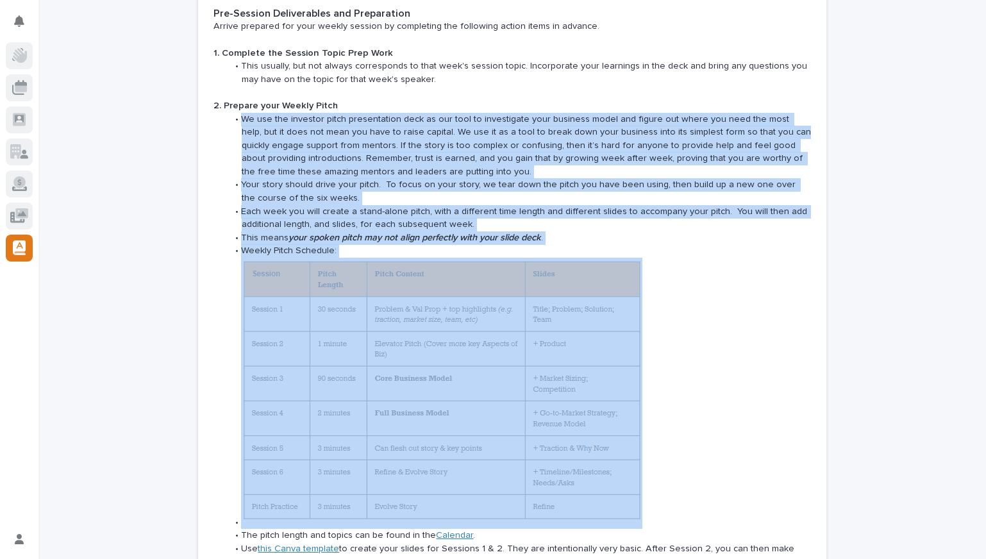
drag, startPoint x: 659, startPoint y: 323, endPoint x: 657, endPoint y: 391, distance: 68.0
click at [657, 391] on li at bounding box center [520, 394] width 584 height 272
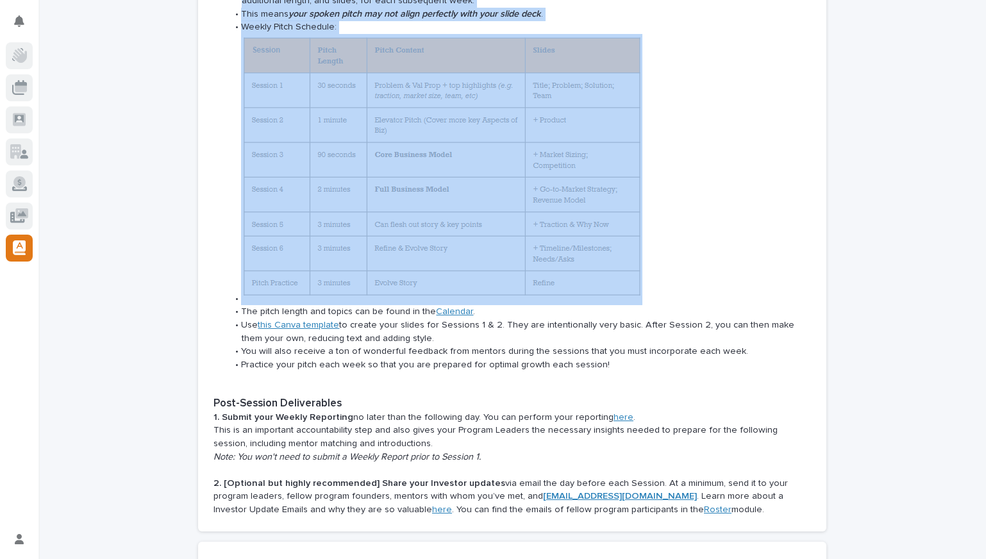
scroll to position [1505, 0]
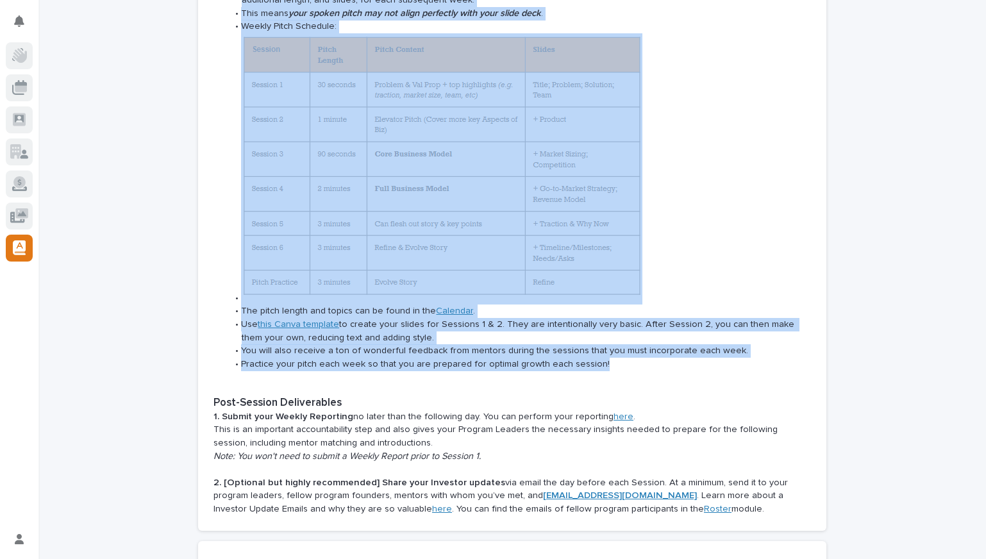
click at [649, 358] on li "Practice your pitch each week so that you are prepared for optimal growth each …" at bounding box center [520, 364] width 584 height 13
copy ul "Lo ips dol sitametc adipi elitseddoeiu temp in utl etdo ma aliquaenima mini ven…"
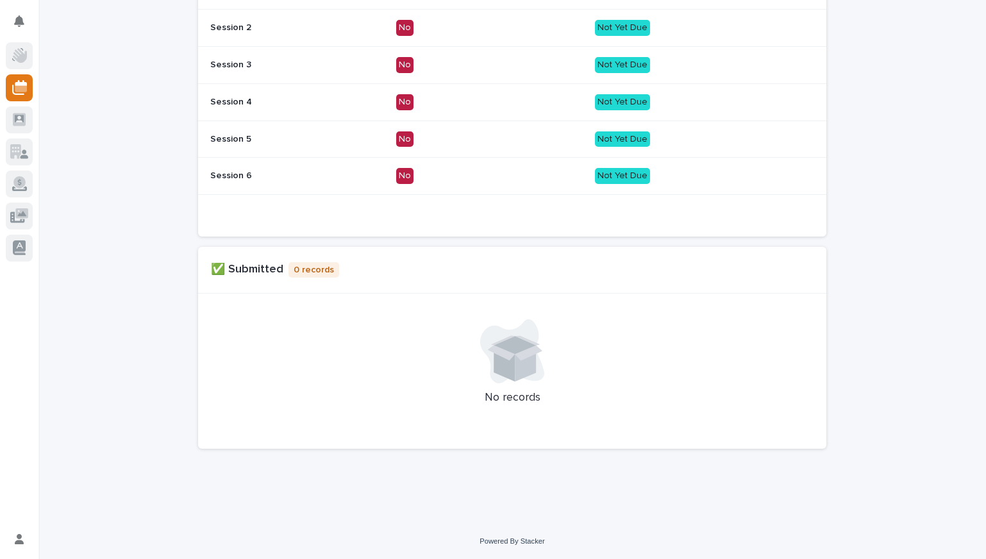
scroll to position [131, 0]
